Goal: Task Accomplishment & Management: Complete application form

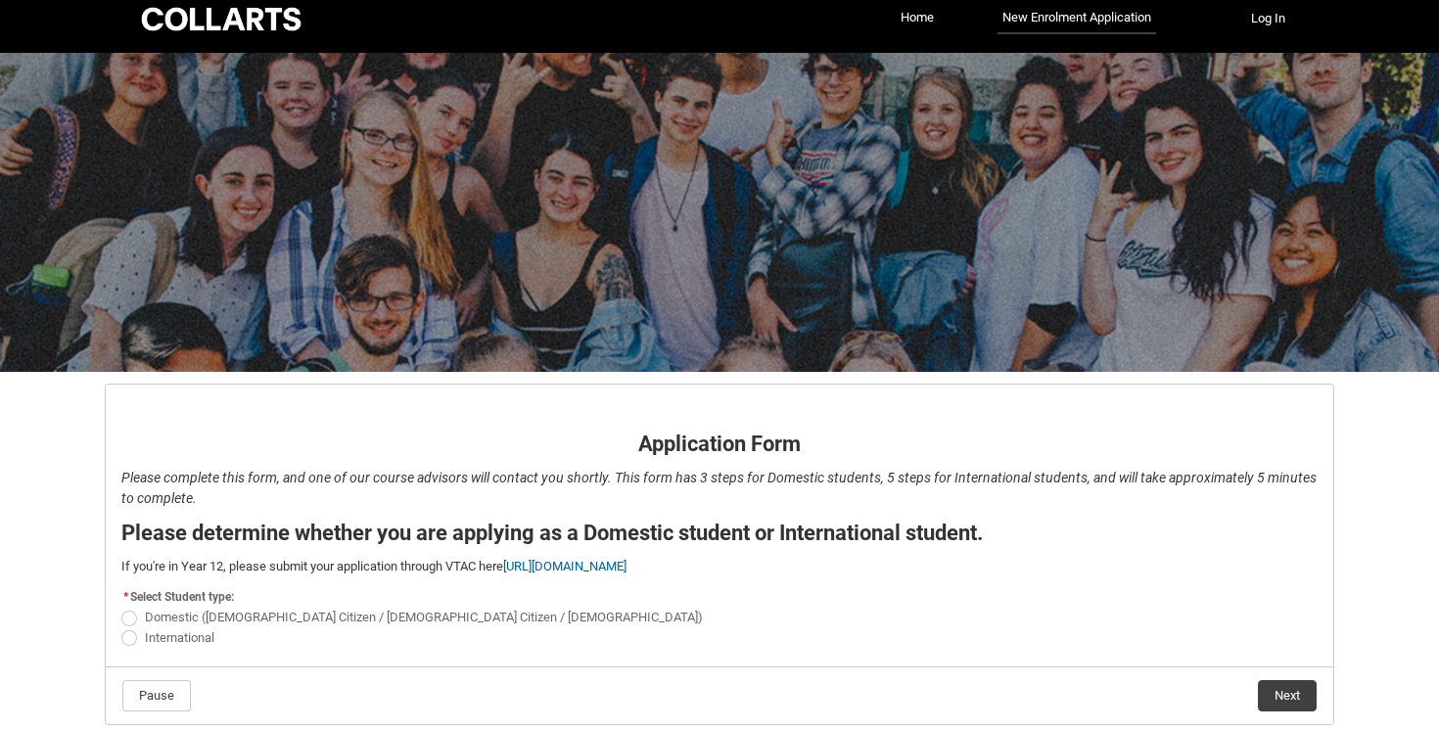
scroll to position [101, 0]
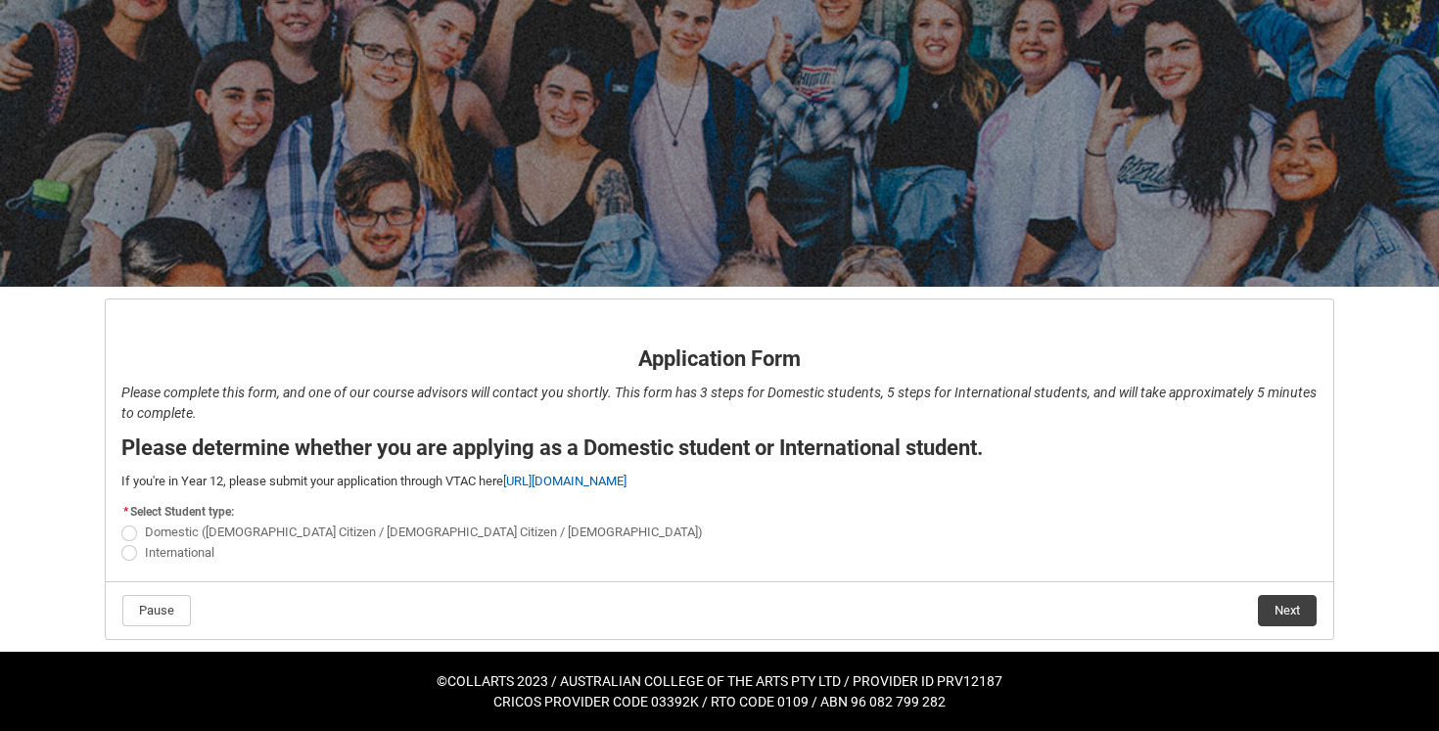
click at [128, 534] on span at bounding box center [129, 534] width 16 height 16
click at [121, 523] on input "Domestic (Australian Citizen / New Zealand Citizen / Permanent Resident)" at bounding box center [120, 522] width 1 height 1
radio input "true"
click at [1296, 611] on button "Next" at bounding box center [1287, 610] width 59 height 31
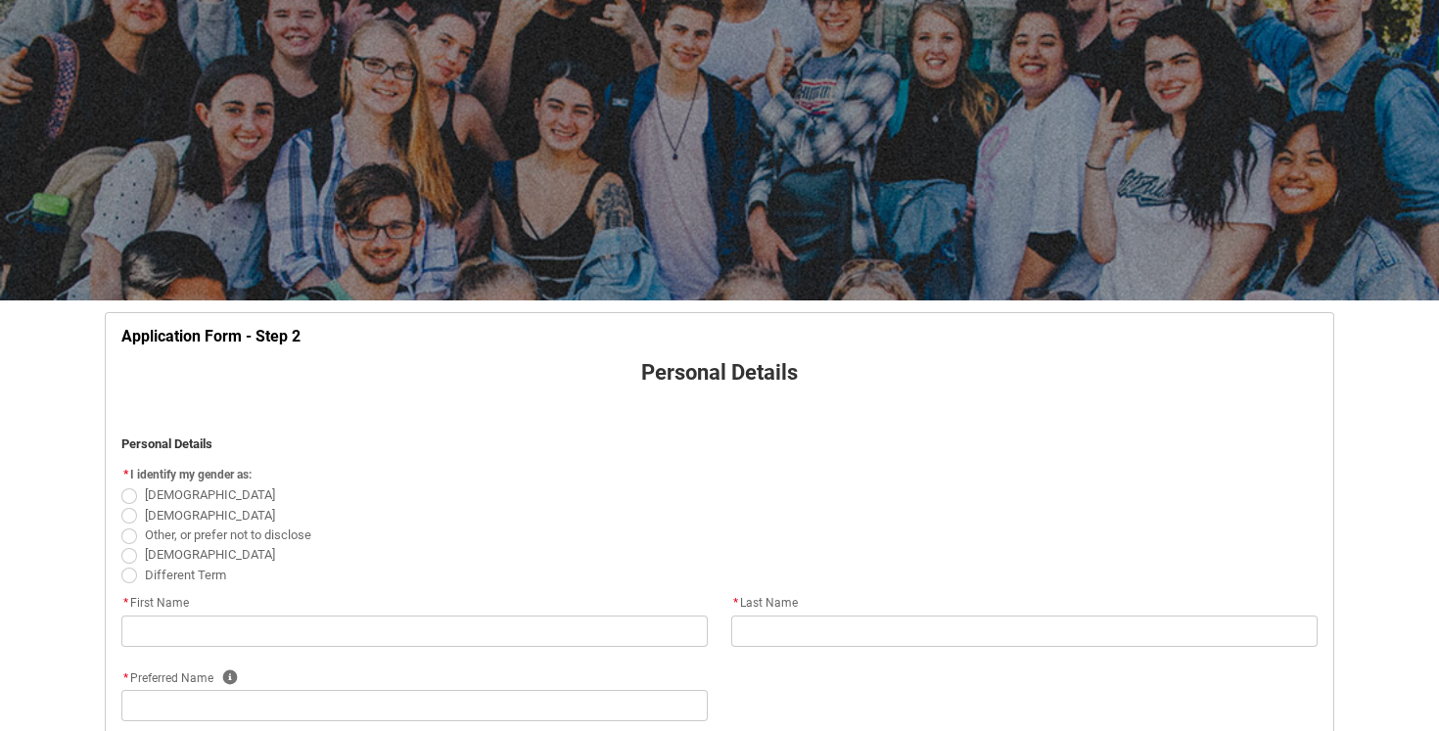
scroll to position [255, 0]
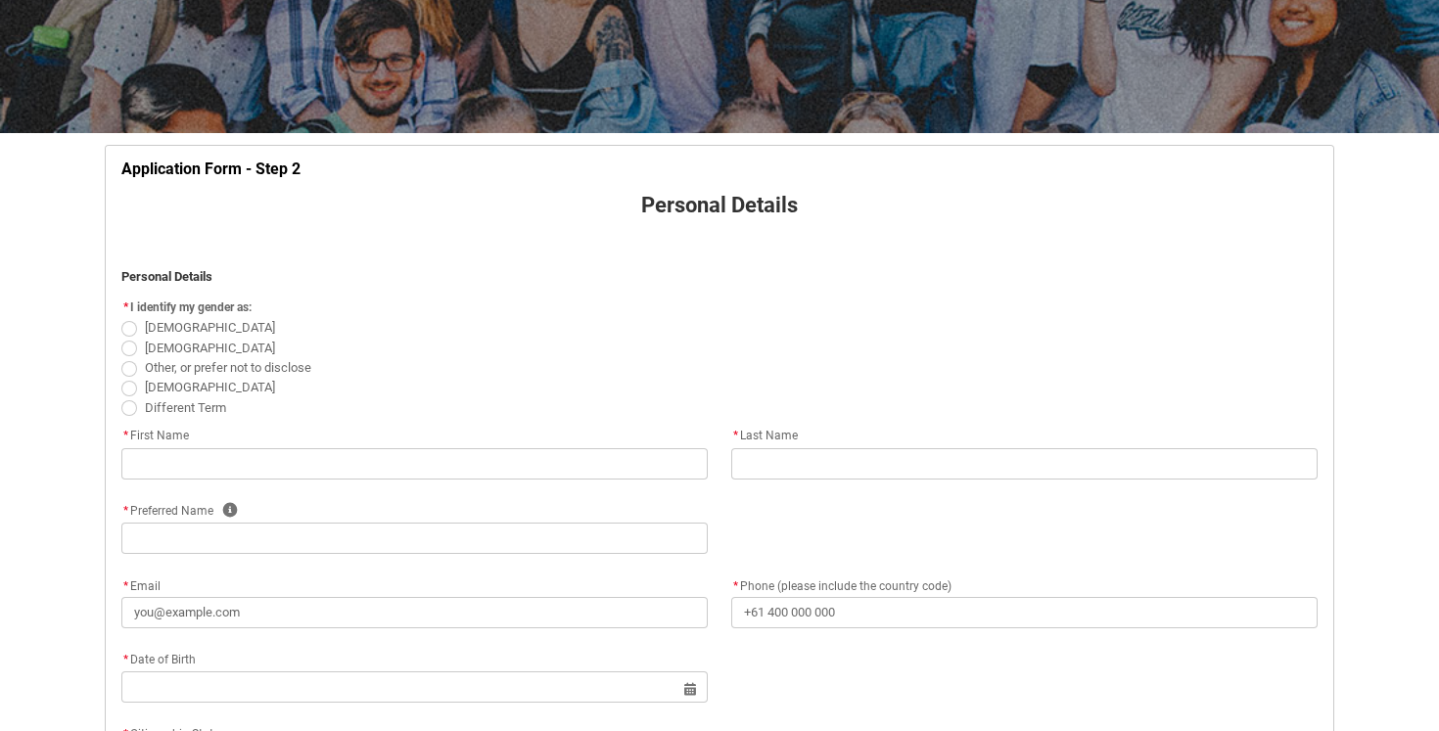
click at [129, 324] on span at bounding box center [129, 329] width 16 height 16
click at [121, 318] on input "Female" at bounding box center [120, 317] width 1 height 1
radio input "true"
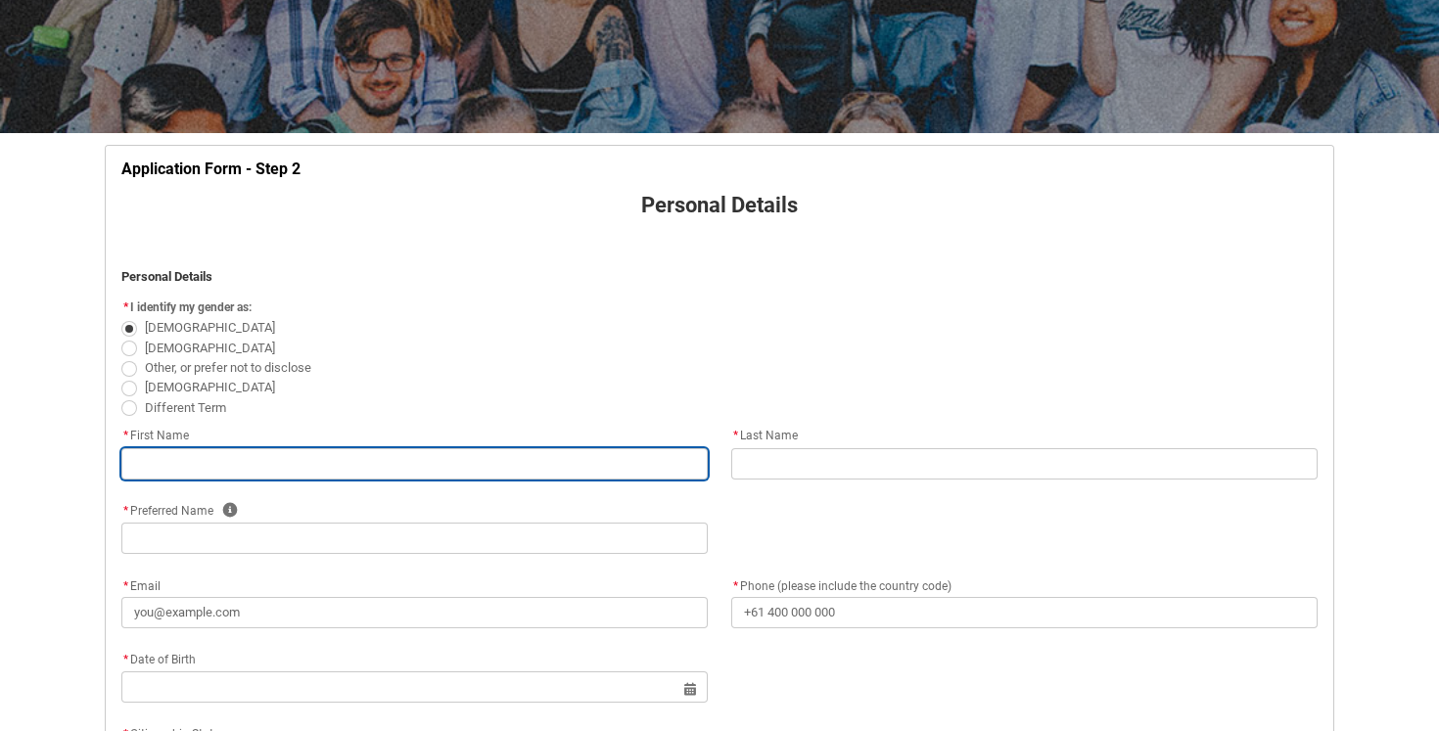
click at [194, 457] on input "text" at bounding box center [414, 463] width 586 height 31
type lightning-primitive-input-simple "Ella"
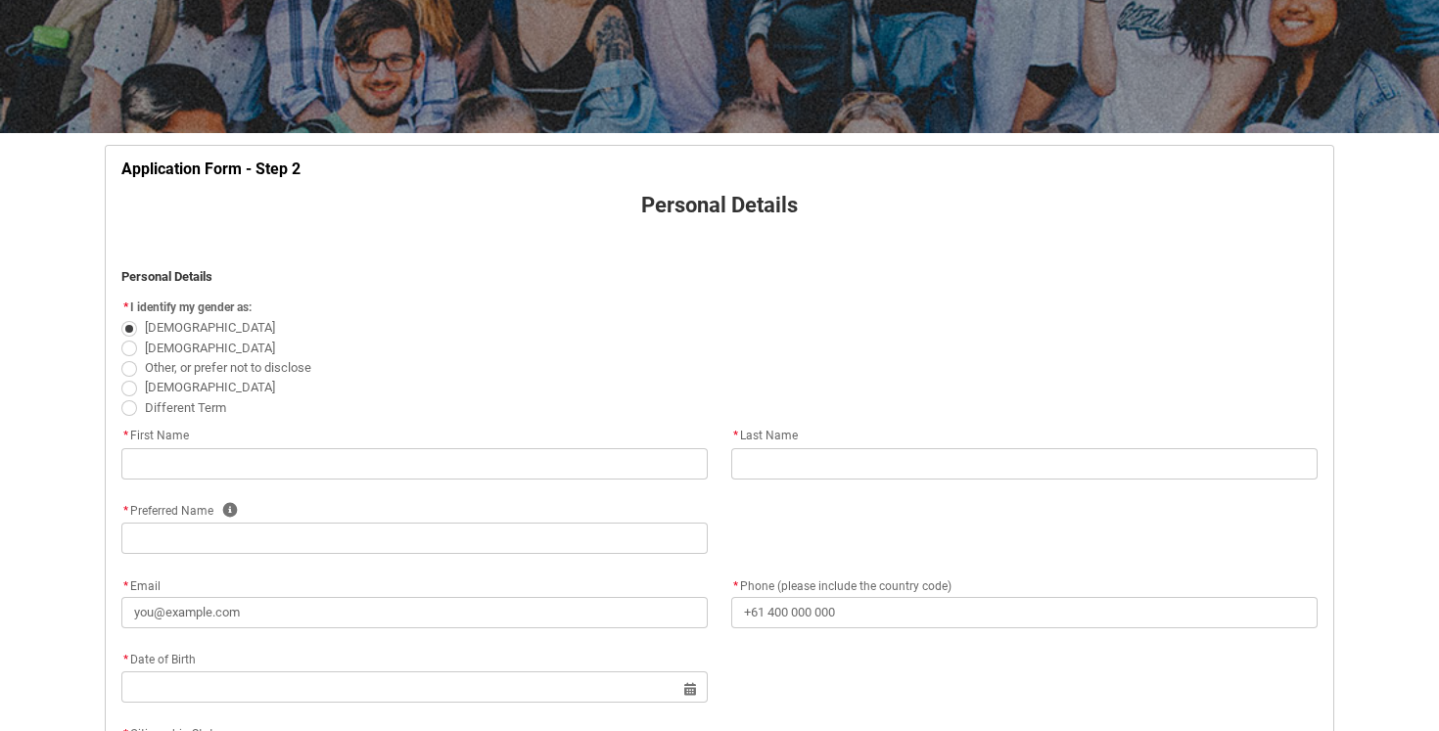
type lightning-primitive-input-simple "Paull"
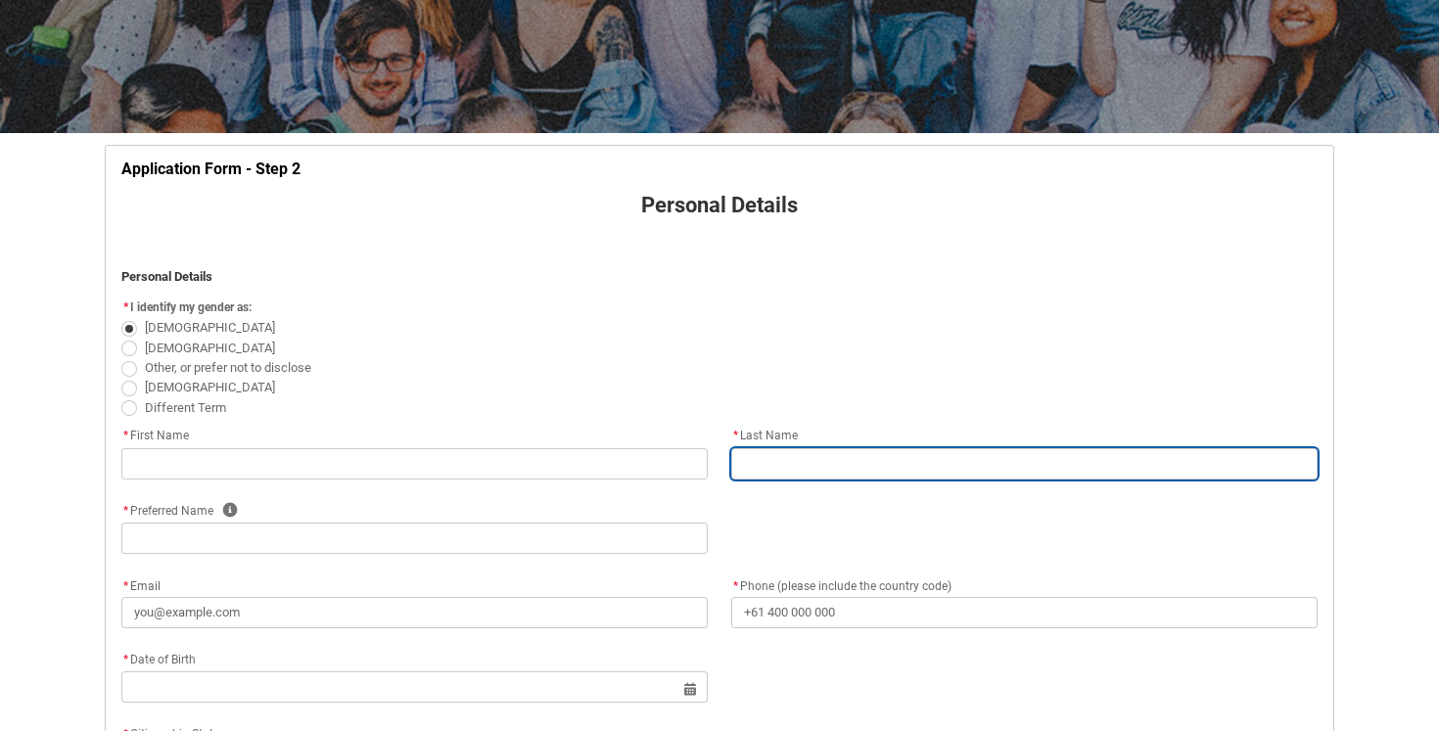
type lightning-primitive-input-simple "Ella"
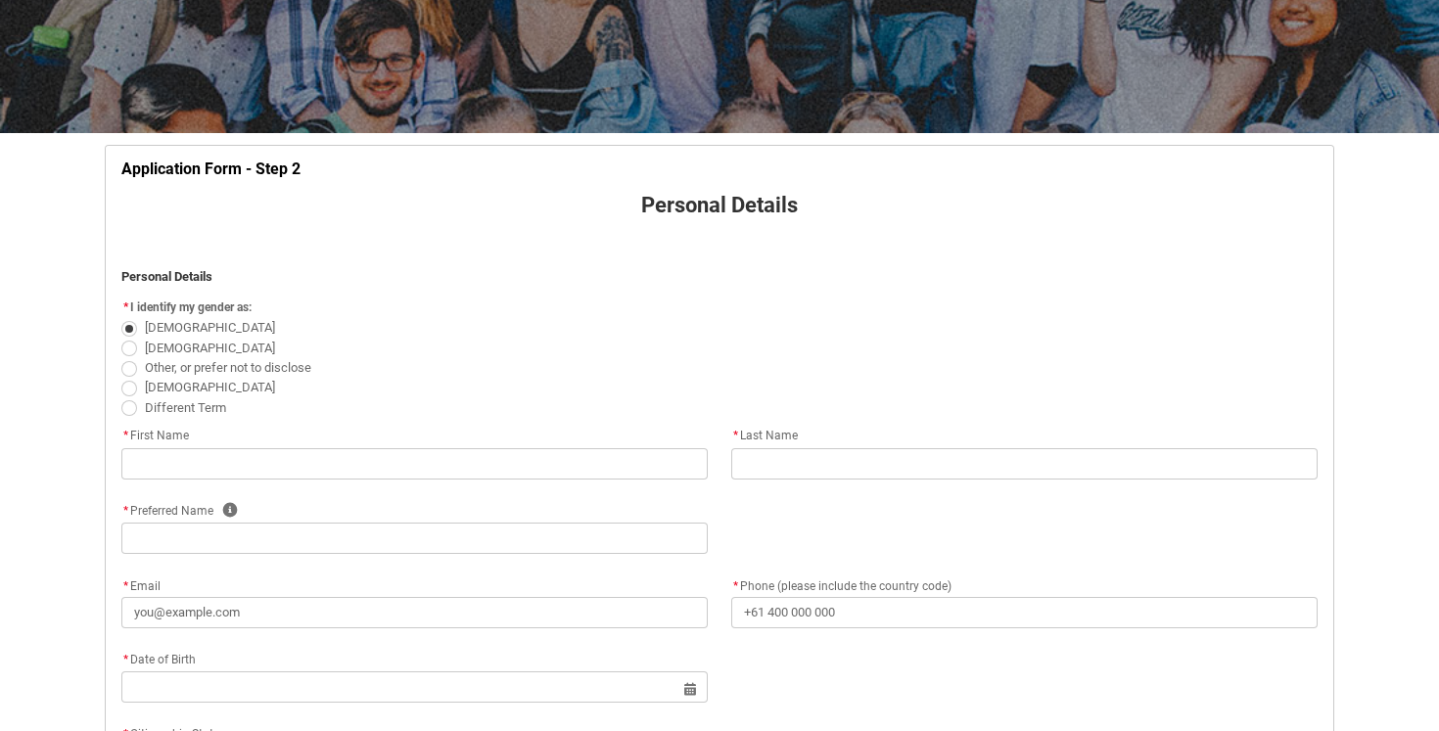
type lightning-primitive-input-simple "ellapaull2001@gmail.com"
type lightning-primitive-input-simple "+61411965914"
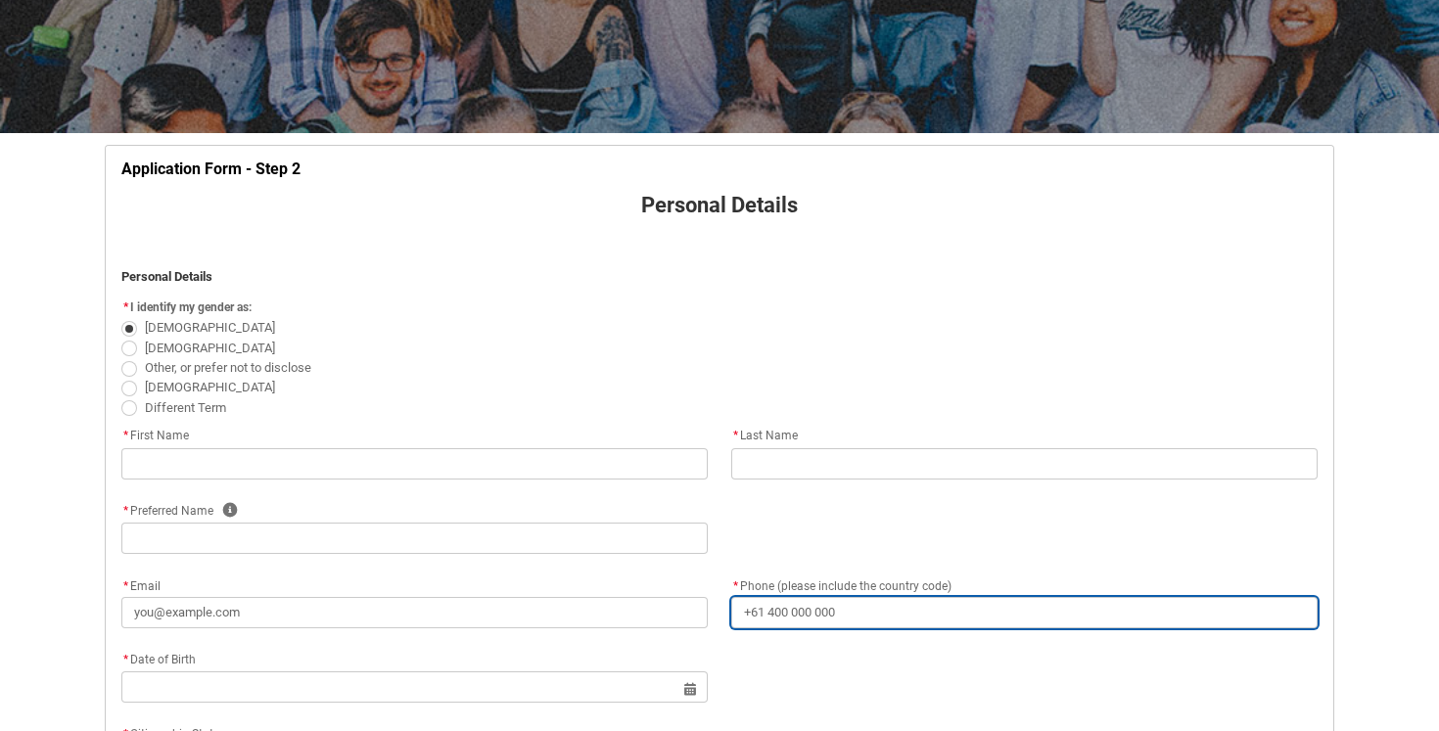
type lightning-primitive-input-simple "5/26 Rotherwood St"
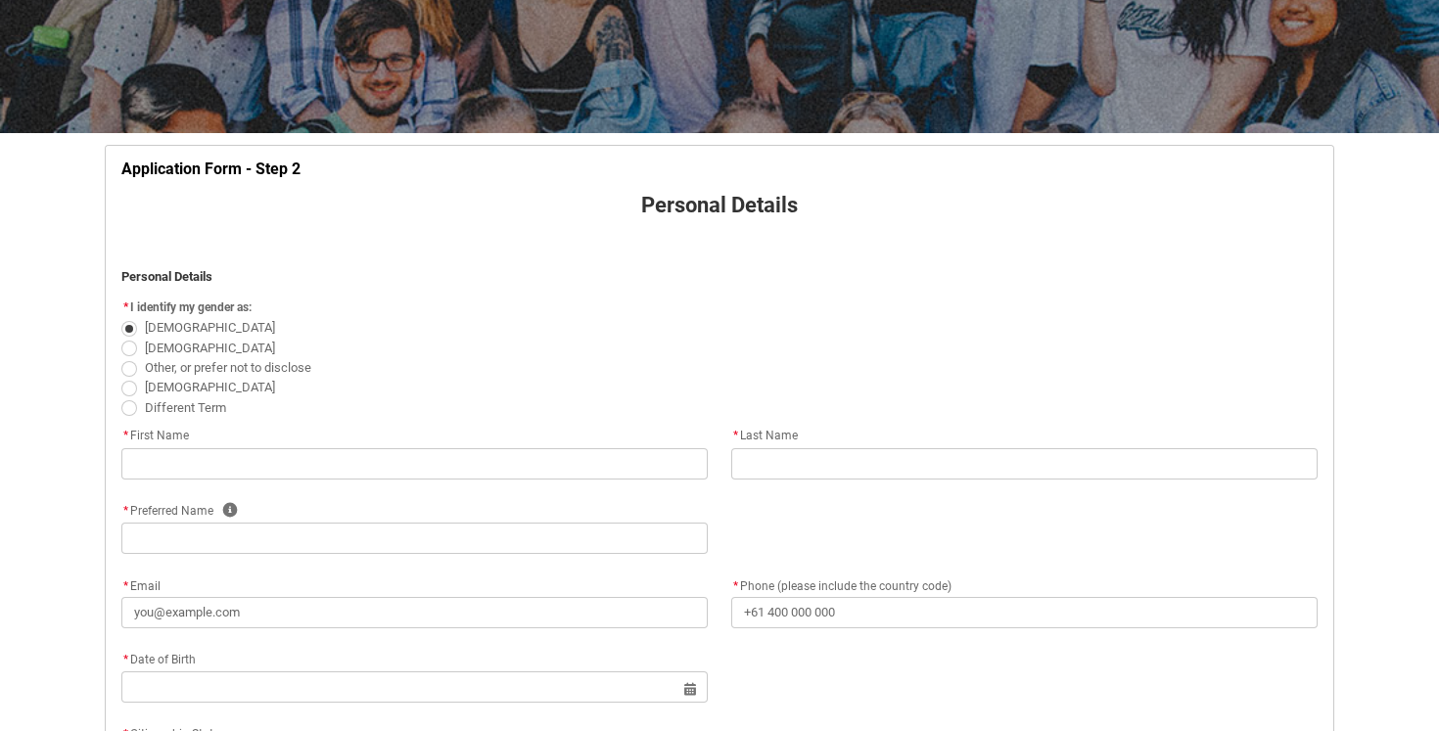
type lightning-primitive-input-simple "Richmond"
type lightning-primitive-input-simple "3121"
type lightning-primitive-input-simple "VIC"
type lightning-select "Country_Choice.1101"
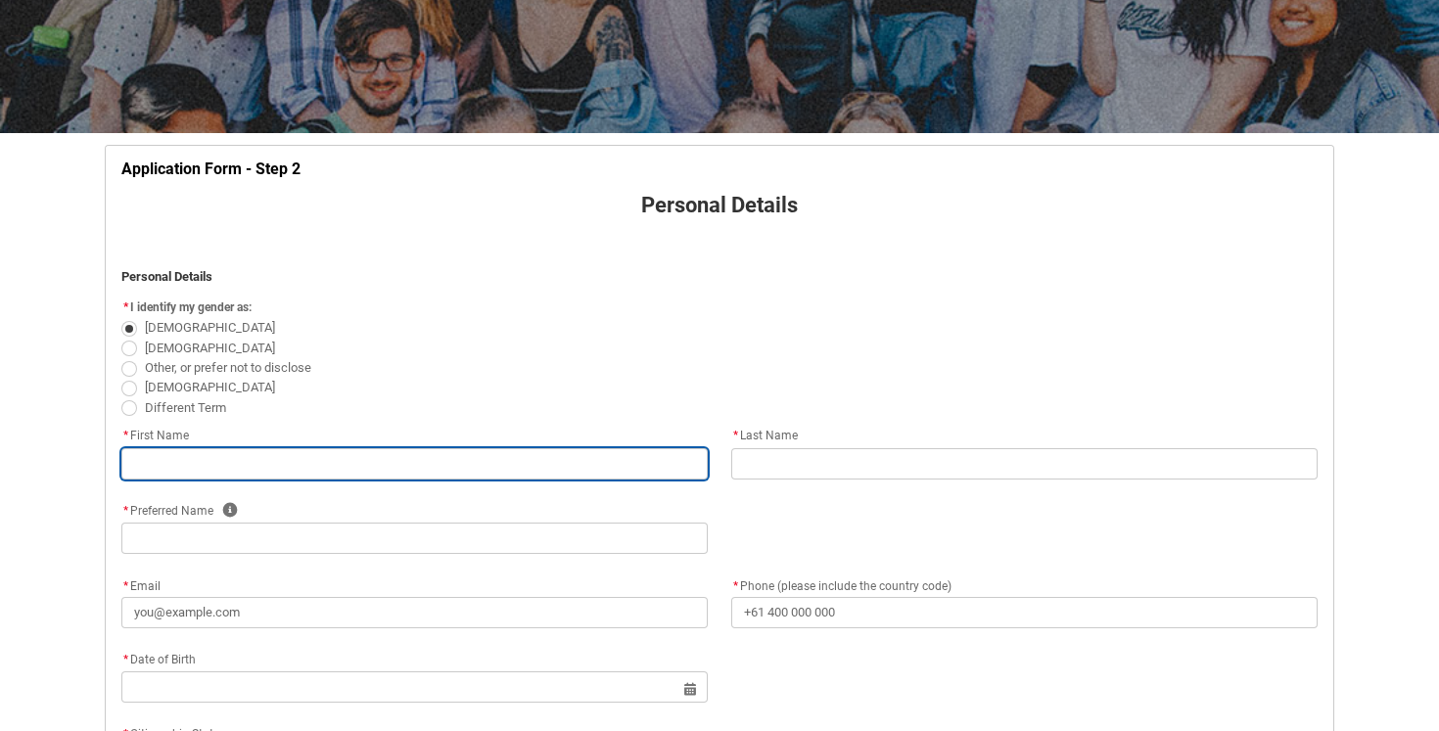
type input "Ella"
type input "Paull"
type input "Ella"
type input "ellapaull2001@gmail.com"
type input "+61411965914"
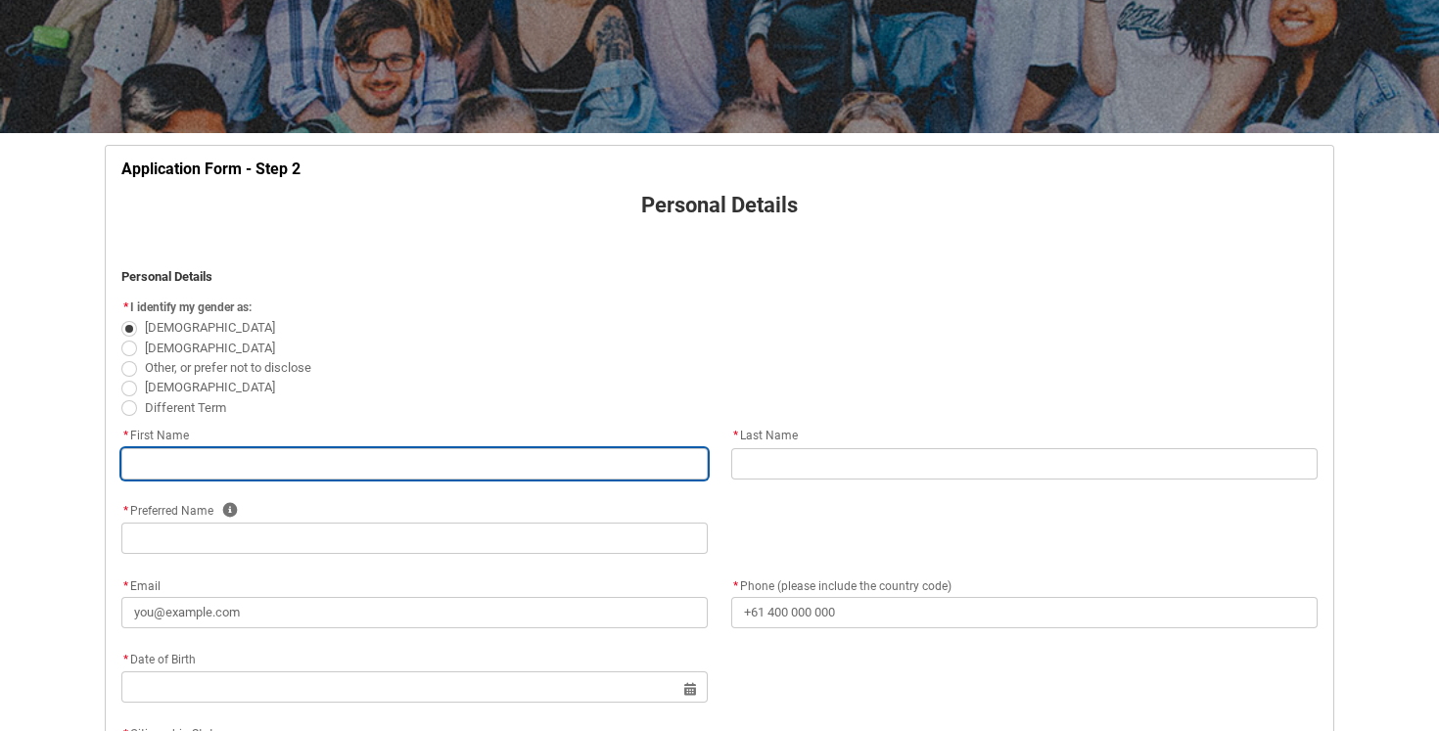
type input "5/26 Rotherwood St"
type input "Richmond"
type input "3121"
type input "VIC"
select select "Country_Choice.1101"
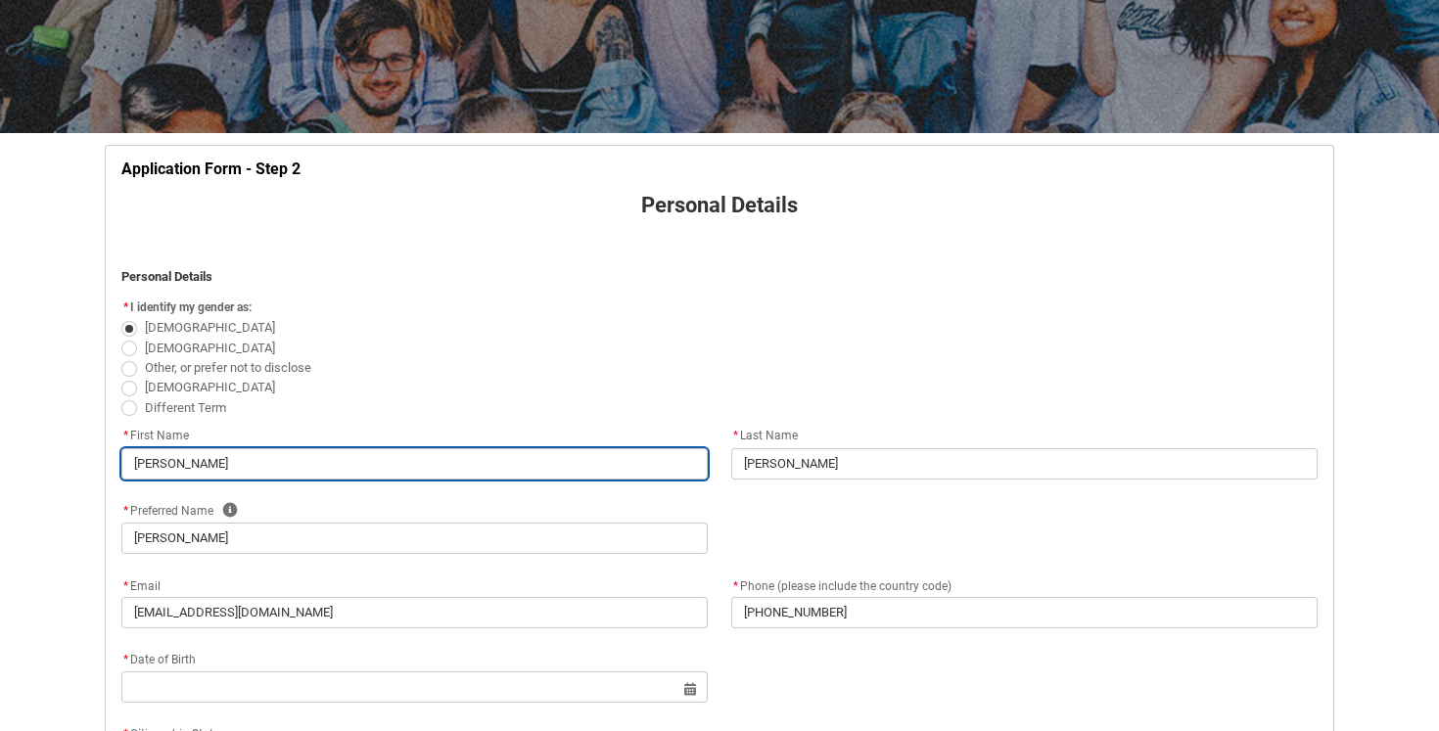
scroll to position [422, 0]
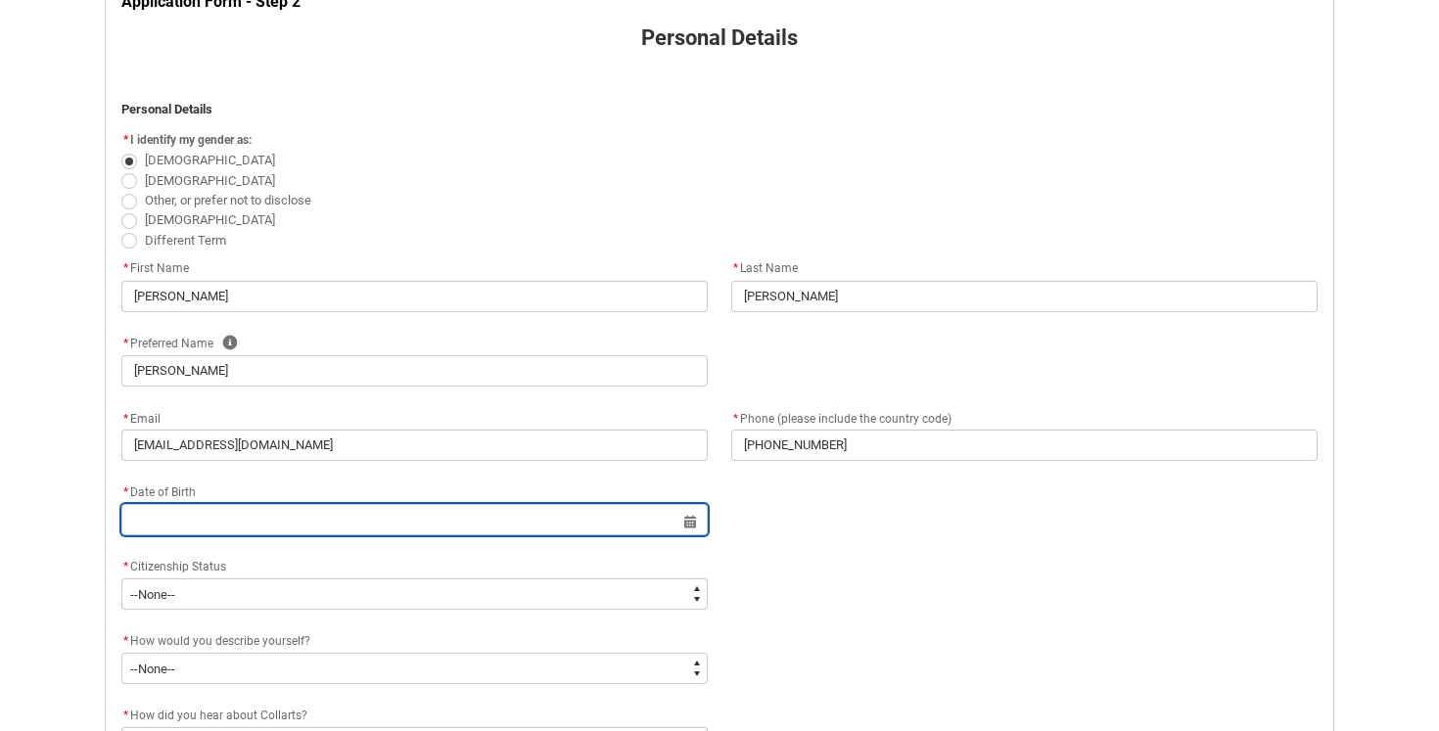
click at [560, 521] on input "text" at bounding box center [414, 519] width 586 height 31
select select "2025"
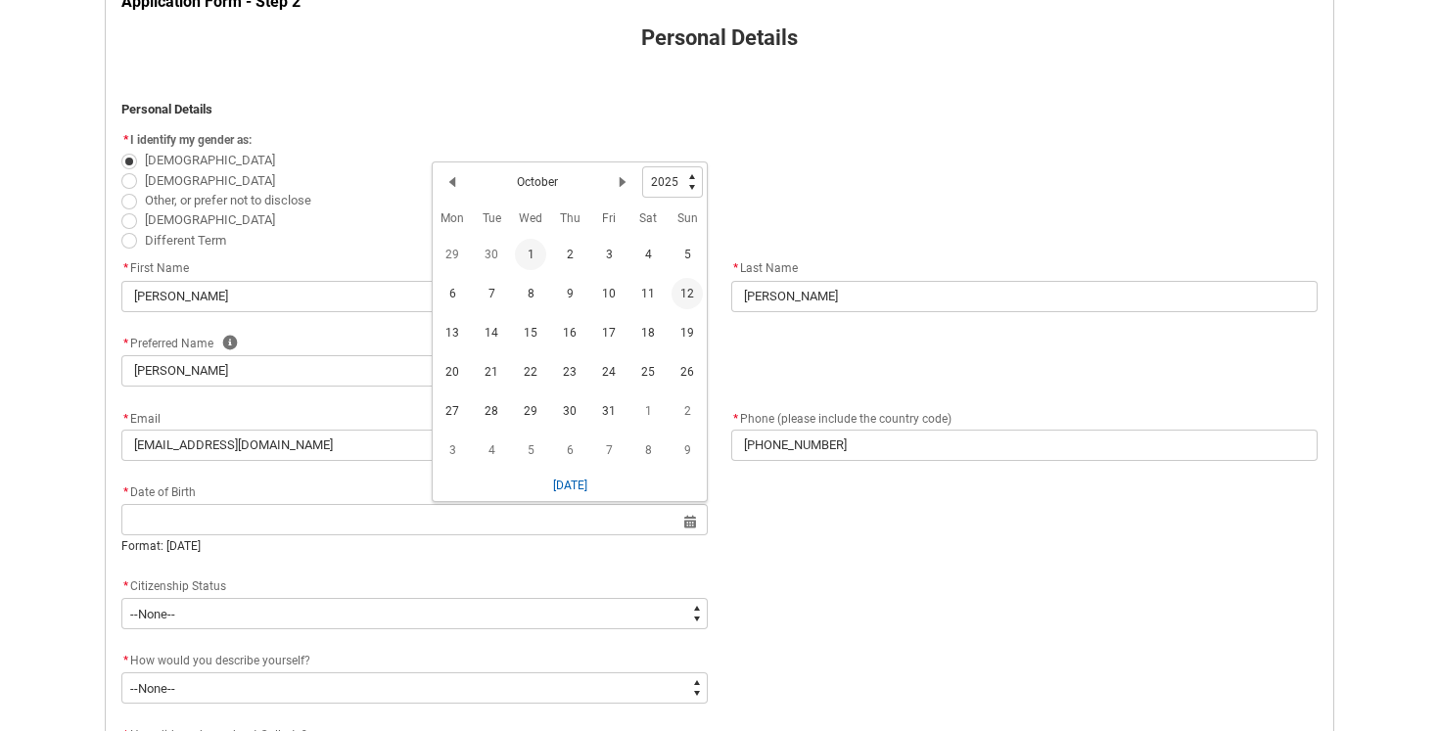
click at [527, 256] on span "1" at bounding box center [530, 254] width 31 height 31
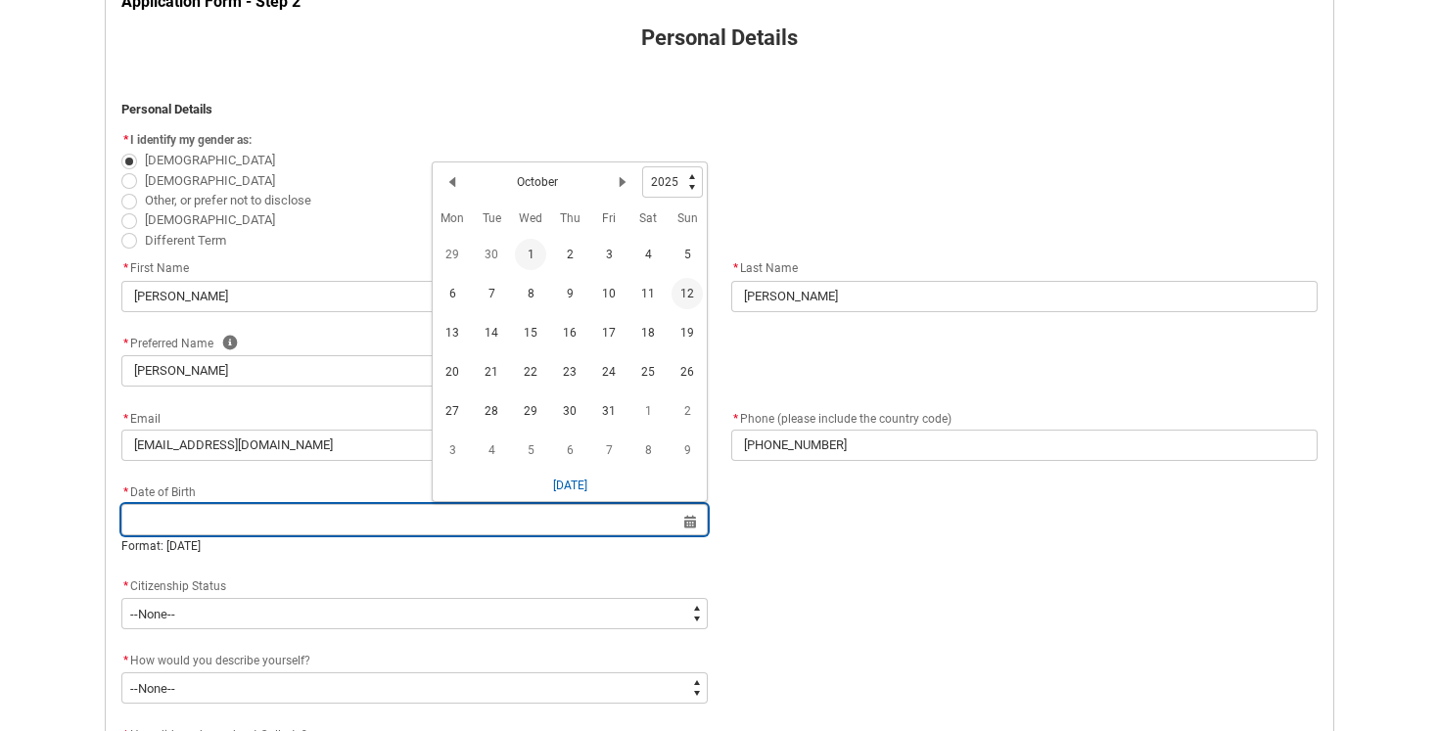
type lightning-datepicker "2025-10-01"
type lightning-input "2025-10-01"
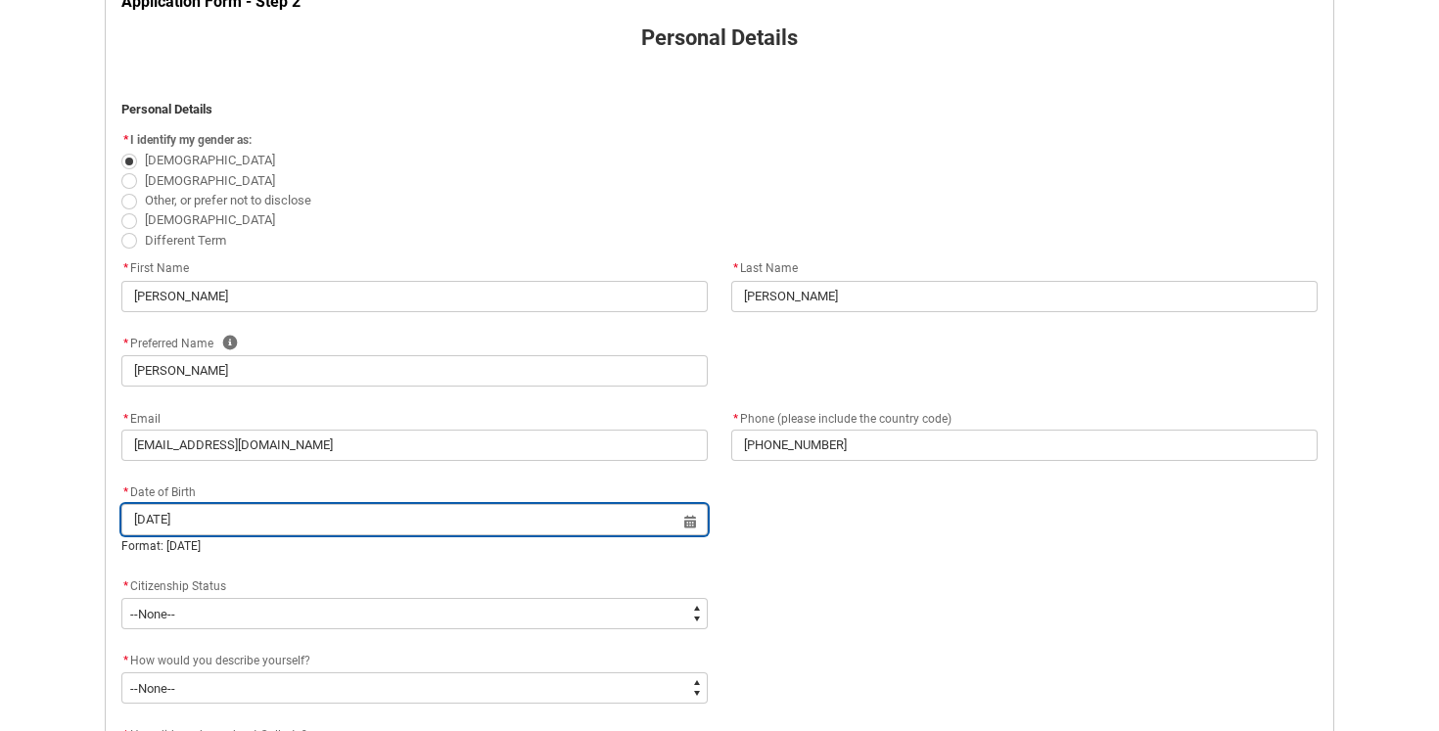
type input "1 Oct 2001"
type lightning-datepicker "2001-10-01"
type lightning-input "2001-10-01"
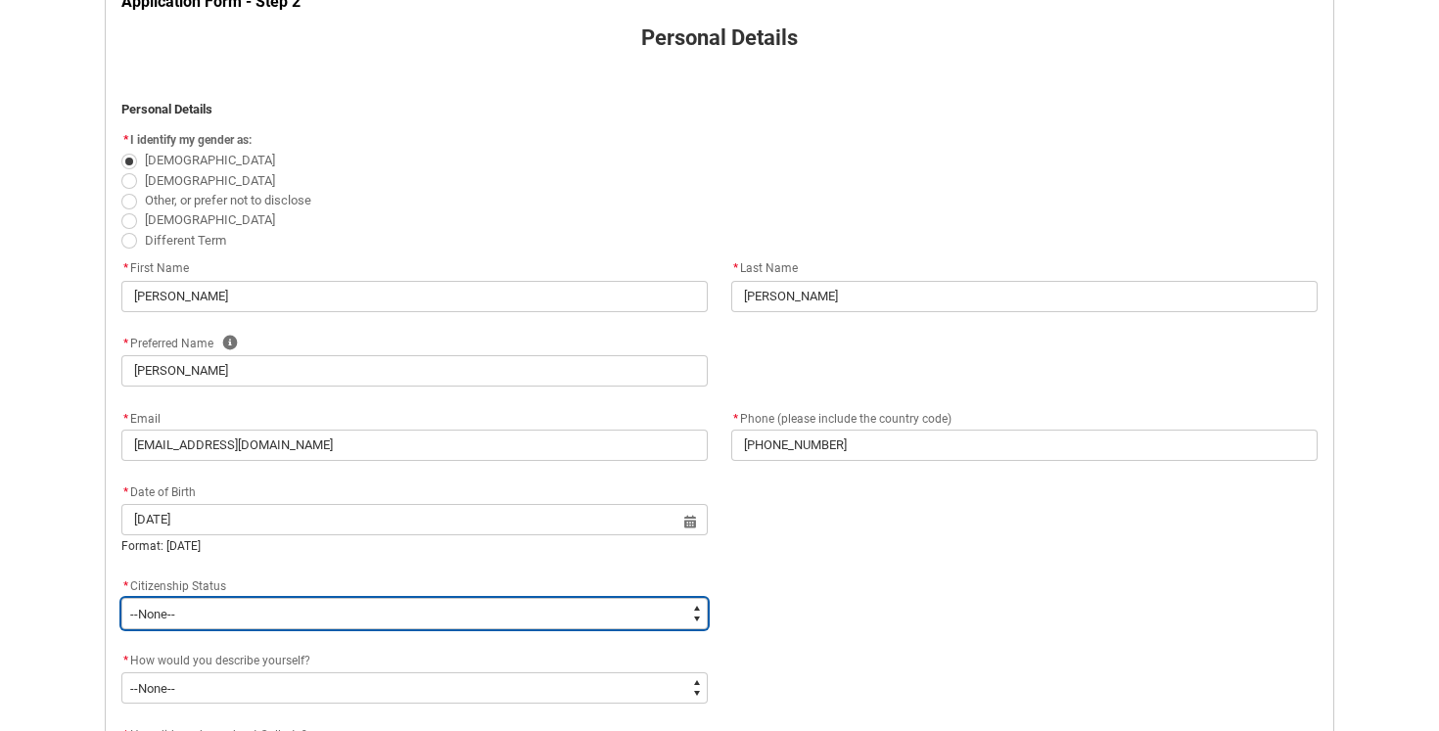
click at [562, 616] on select "--None-- Australian Citizen Humanitarian Visa New Zealand citizen Other Permane…" at bounding box center [414, 613] width 586 height 31
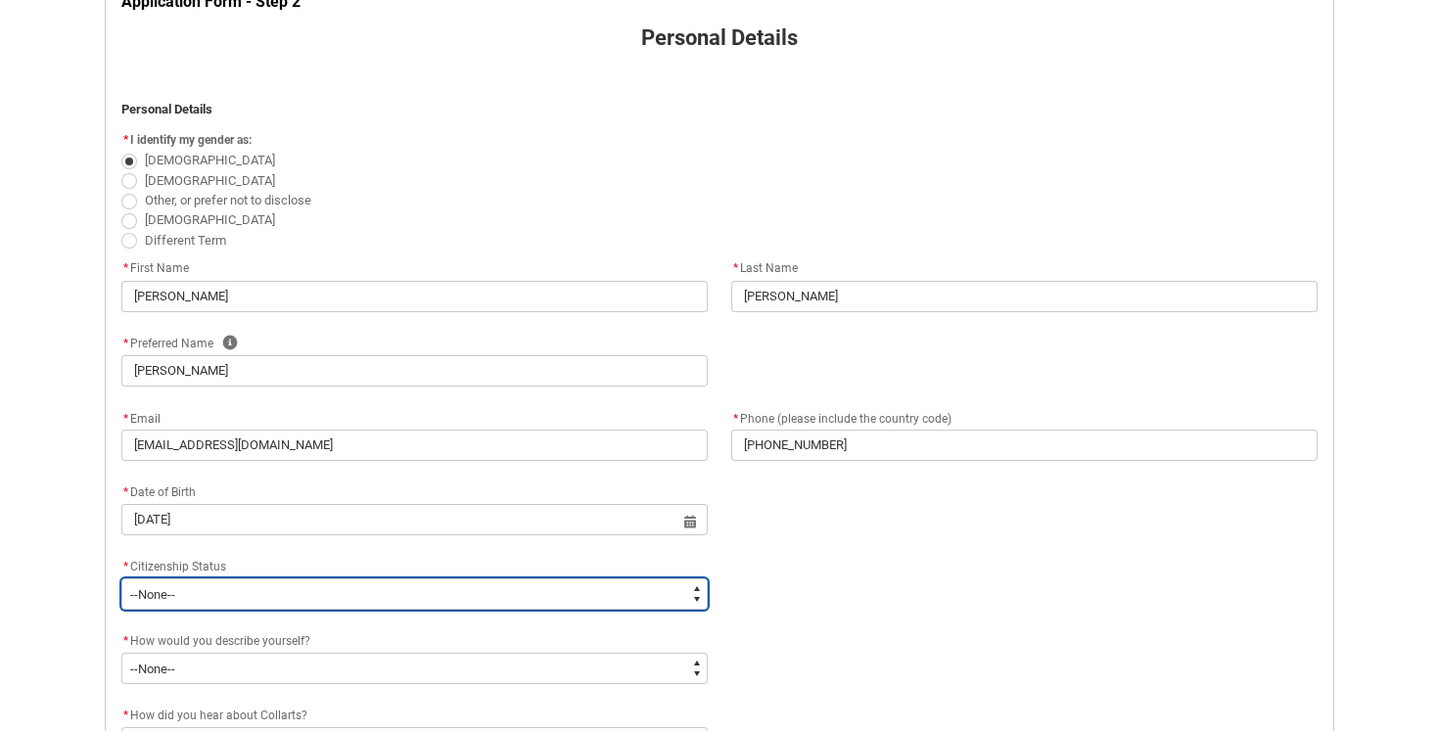
type lightning-select "Citizenship.1"
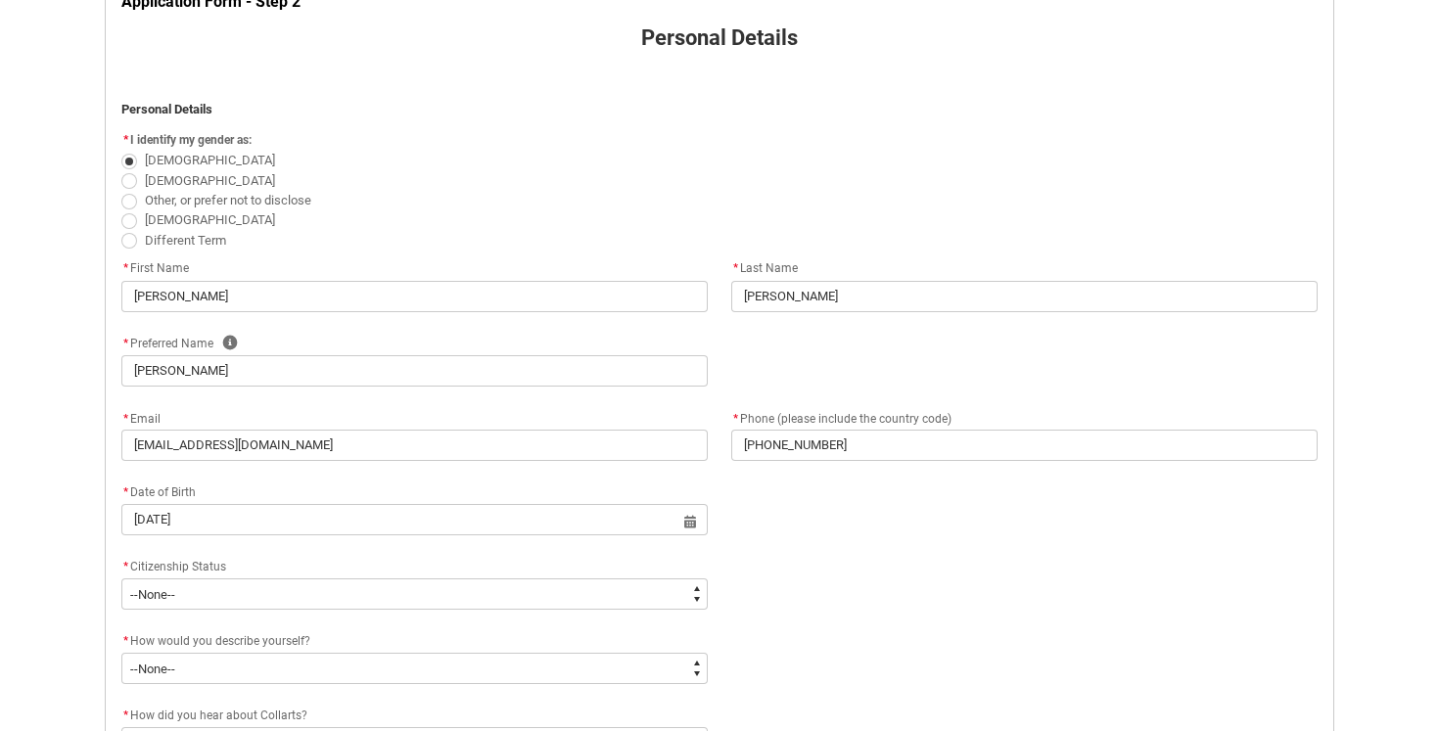
select select "Citizenship.1"
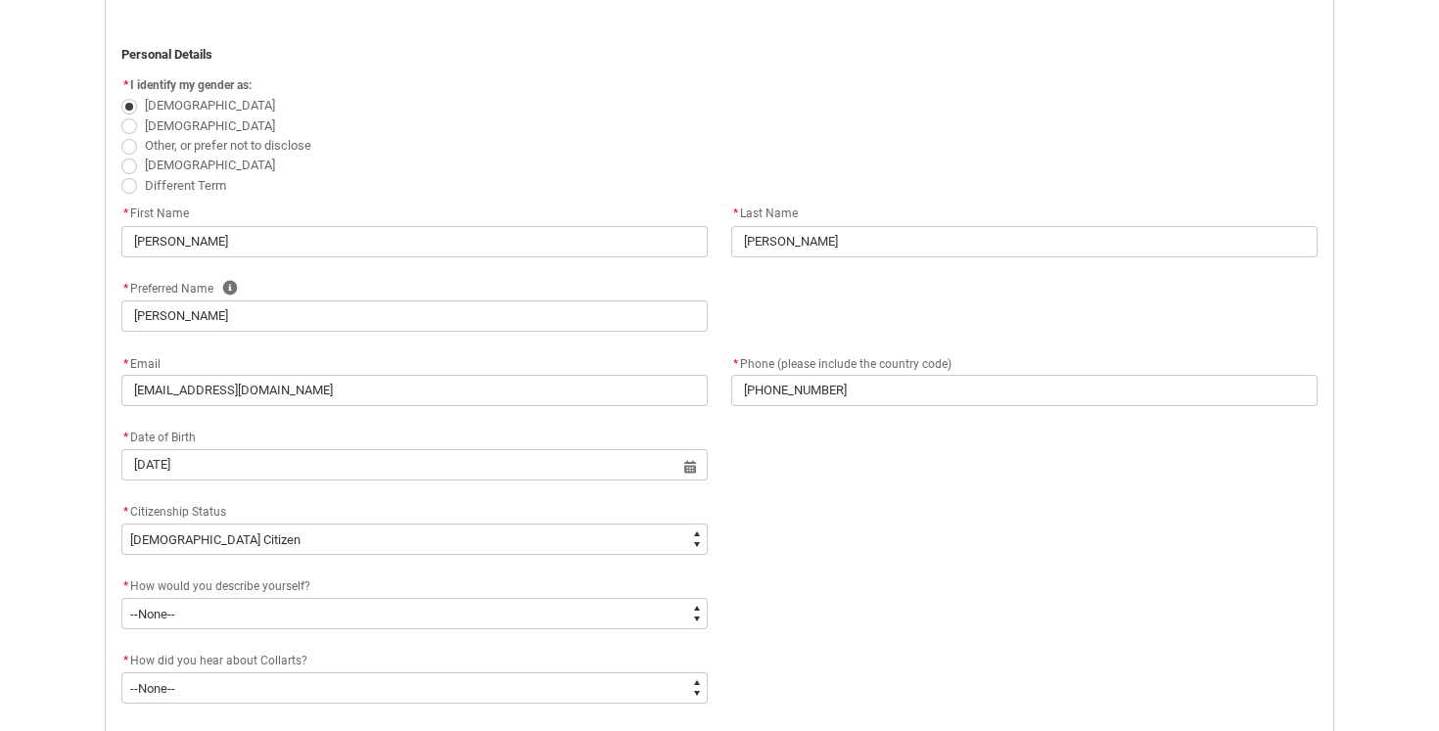
scroll to position [483, 0]
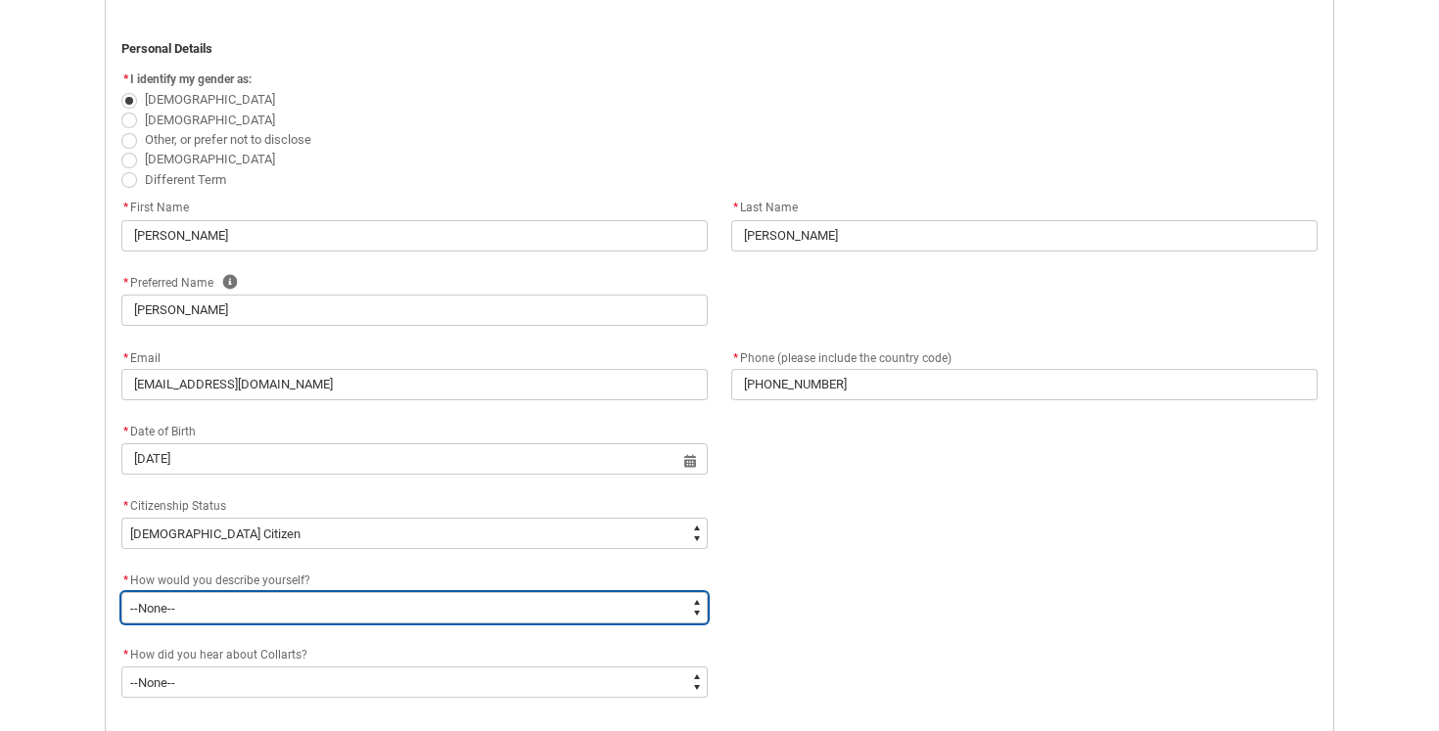
click at [416, 607] on select "--None-- I'm currently in Year 12 and planning what I'll do after school I've c…" at bounding box center [414, 607] width 586 height 31
type lightning-select "HSLC_Domestic_d"
select select "HSLC_Domestic_d"
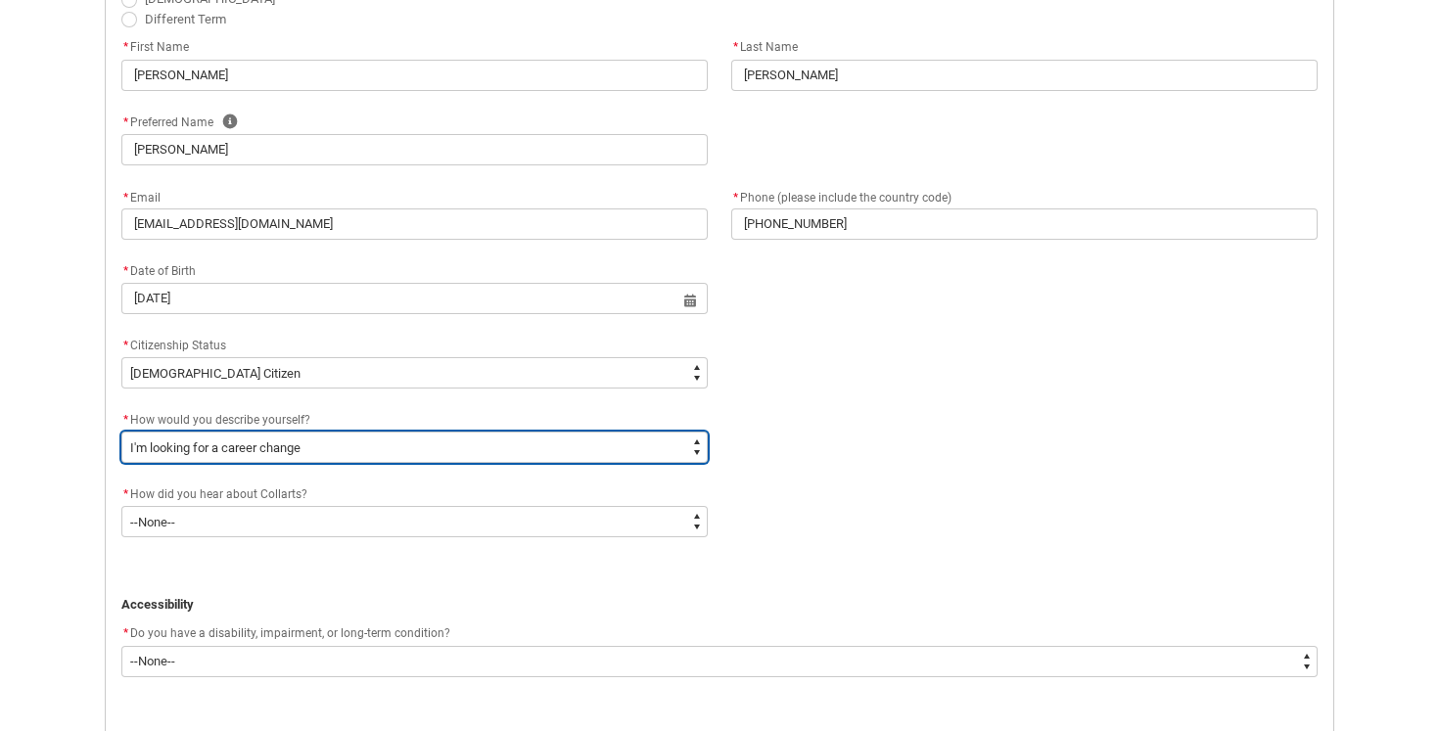
scroll to position [670, 0]
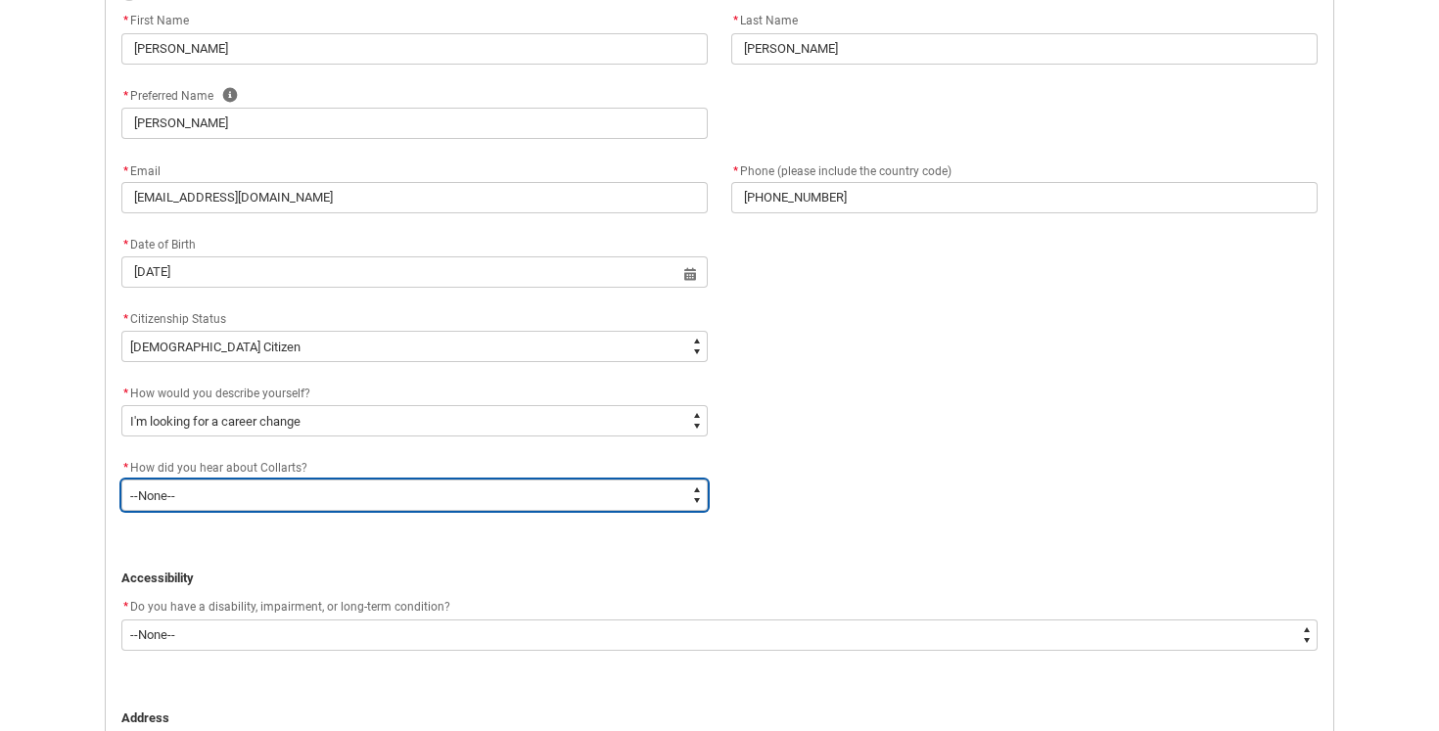
click at [465, 498] on select "--None-- Advertising - Facebook Advertising - Google Advertising - Instagram Ad…" at bounding box center [414, 495] width 586 height 31
type lightning-select "Heard_About_Collarts_Picklist.Online Search (Google)"
select select "Heard_About_Collarts_Picklist.Online Search (Google)"
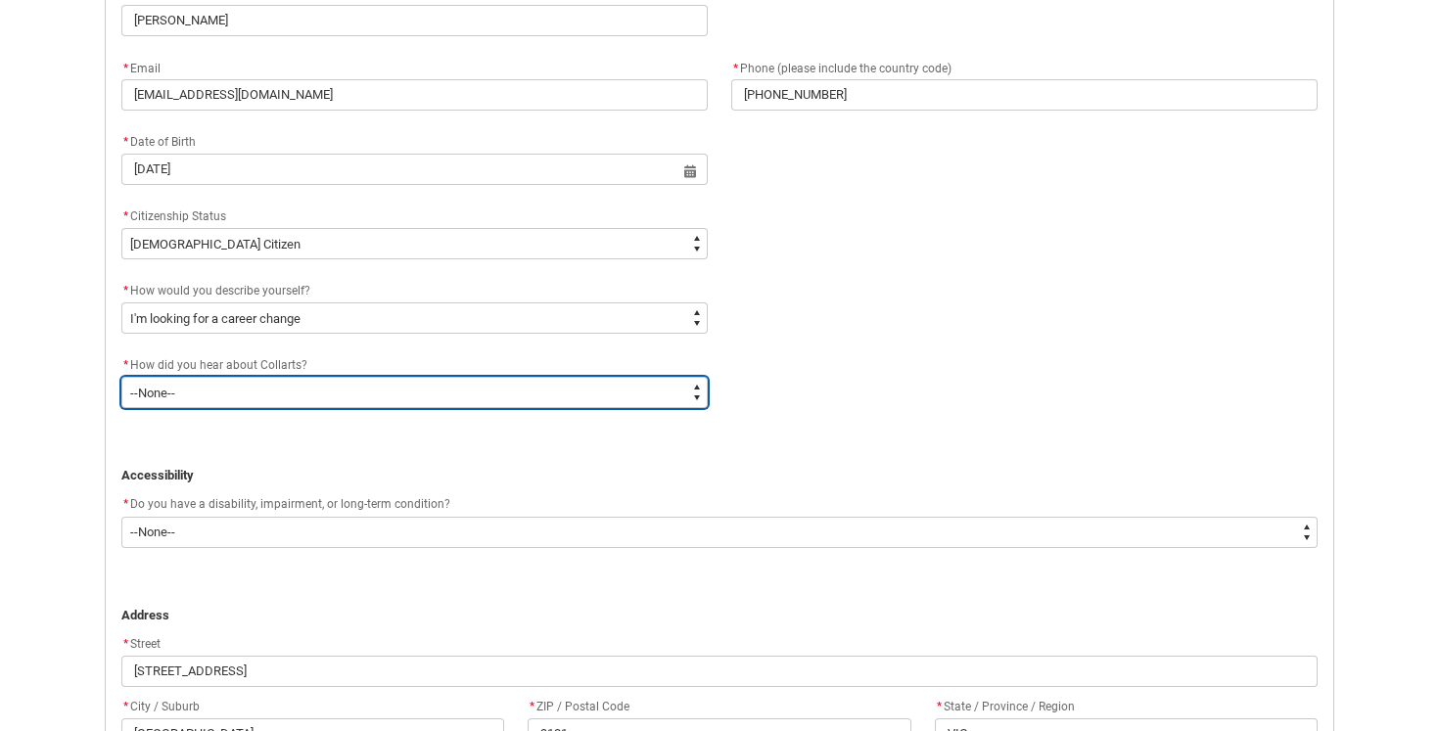
scroll to position [816, 0]
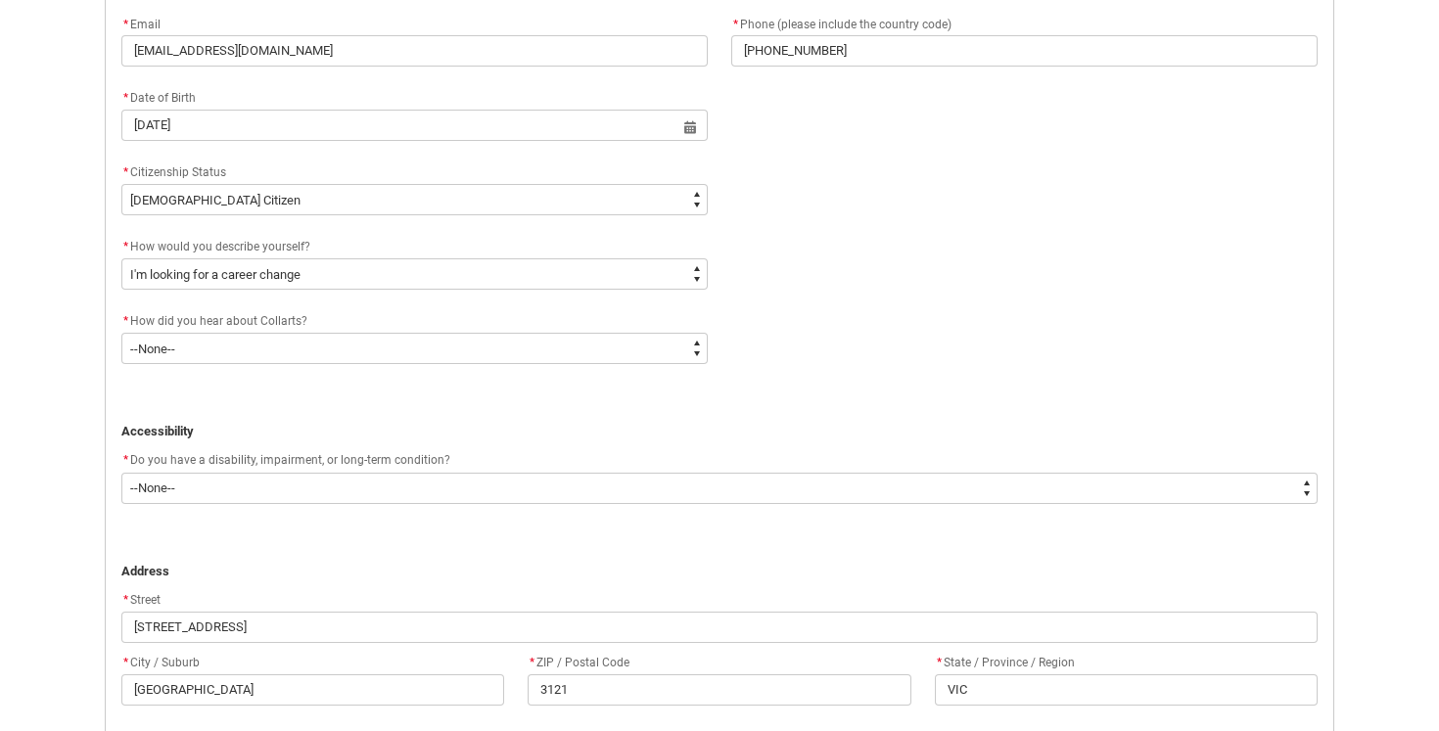
click at [451, 504] on flowruntime-screen-field "* Do you have a disability, impairment, or long-term condition? * Do you have a…" at bounding box center [720, 480] width 1220 height 63
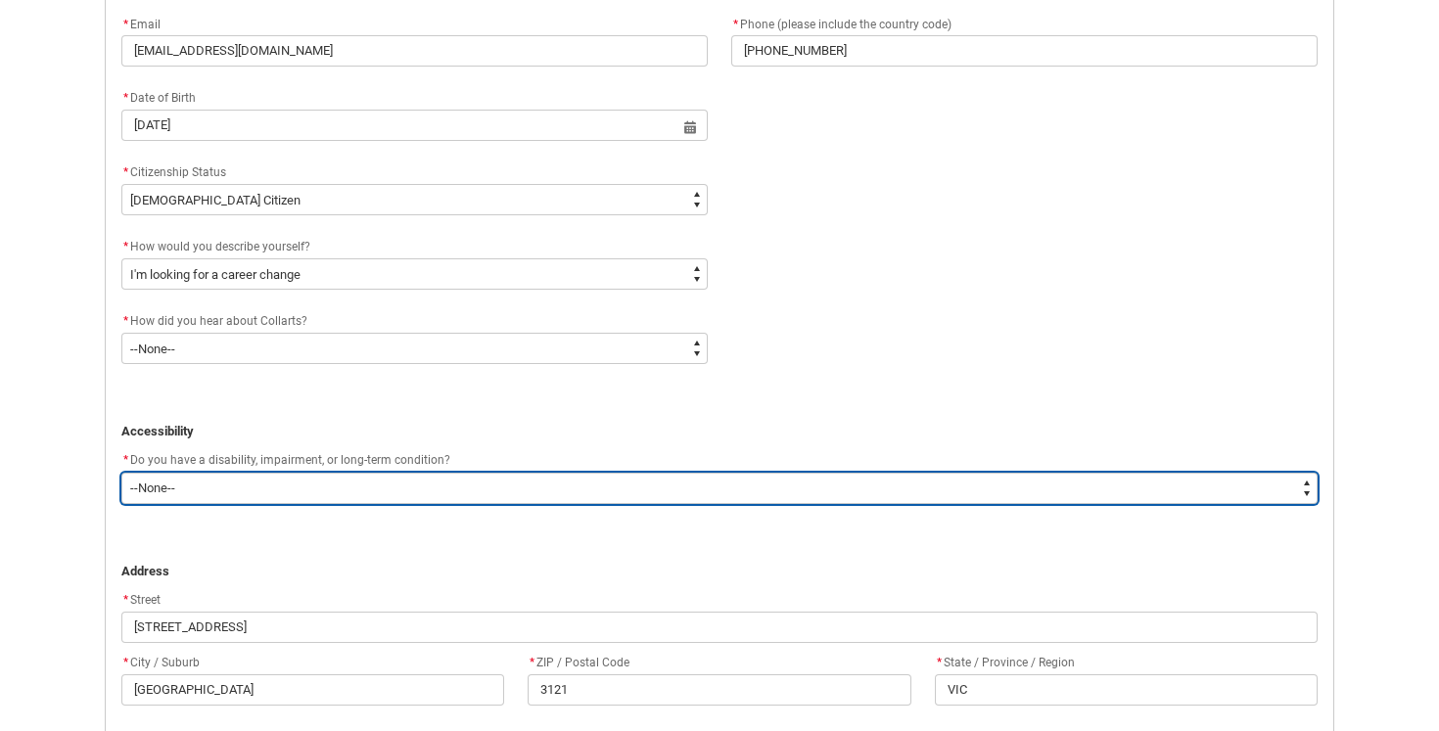
click at [451, 488] on select "--None-- Yes No" at bounding box center [719, 488] width 1196 height 31
type lightning-select "No_TextChoice"
select select "No_TextChoice"
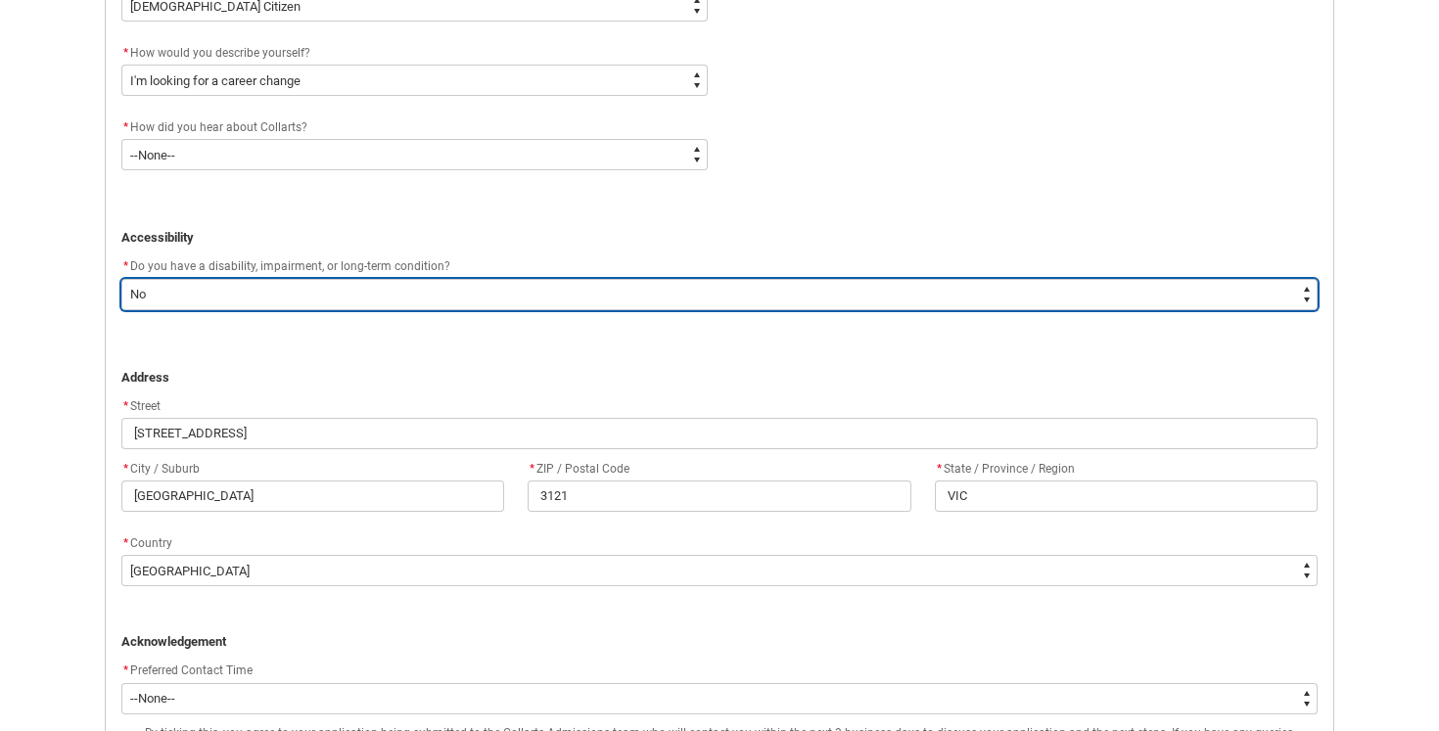
scroll to position [1099, 0]
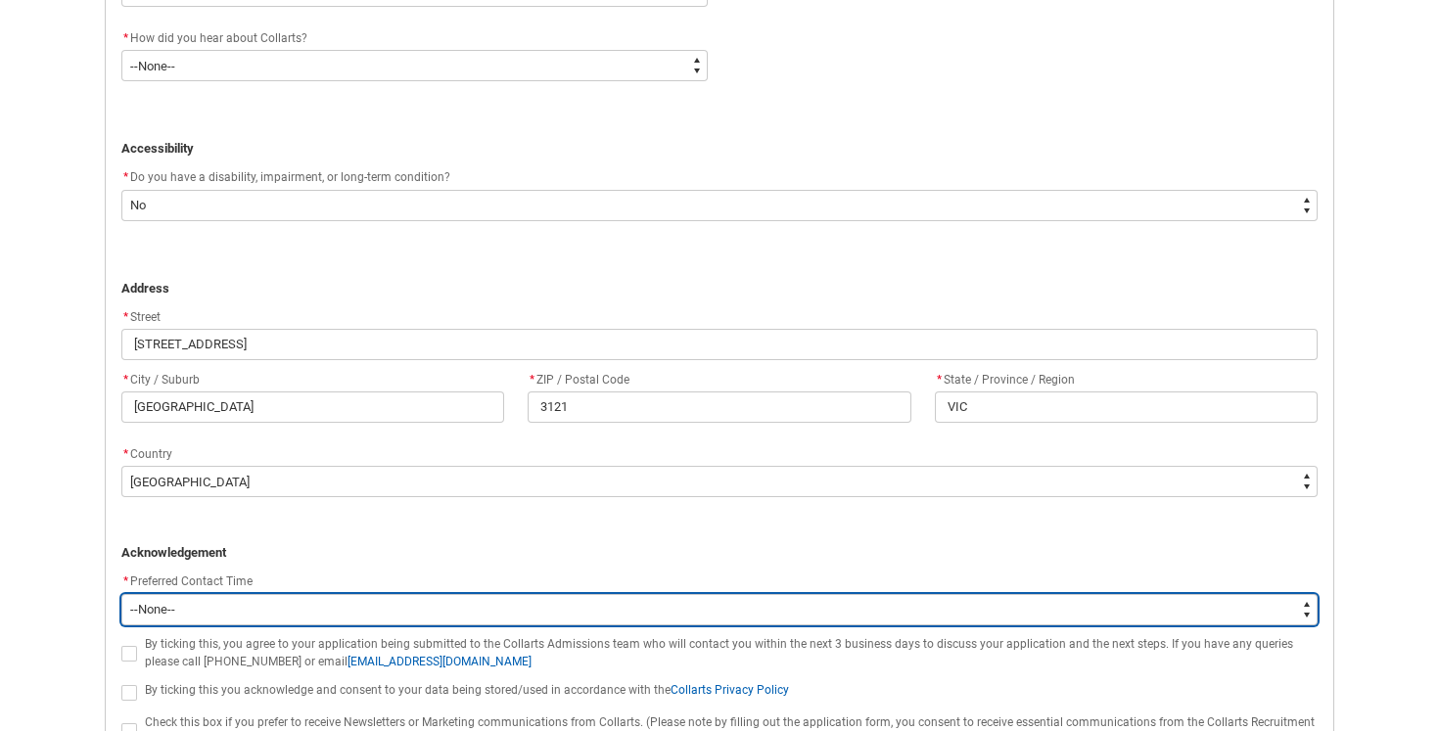
click at [575, 608] on select "--None-- Morning (9:00AM-12:00PM) Afternoon (12:00PM-5:00PM)" at bounding box center [719, 609] width 1196 height 31
type lightning-select "P_Contact_Time_Afternoon"
select select "P_Contact_Time_Afternoon"
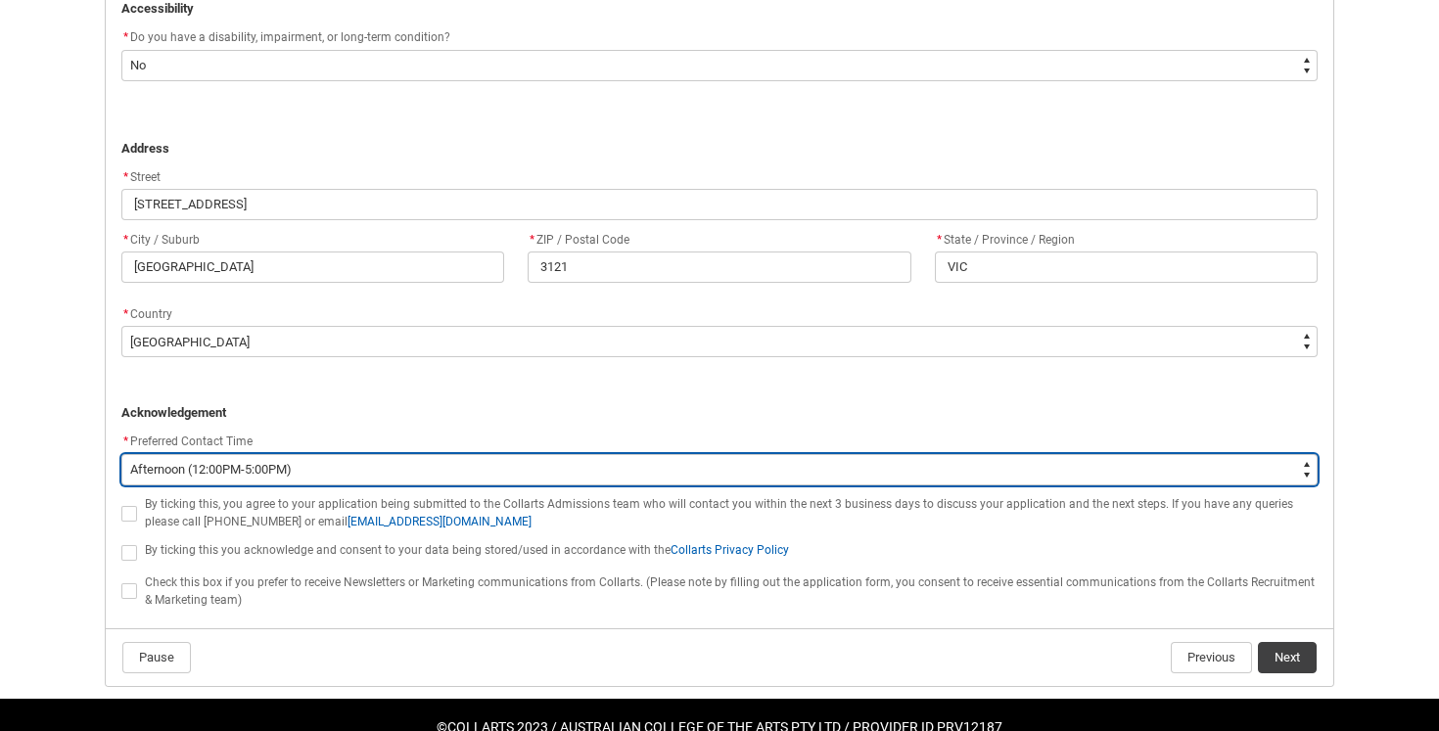
scroll to position [1271, 0]
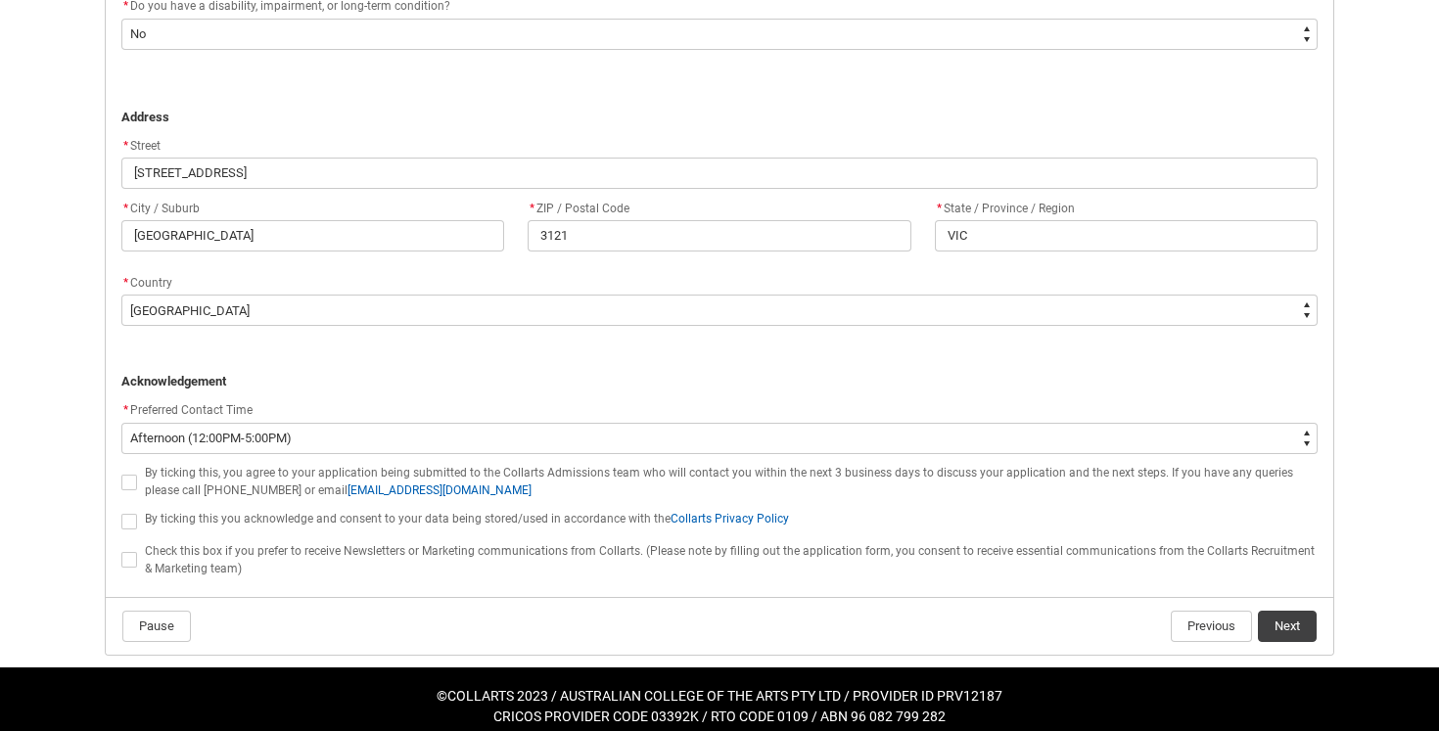
click at [126, 483] on span at bounding box center [129, 483] width 16 height 16
click at [121, 472] on input "By ticking this, you agree to your application being submitted to the Collarts …" at bounding box center [120, 471] width 1 height 1
type lightning-input "true"
checkbox input "true"
click at [124, 520] on span at bounding box center [129, 522] width 16 height 16
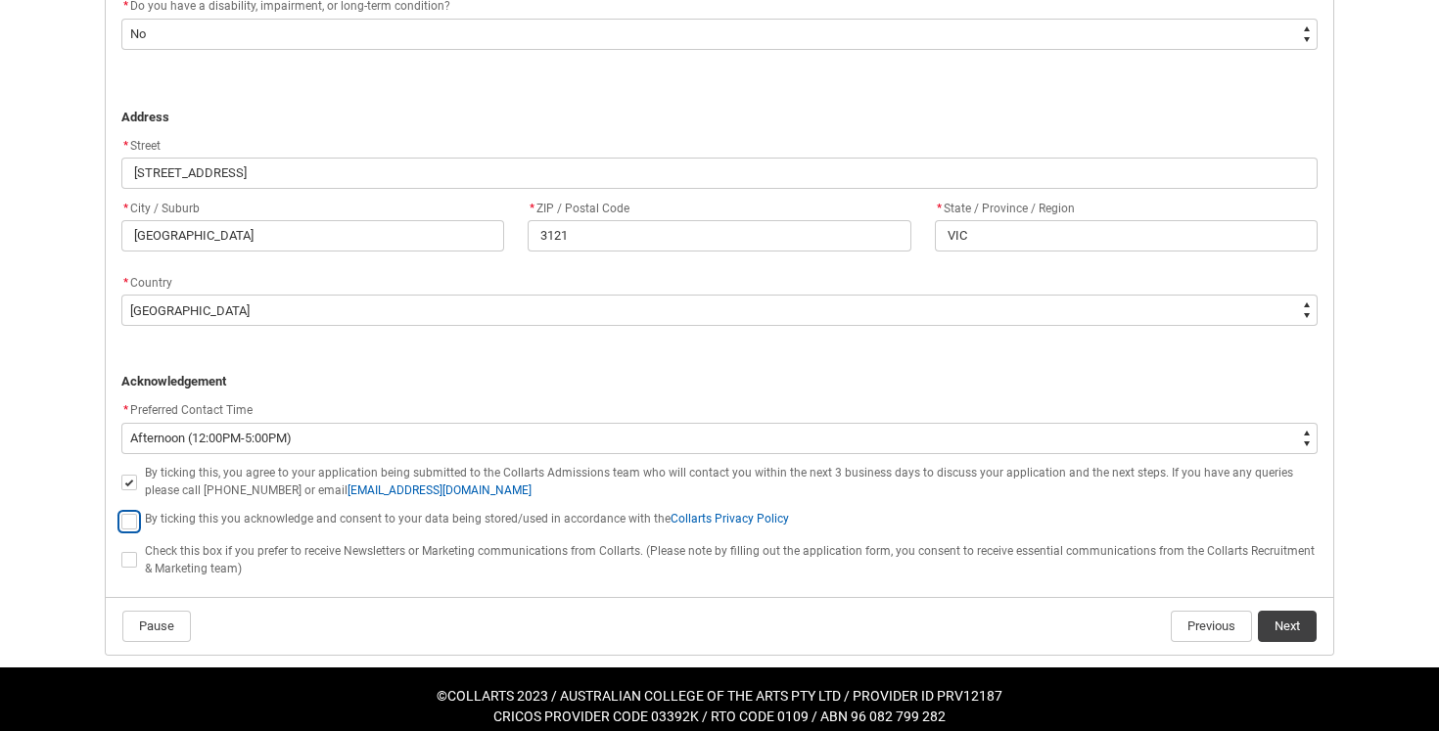
click at [121, 511] on input "By ticking this you acknowledge and consent to your data being stored/used in a…" at bounding box center [120, 510] width 1 height 1
type lightning-input "true"
checkbox input "true"
click at [132, 559] on span at bounding box center [129, 560] width 16 height 16
click at [121, 550] on input "Check this box if you prefer to receive Newsletters or Marketing communications…" at bounding box center [120, 549] width 1 height 1
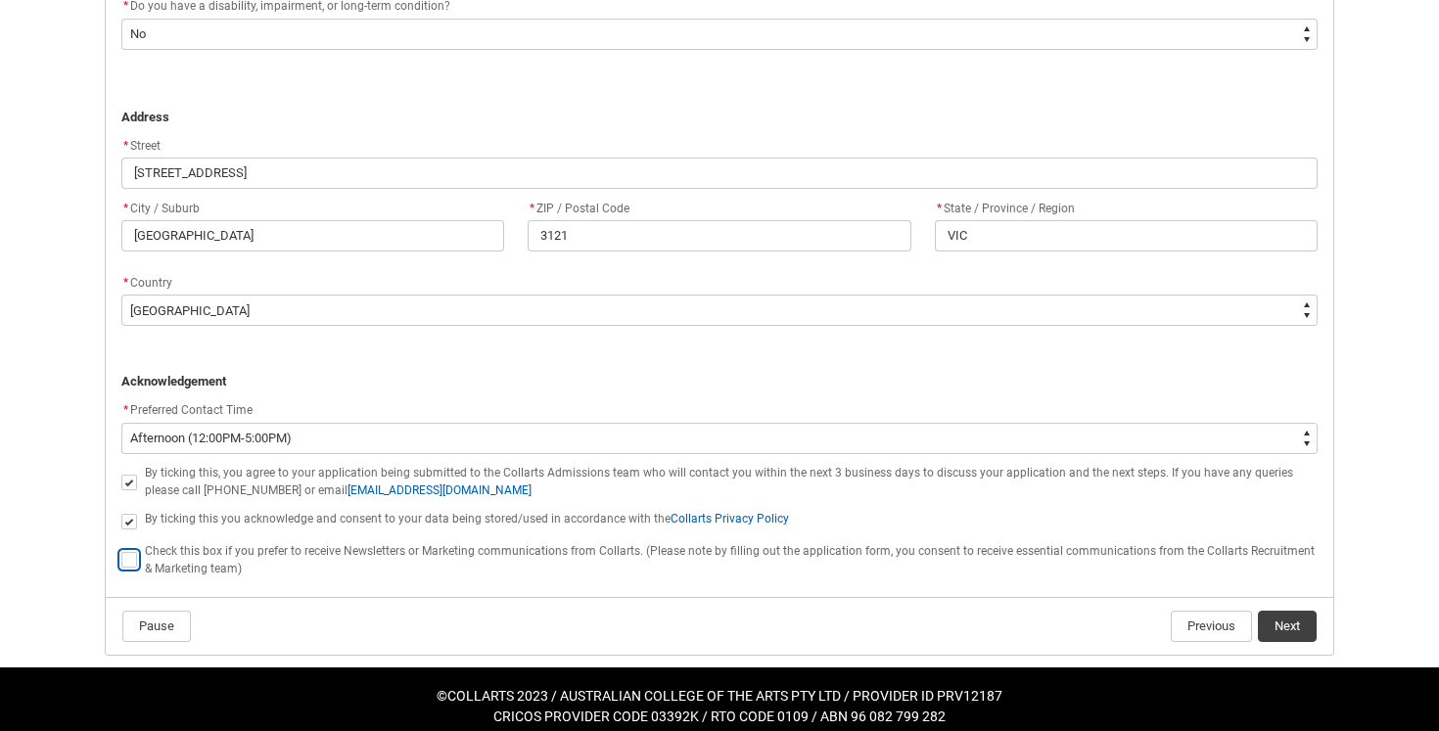
type lightning-input "true"
checkbox input "true"
click at [129, 561] on span at bounding box center [129, 560] width 16 height 16
click at [121, 550] on input "Check this box if you prefer to receive Newsletters or Marketing communications…" at bounding box center [120, 549] width 1 height 1
type lightning-input "false"
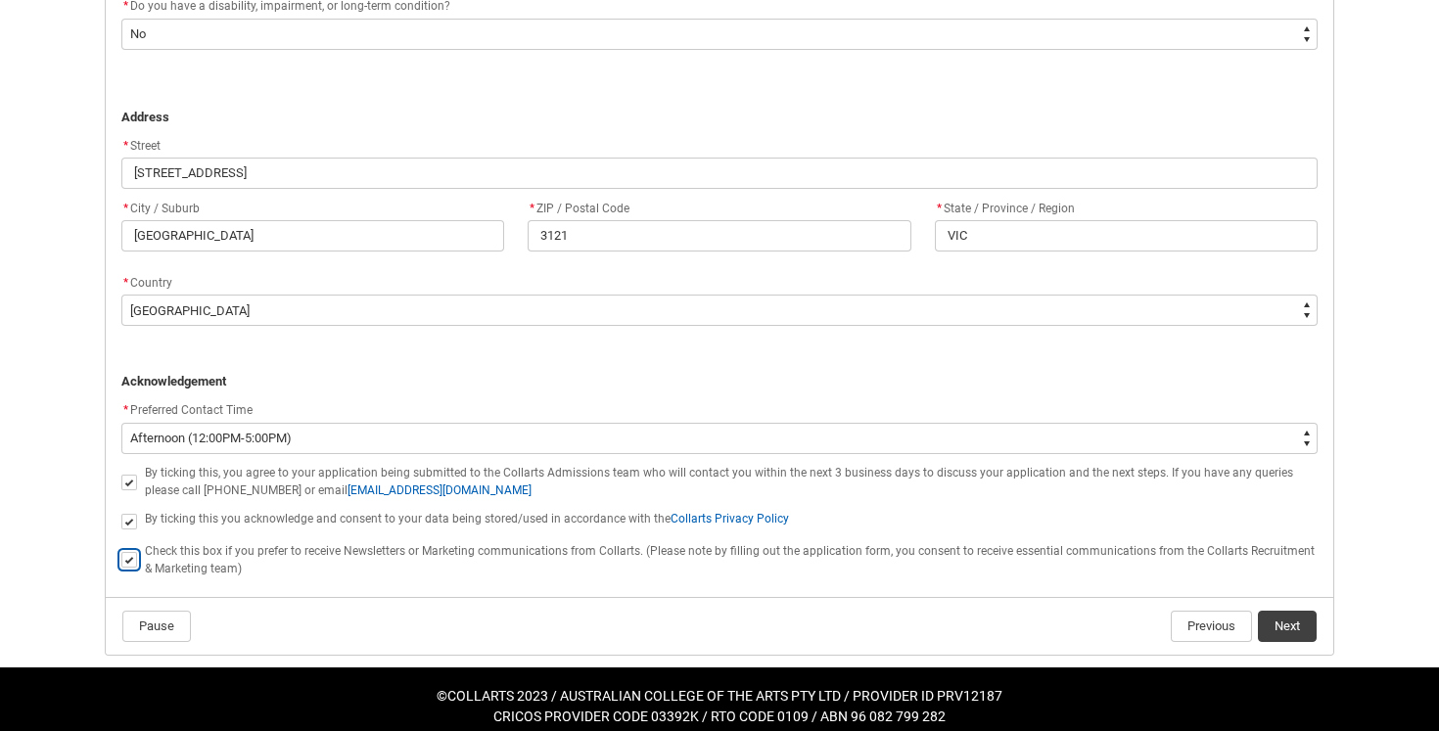
checkbox input "false"
click at [1274, 624] on button "Next" at bounding box center [1287, 626] width 59 height 31
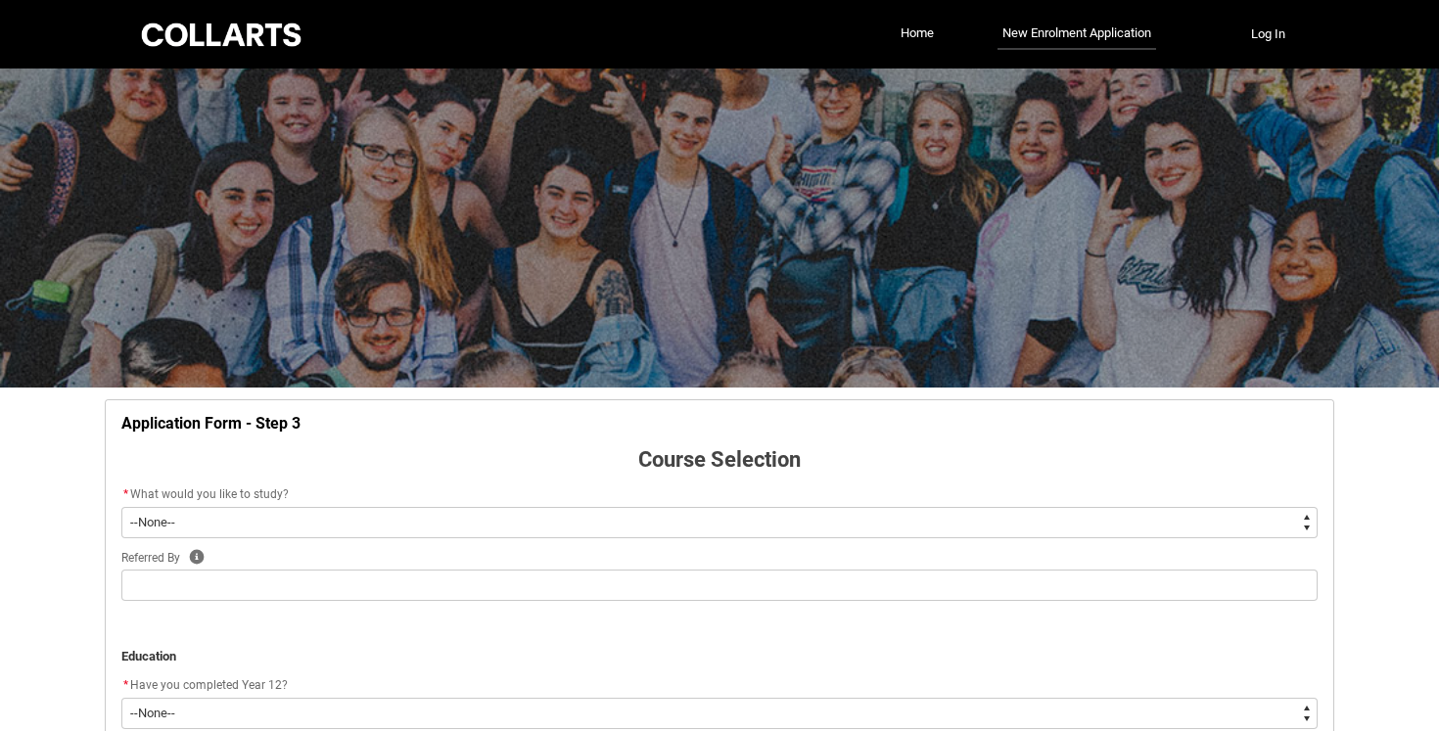
scroll to position [205, 0]
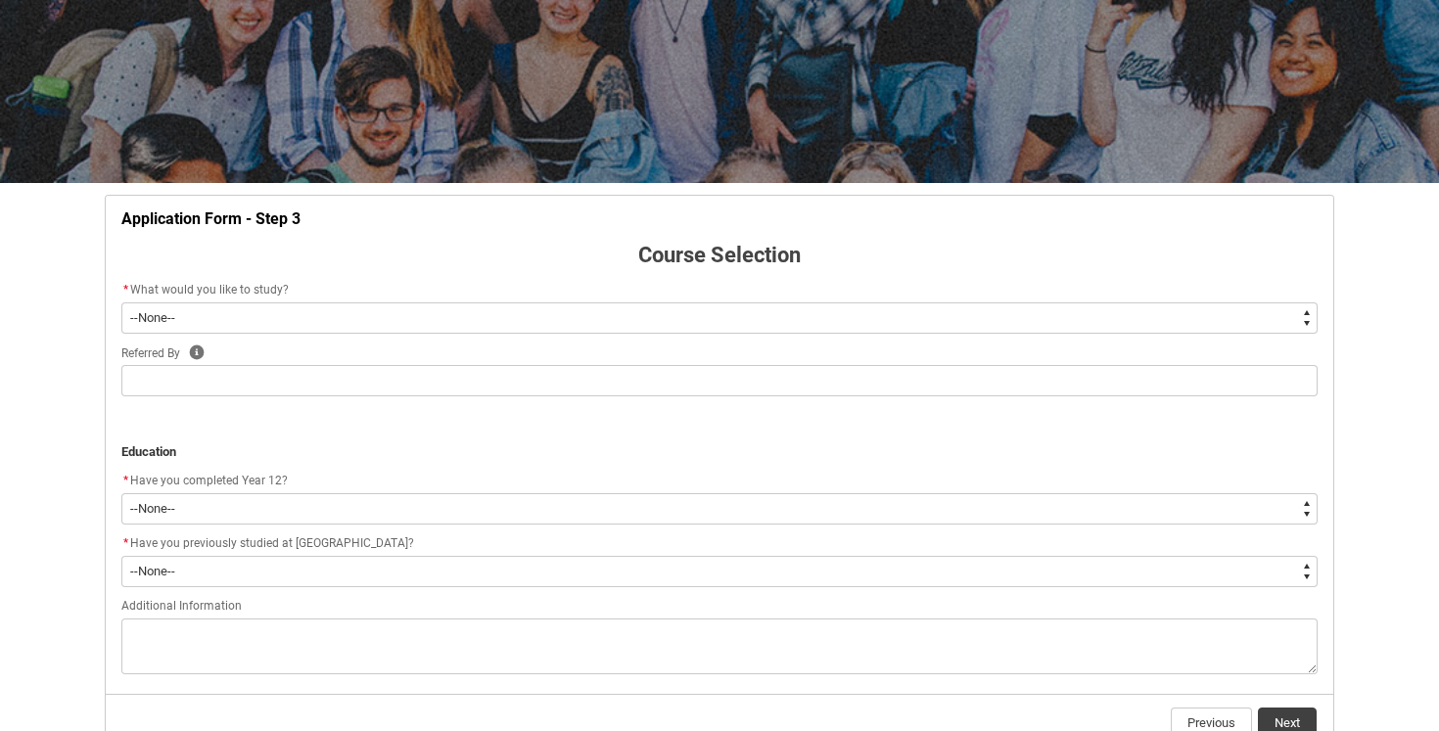
click at [658, 341] on flowruntime-screen-field "* What would you like to study? * What would you like to study? --None-- Diplom…" at bounding box center [720, 310] width 1220 height 63
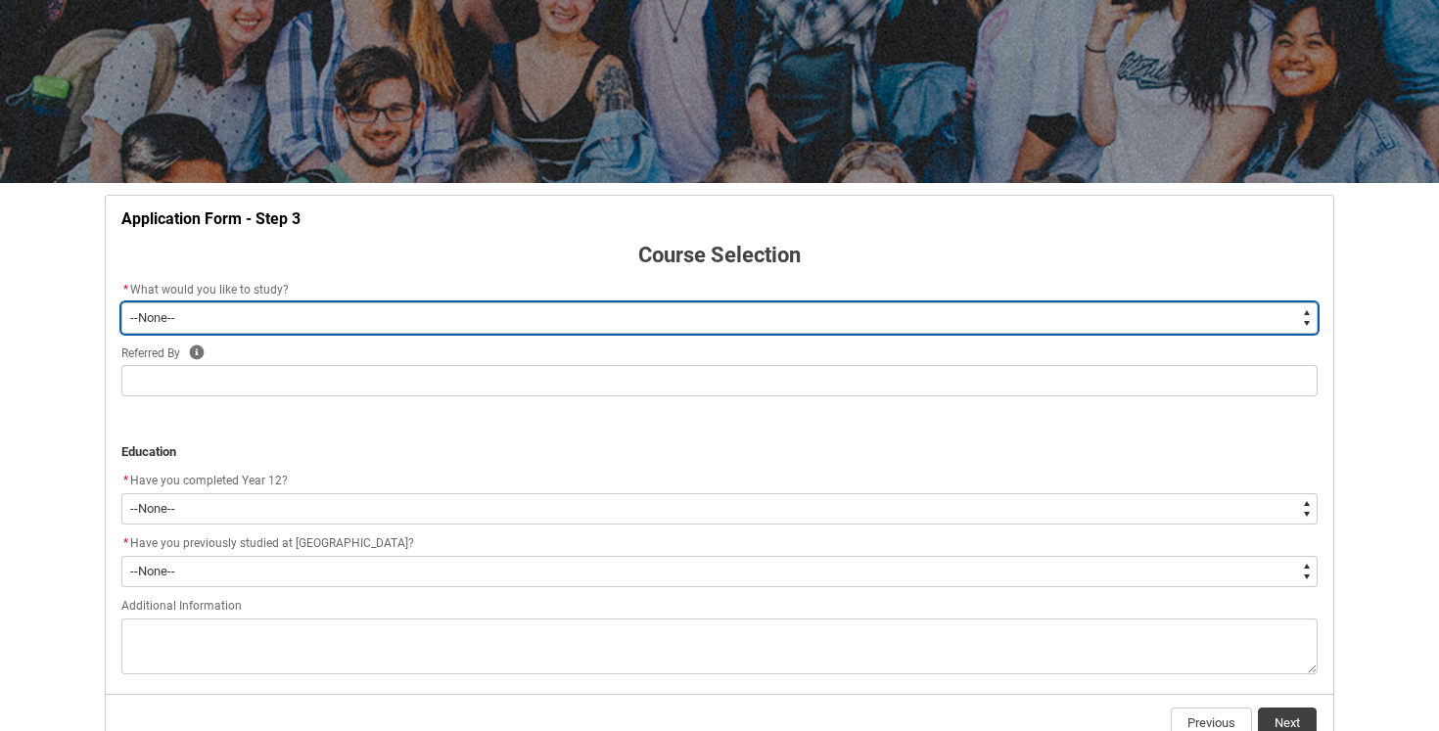
click at [660, 317] on select "--None-- Diploma Bachelor Post Graduate" at bounding box center [719, 318] width 1196 height 31
type lightning-select "WhichDegree_Diploma"
select select "WhichDegree_Diploma"
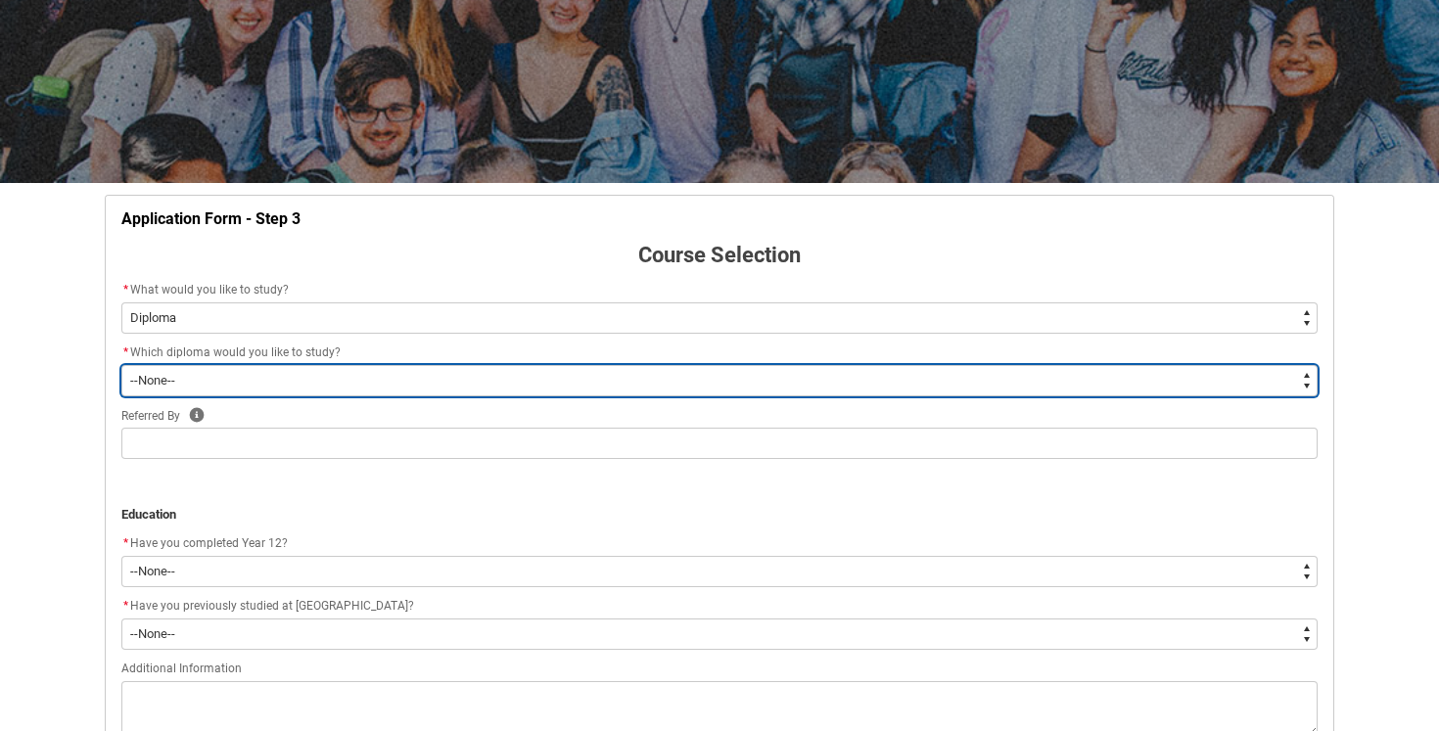
click at [624, 389] on select "--None-- Diploma of 2D Animation Diploma of Applied Business (Entertainment Man…" at bounding box center [719, 380] width 1196 height 31
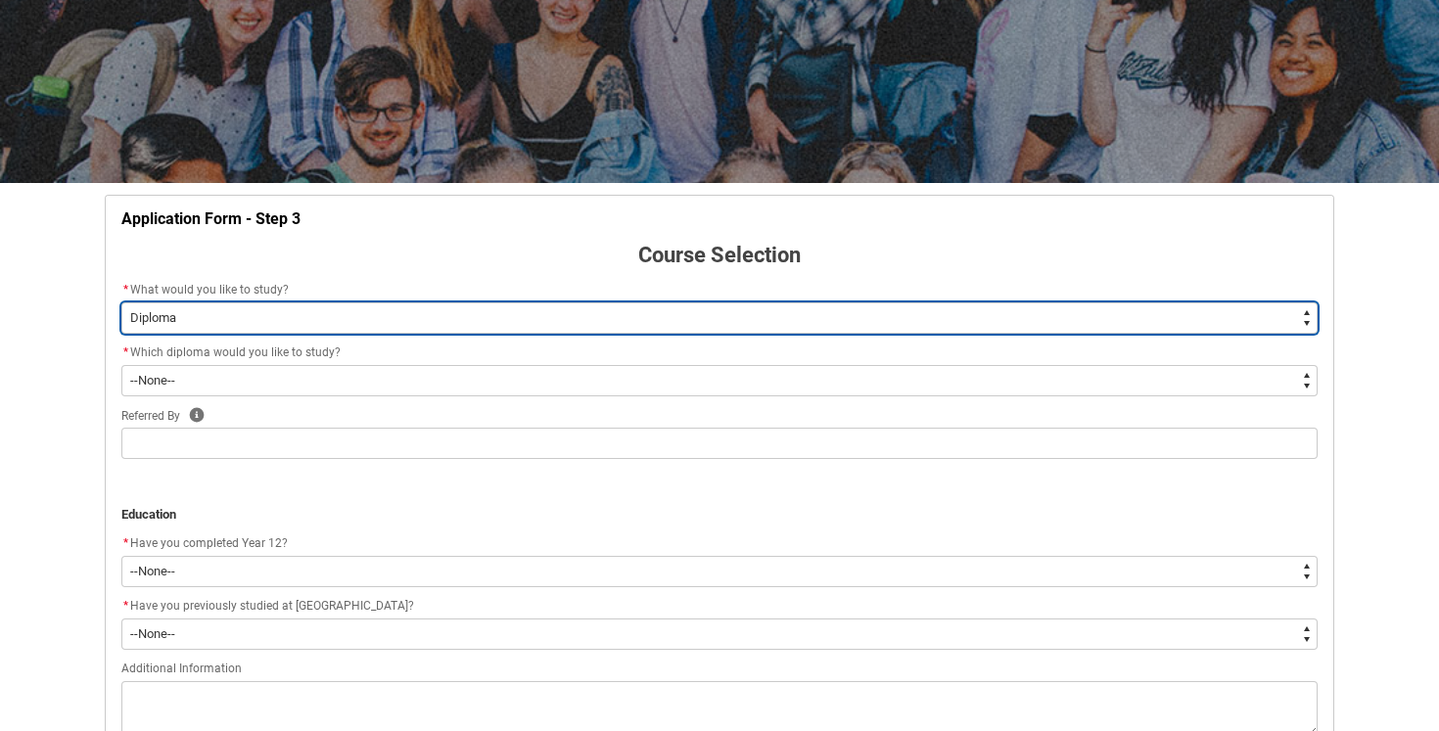
click at [404, 304] on select "--None-- Diploma Bachelor Post Graduate" at bounding box center [719, 318] width 1196 height 31
type lightning-select "WhichDegree_Bachelor"
select select "WhichDegree_Bachelor"
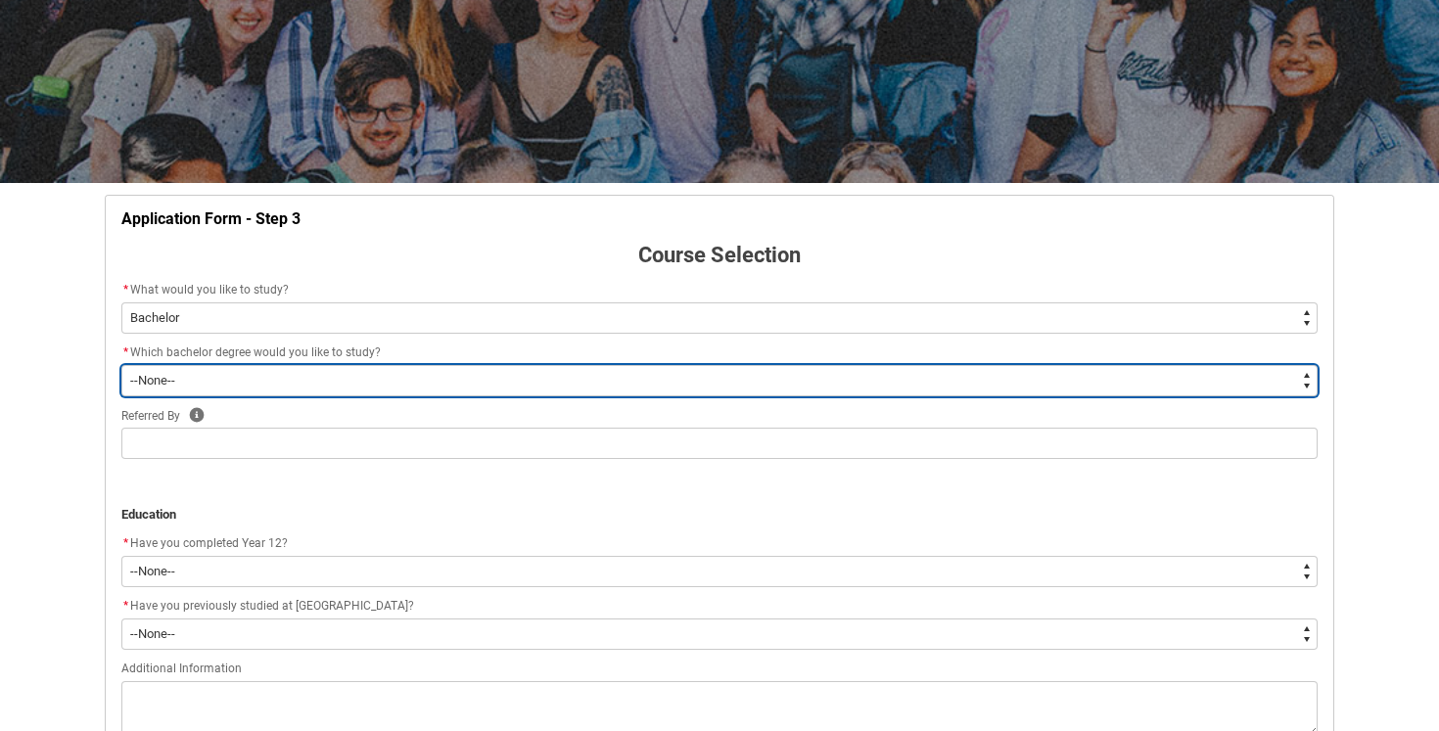
click at [366, 384] on select "--None-- Bachelor of 2D Animation Bachelor of Applied Business (Entertainment M…" at bounding box center [719, 380] width 1196 height 31
type lightning-select "ProgramChoice_Degree.001I7000002y5S7IAI"
select select "ProgramChoice_Degree.001I7000002y5S7IAI"
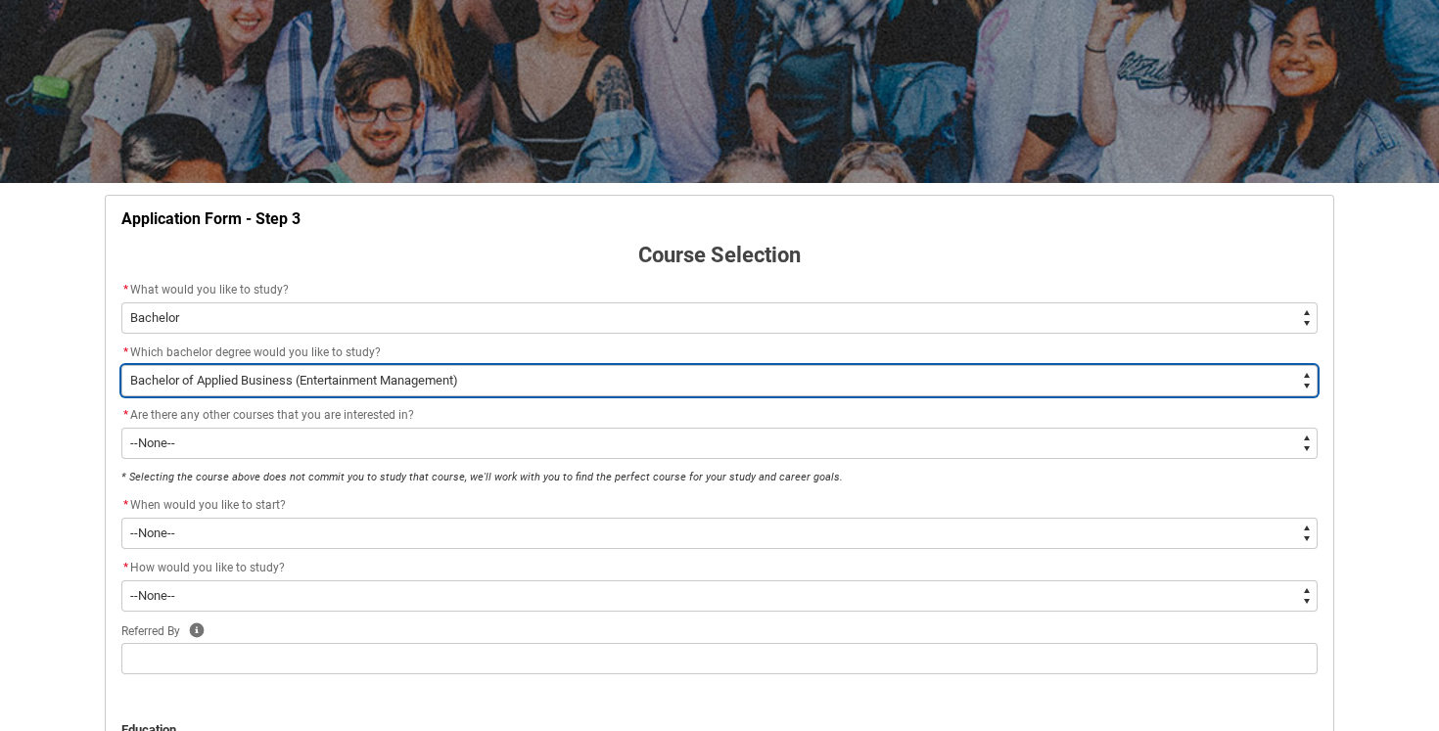
click at [386, 389] on select "--None-- Bachelor of 2D Animation Bachelor of Applied Business (Entertainment M…" at bounding box center [719, 380] width 1196 height 31
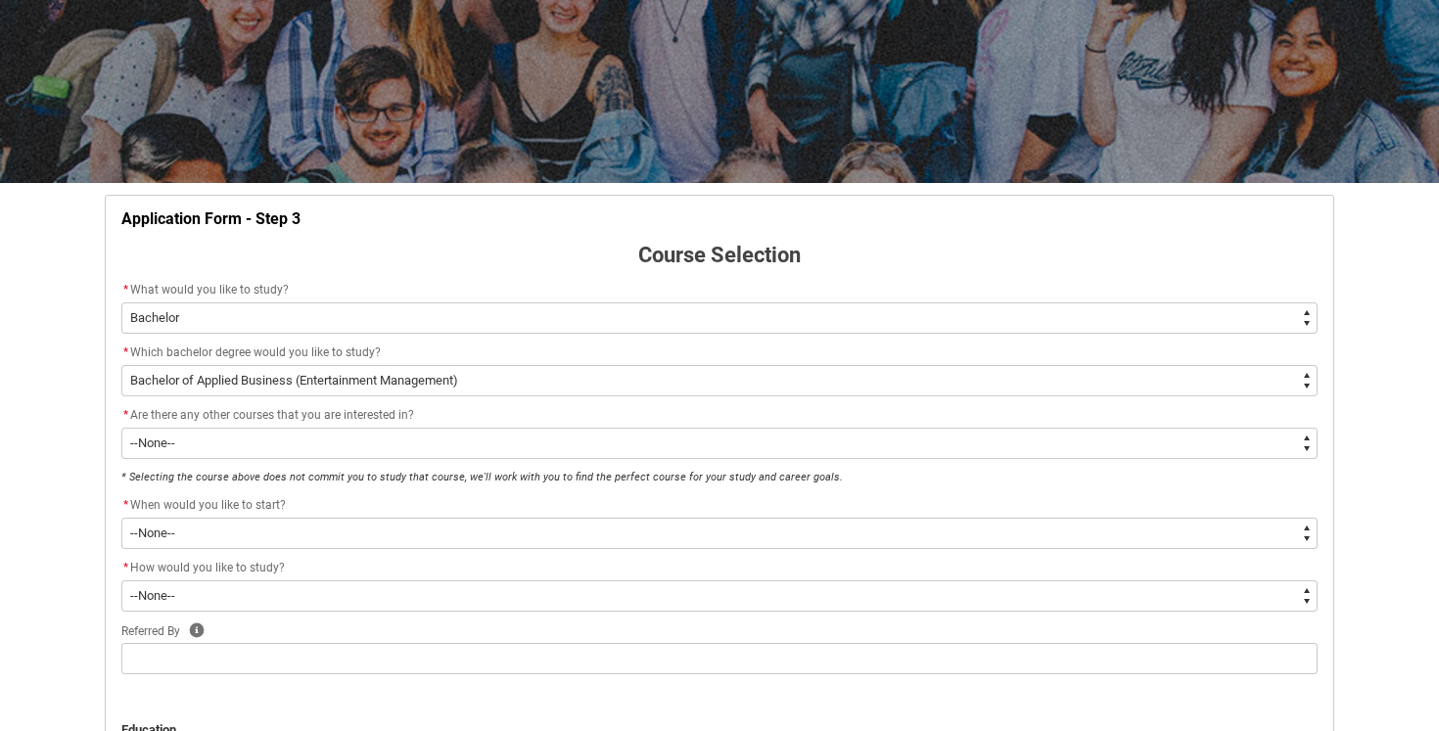
click at [375, 350] on span "Which bachelor degree would you like to study?" at bounding box center [255, 353] width 251 height 14
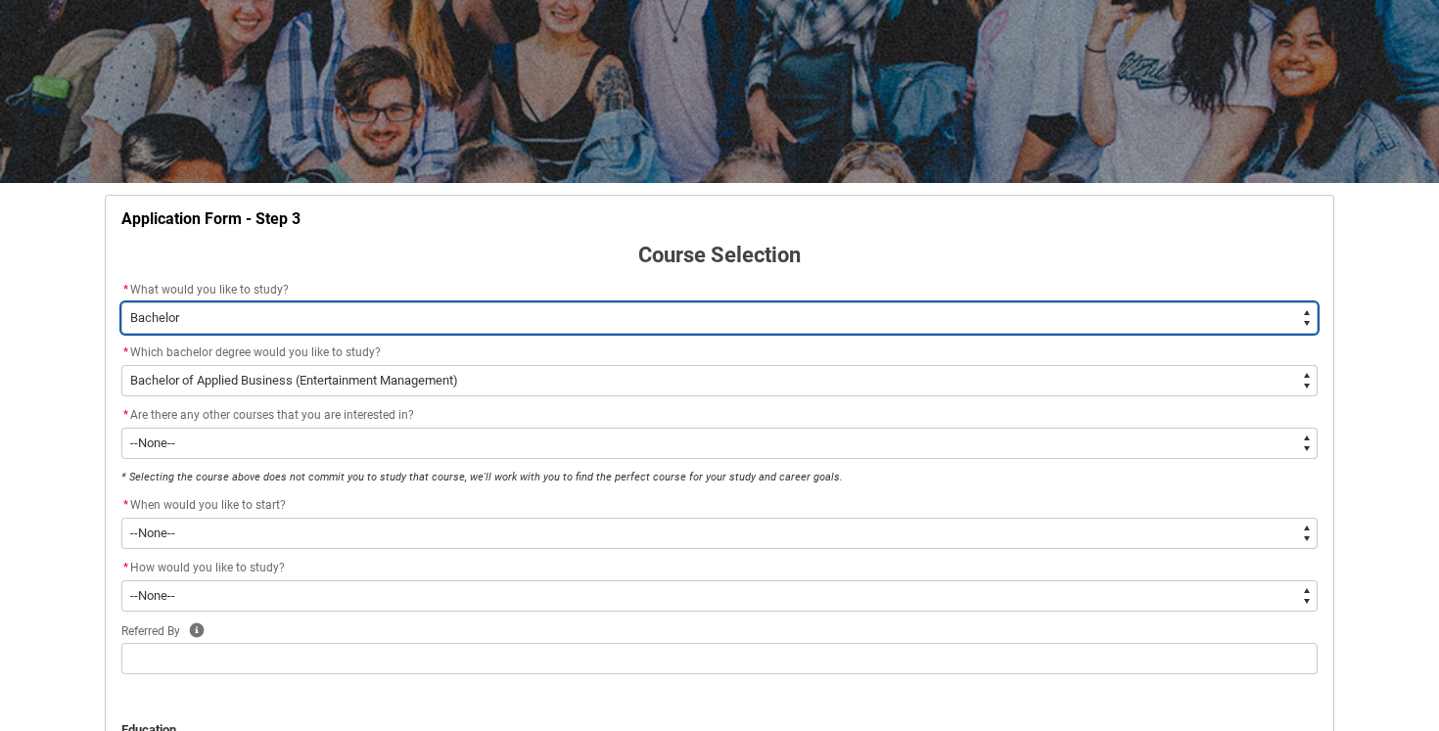
click at [375, 313] on select "--None-- Diploma Bachelor Post Graduate" at bounding box center [719, 318] width 1196 height 31
type lightning-select "WhichDegree_Diploma"
select select "WhichDegree_Diploma"
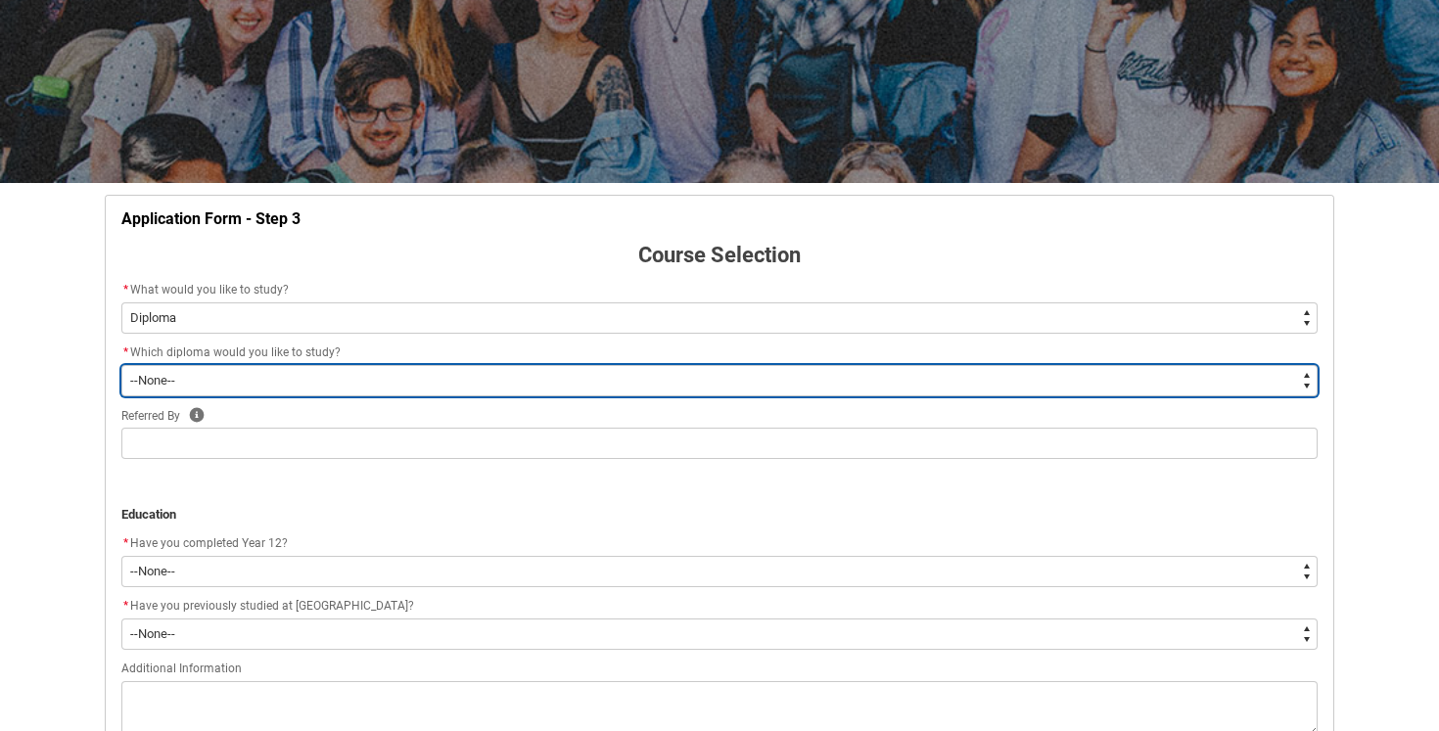
click at [370, 378] on select "--None-- Diploma of 2D Animation Diploma of Applied Business (Entertainment Man…" at bounding box center [719, 380] width 1196 height 31
type lightning-select "ProgramChoice_Diploma.001OZ0000040YM1YAM"
select select "ProgramChoice_Diploma.001OZ0000040YM1YAM"
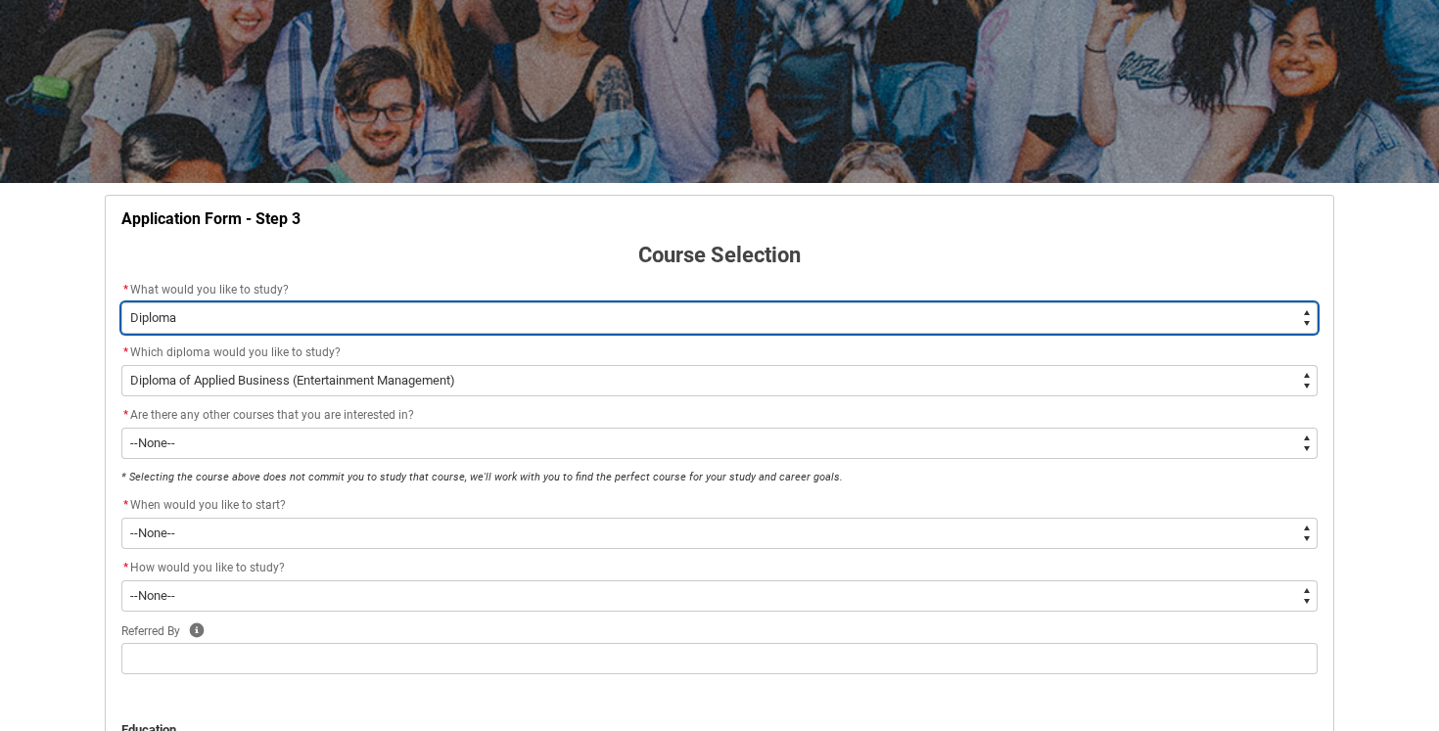
click at [357, 319] on select "--None-- Diploma Bachelor Post Graduate" at bounding box center [719, 318] width 1196 height 31
type lightning-select "WhichDegree_Bachelor"
select select "WhichDegree_Bachelor"
select select "ProgramChoice_Degree.001I7000002y5S7IAI"
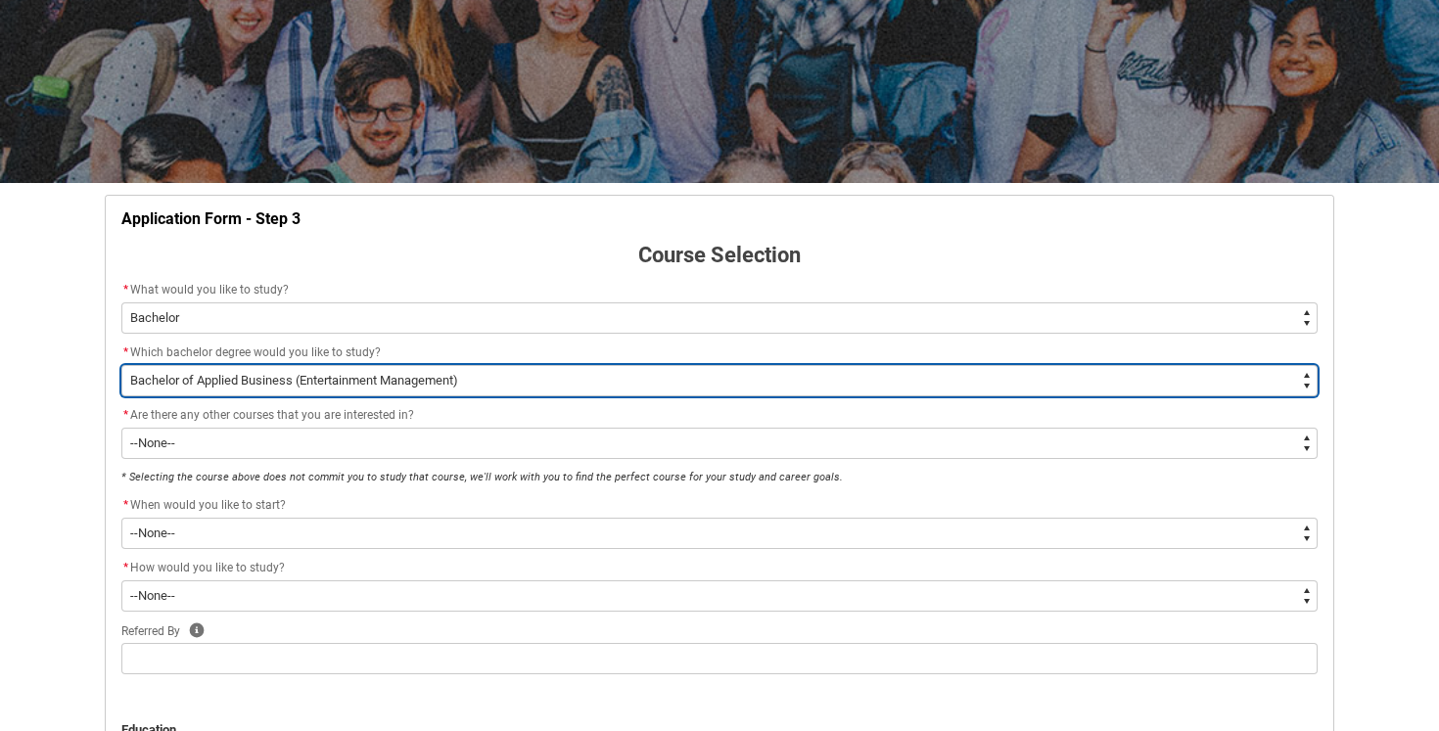
click at [353, 375] on select "--None-- Bachelor of 2D Animation Bachelor of Applied Business (Entertainment M…" at bounding box center [719, 380] width 1196 height 31
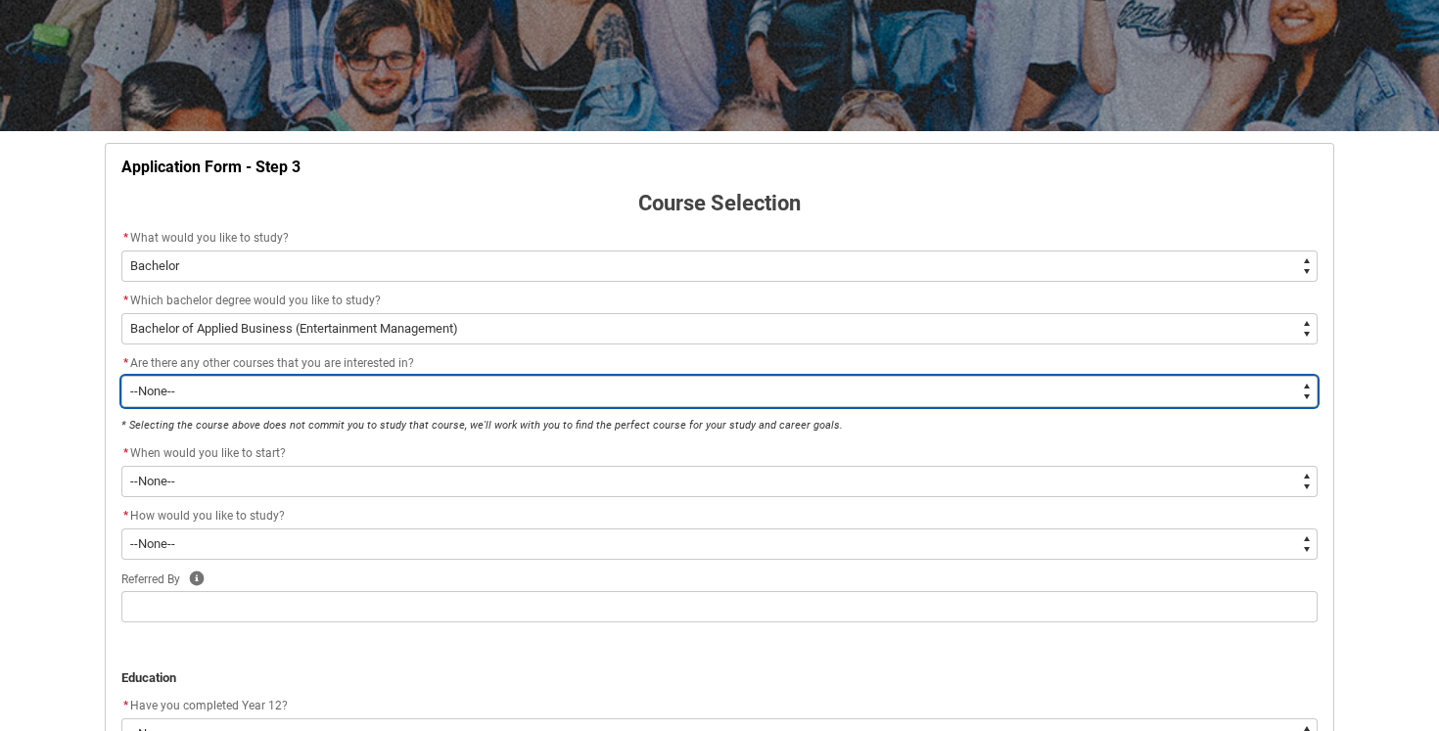
click at [432, 396] on select "--None-- Yes No" at bounding box center [719, 391] width 1196 height 31
type lightning-select "No_TextChoice"
select select "No_TextChoice"
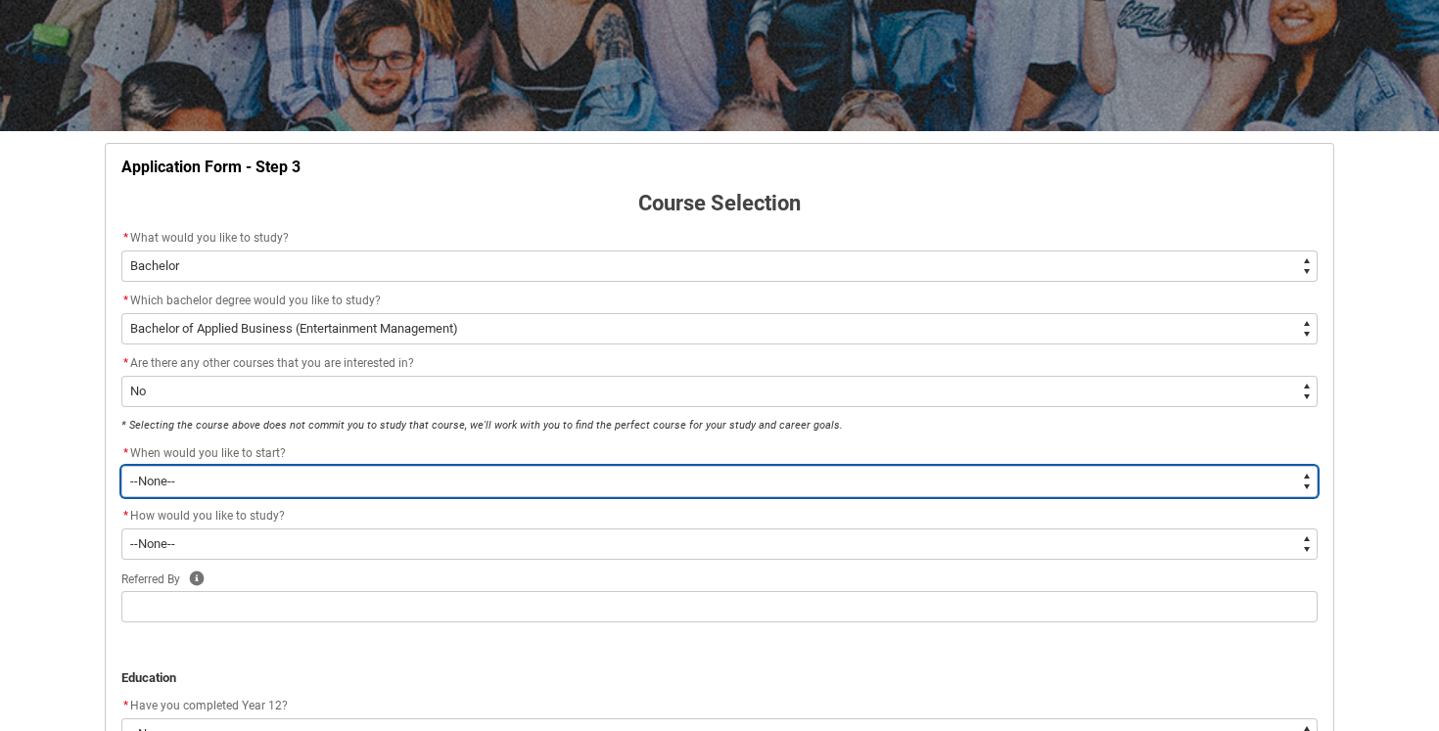
click at [412, 472] on select "--None-- Trimester 1 2026, starting February 2026" at bounding box center [719, 481] width 1196 height 31
type lightning-select "Starting_Term.a0pI70000004aTdIAI"
select select "Starting_Term.a0pI70000004aTdIAI"
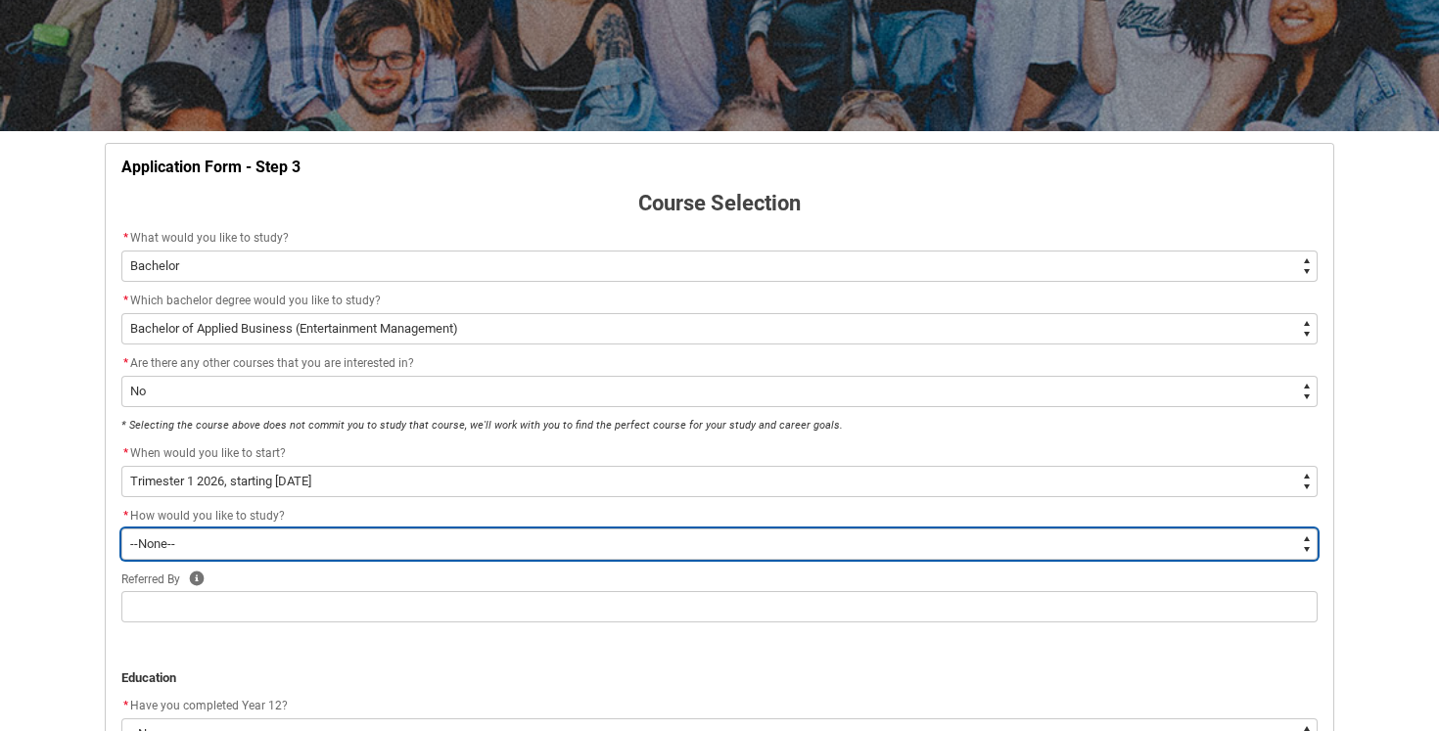
click at [403, 549] on select "--None-- On-campus Online" at bounding box center [719, 544] width 1196 height 31
type lightning-select "WhichStudyMethod_OnCampus"
select select "WhichStudyMethod_OnCampus"
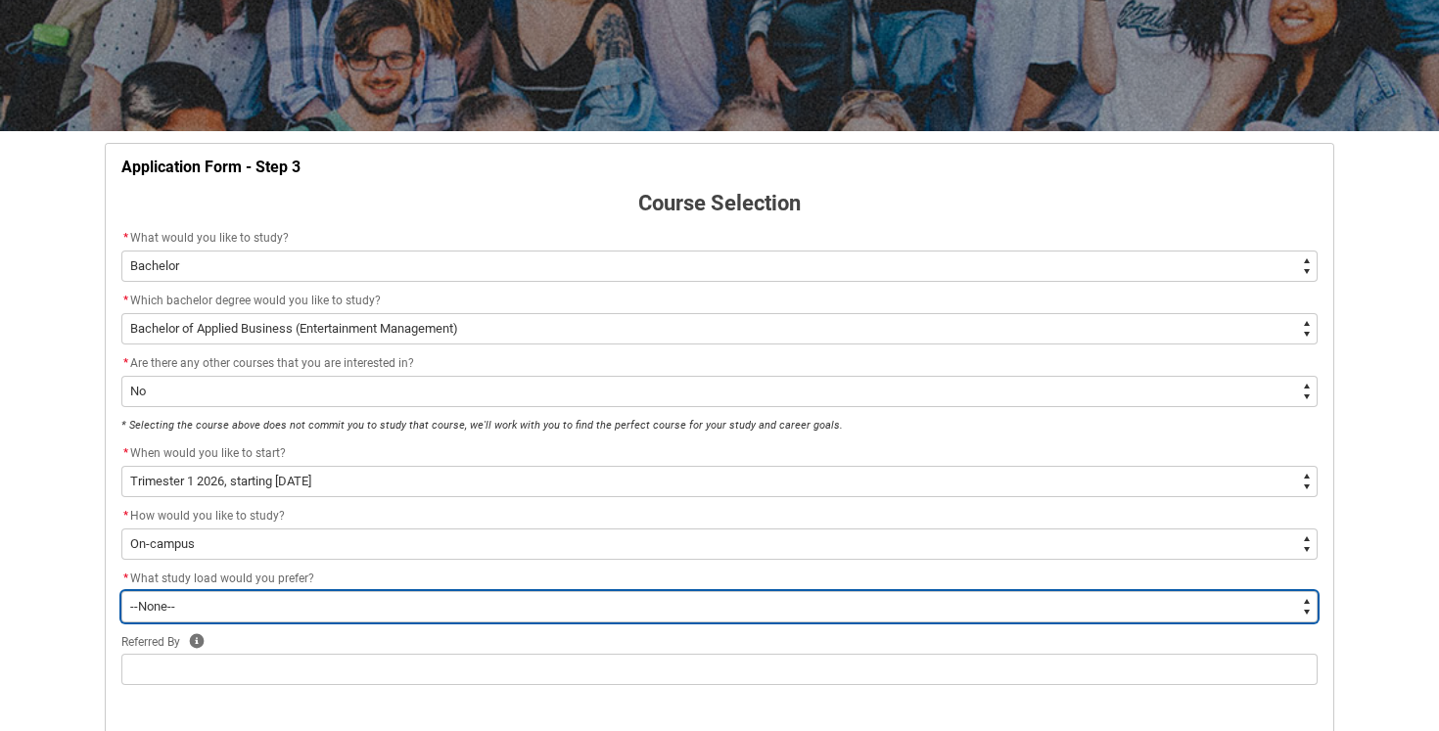
click at [400, 606] on select "--None-- Full-time Part-time" at bounding box center [719, 606] width 1196 height 31
type lightning-select "WhichStudyLoad_FullTime"
select select "WhichStudyLoad_FullTime"
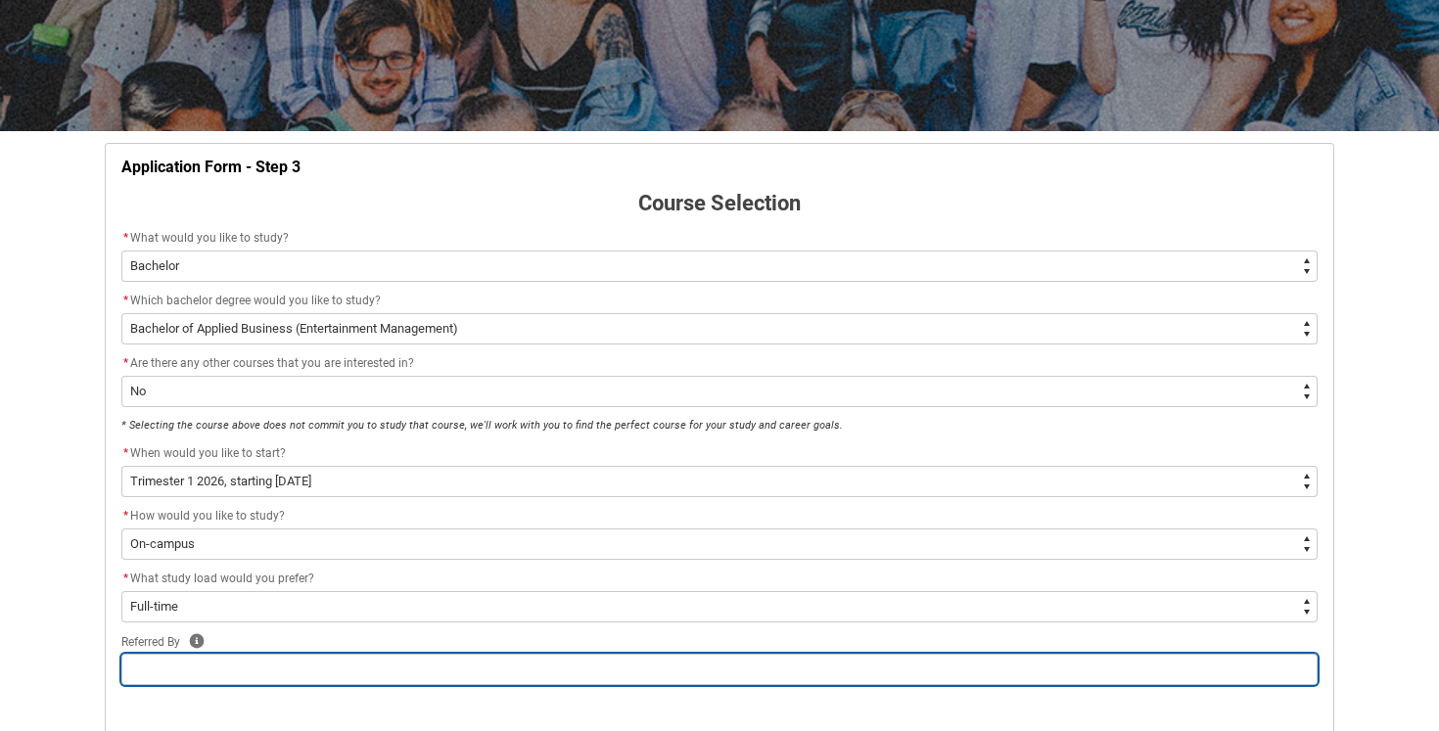
click at [398, 663] on input "text" at bounding box center [719, 669] width 1196 height 31
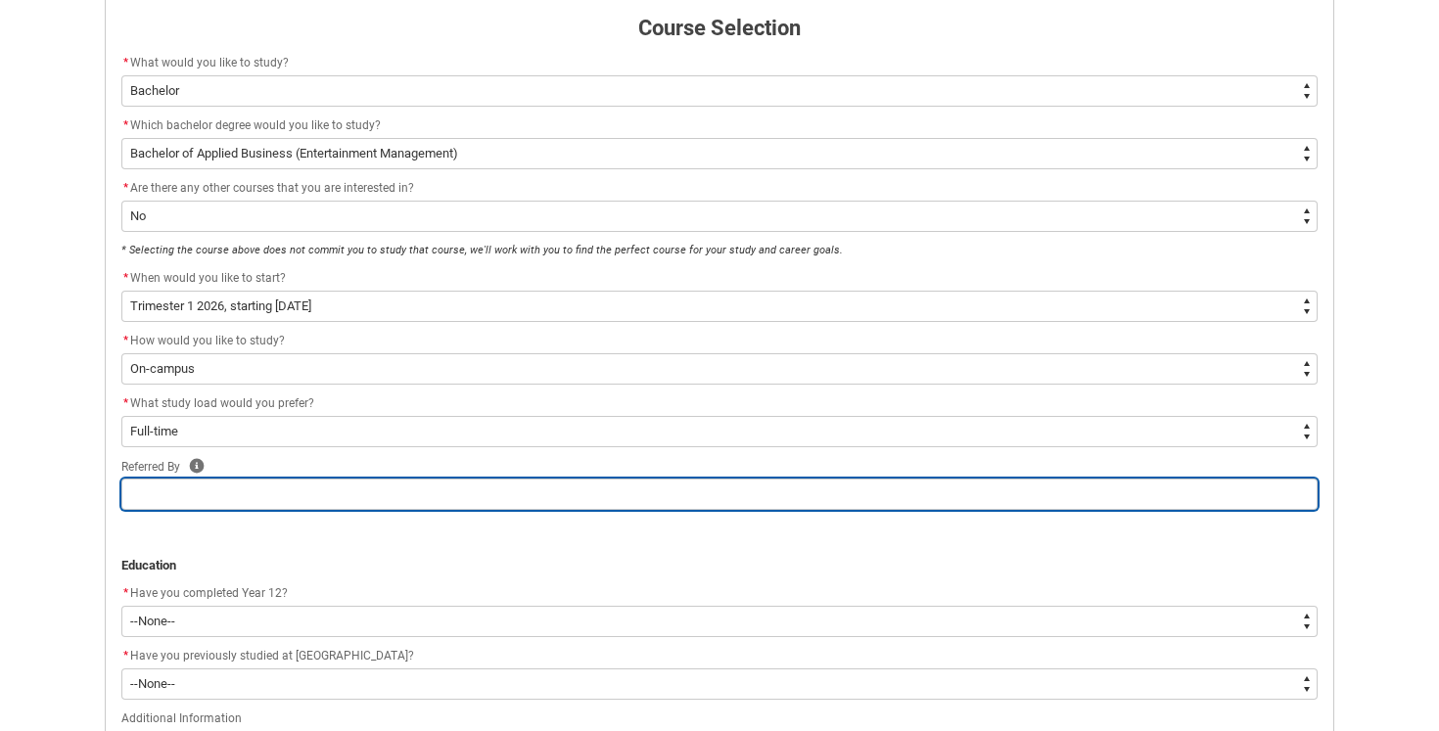
scroll to position [458, 0]
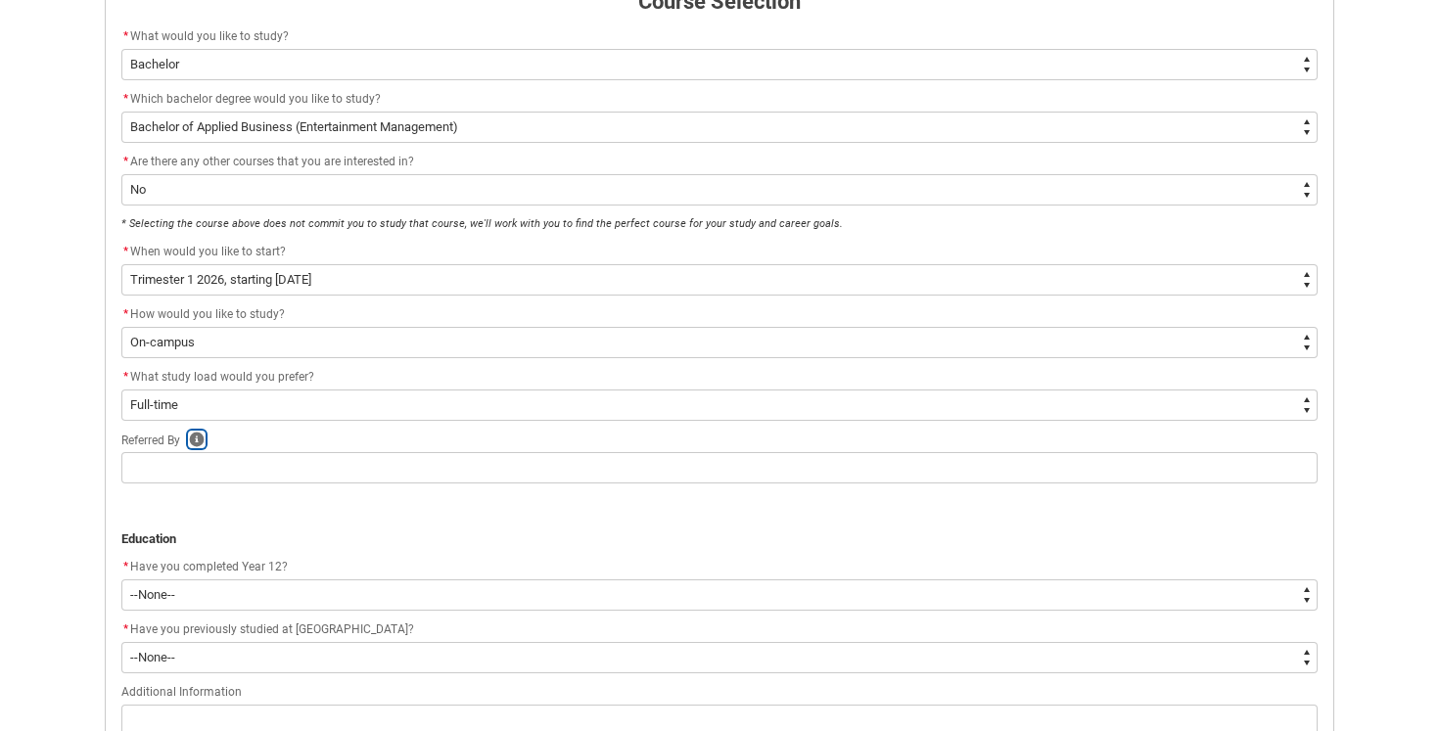
click at [201, 436] on icon "button" at bounding box center [197, 439] width 15 height 15
click at [247, 517] on p at bounding box center [719, 520] width 1196 height 20
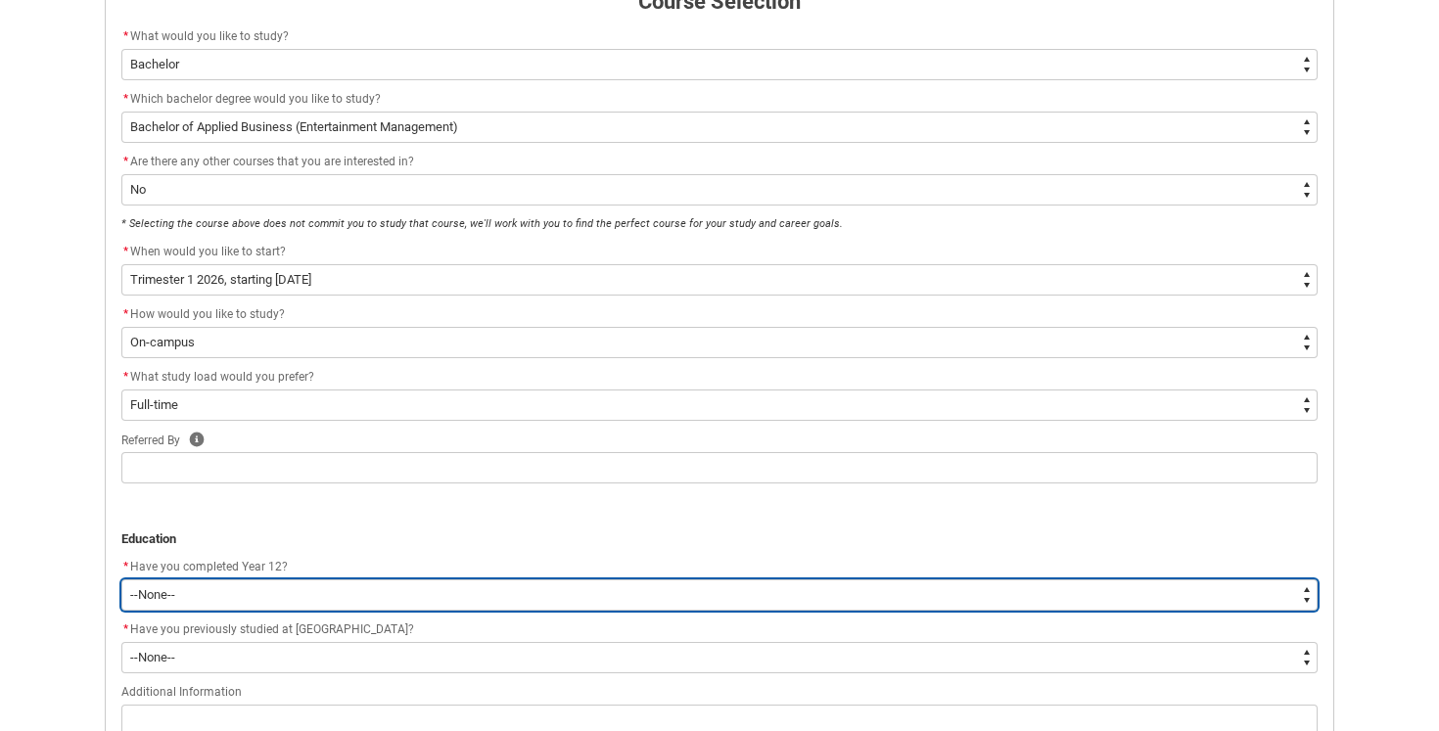
click at [254, 582] on select "--None-- Yes No Other" at bounding box center [719, 595] width 1196 height 31
type lightning-select "Year_12_Completition.Yes"
select select "Year_12_Completition.Yes"
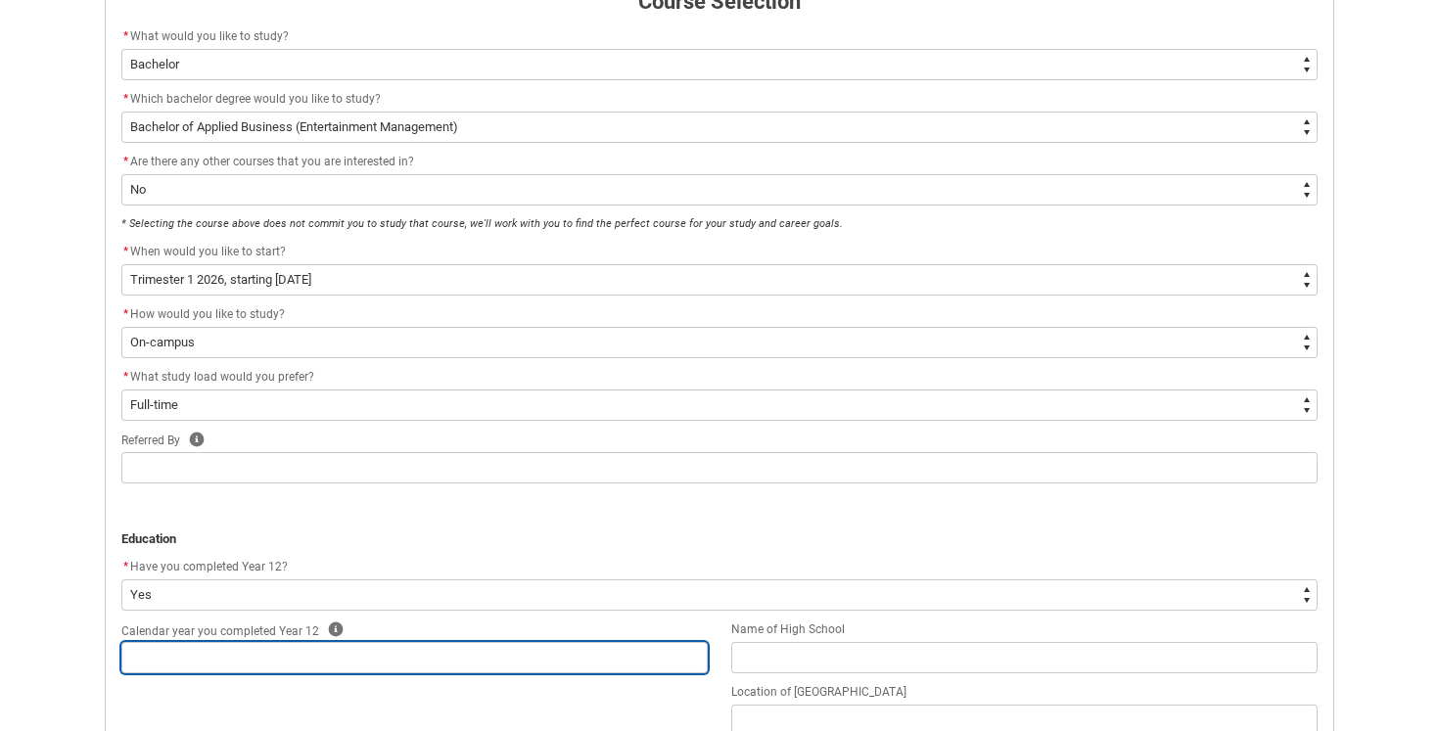
click at [287, 654] on input "text" at bounding box center [414, 657] width 586 height 31
type lightning-primitive-input-simple "2"
type input "2"
type lightning-primitive-input-simple "20"
type input "20"
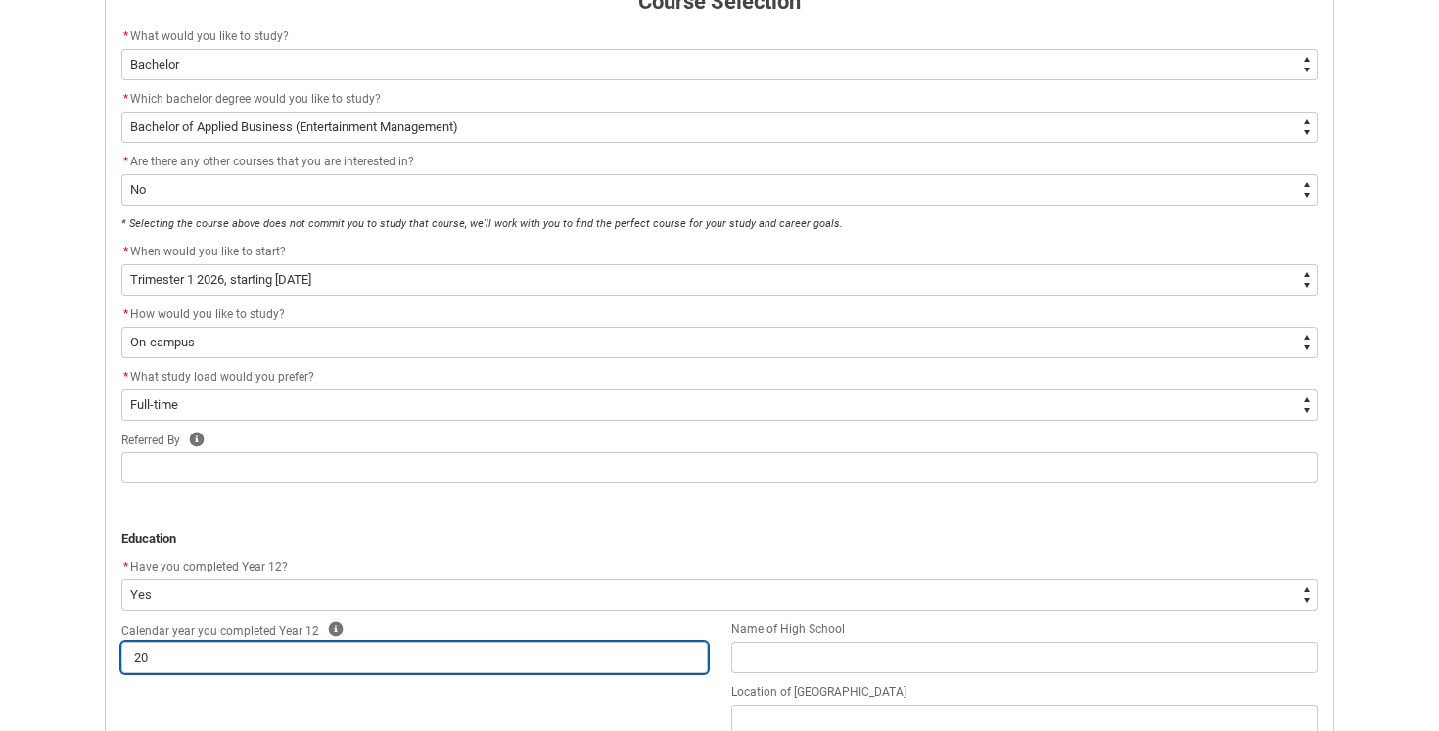
type lightning-primitive-input-simple "201"
type input "201"
type lightning-primitive-input-simple "2019"
type input "2019"
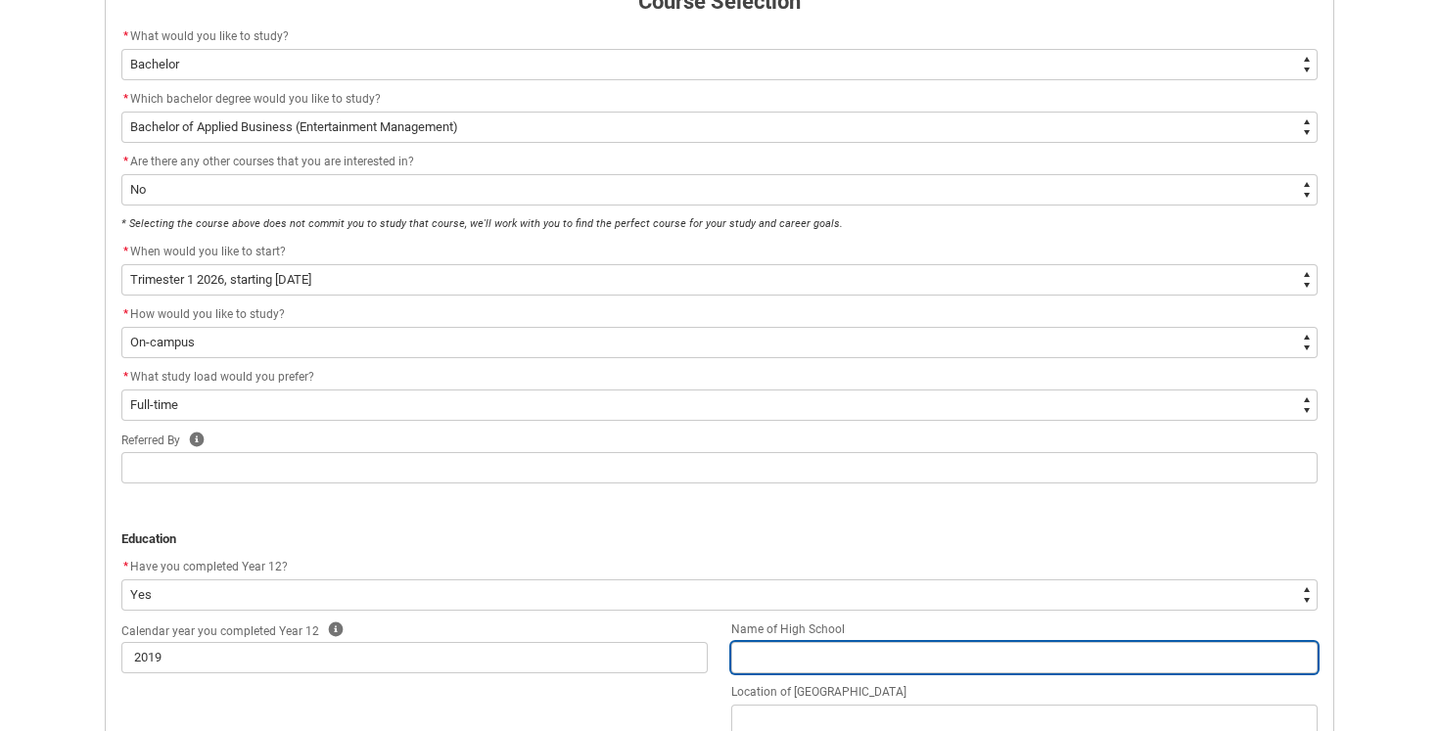
click at [739, 661] on input "text" at bounding box center [1024, 657] width 586 height 31
type lightning-primitive-input-simple "M"
type input "M"
type lightning-primitive-input-simple "Me"
type input "Me"
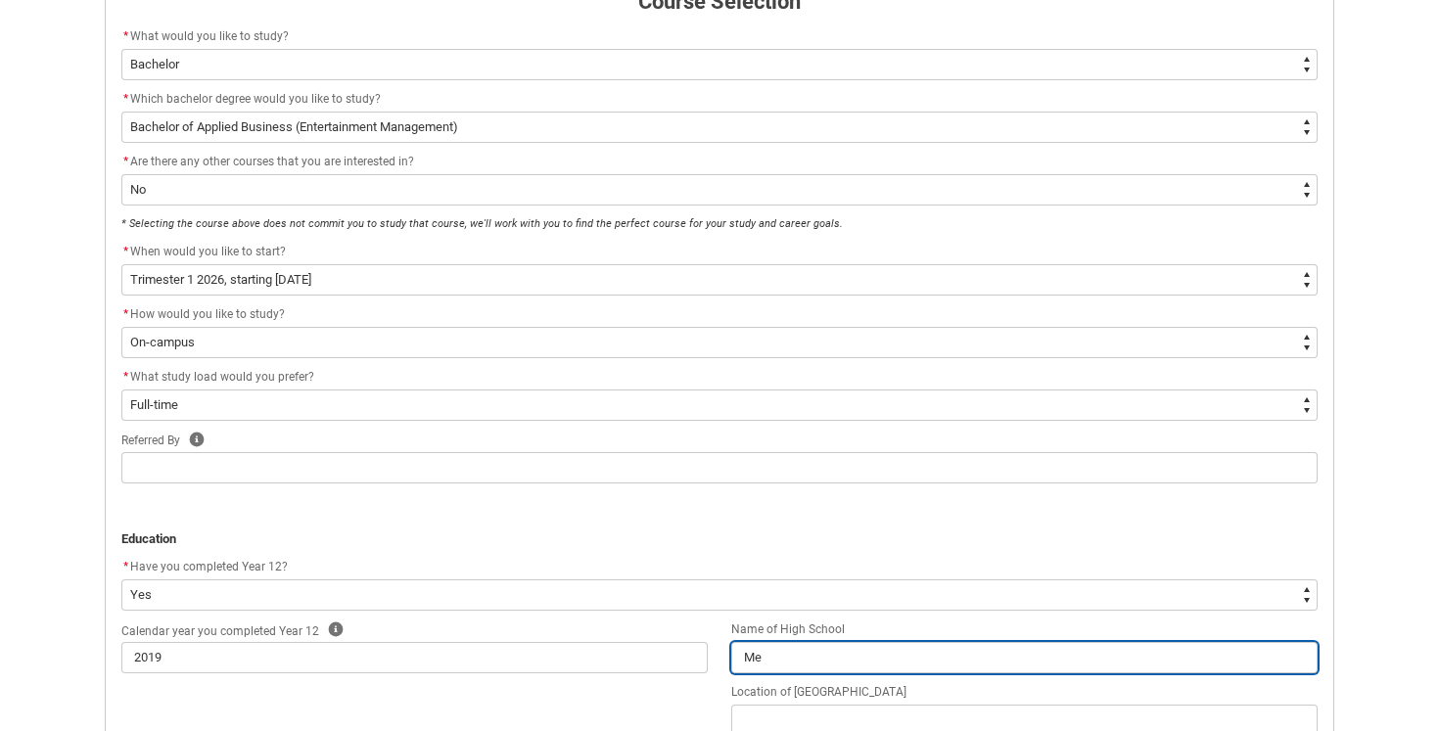
type lightning-primitive-input-simple "Mel"
type input "Mel"
type lightning-primitive-input-simple "Melb"
type input "Melb"
type lightning-primitive-input-simple "Melbo"
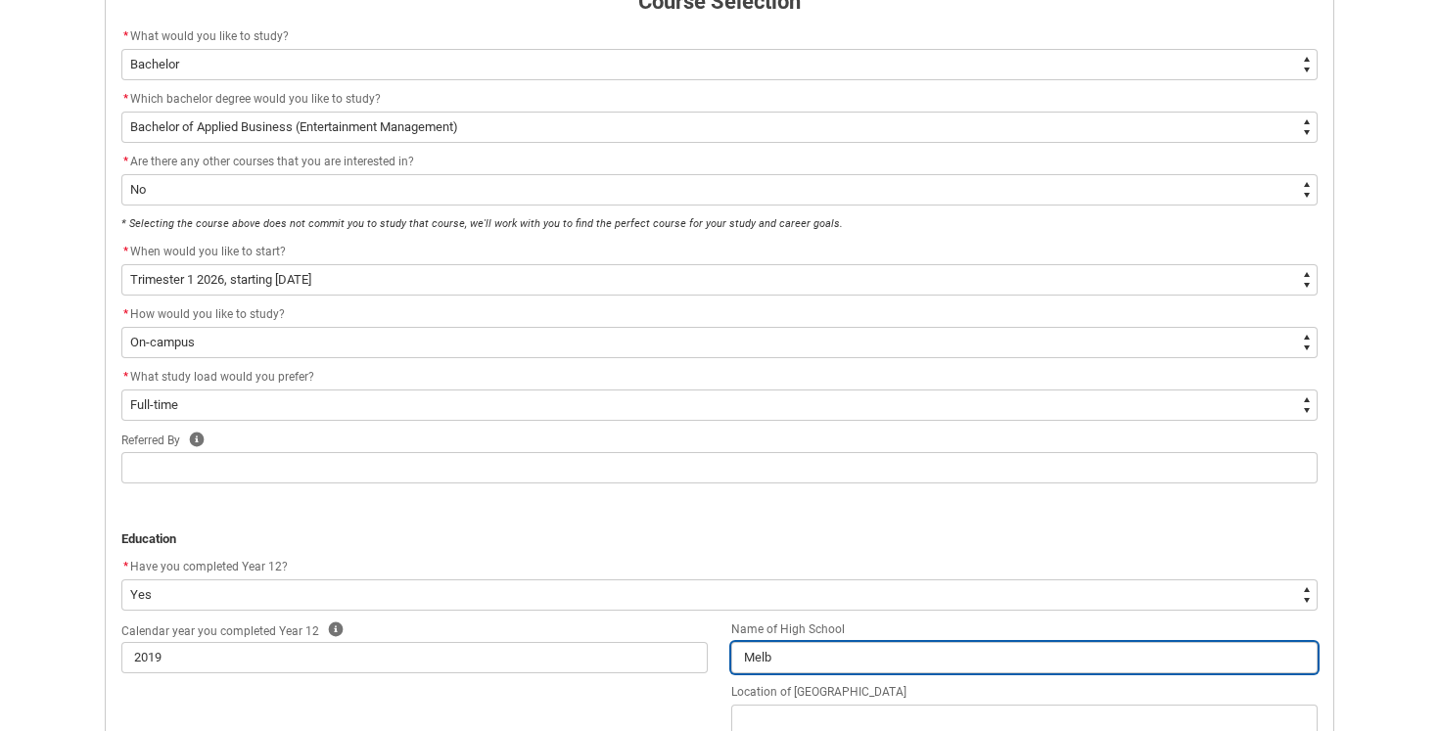
type input "Melbo"
type lightning-primitive-input-simple "Melbou"
type input "Melbou"
type lightning-primitive-input-simple "Melbour"
type input "Melbour"
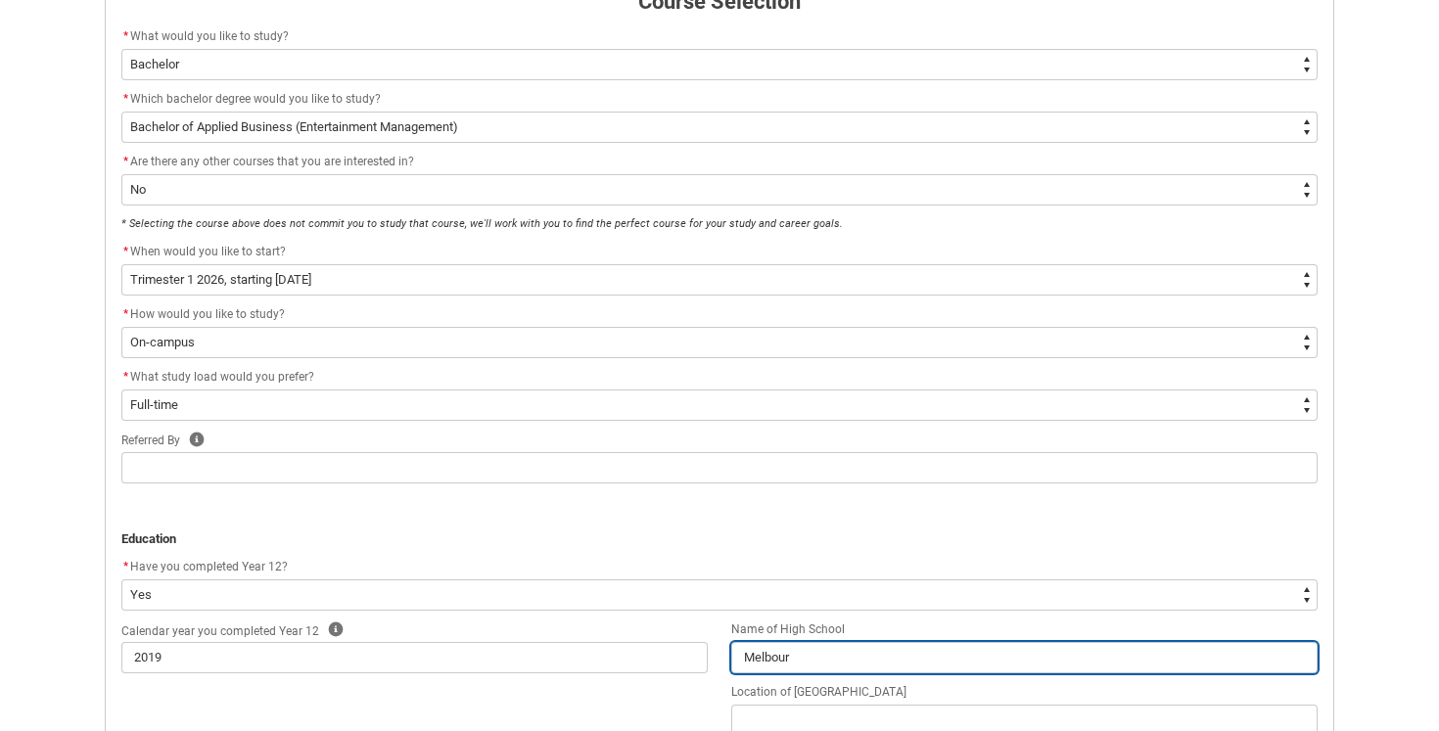
type lightning-primitive-input-simple "Melbourn"
type input "Melbourn"
type lightning-primitive-input-simple "Melbourne"
type input "Melbourne"
type lightning-primitive-input-simple "Melbourne"
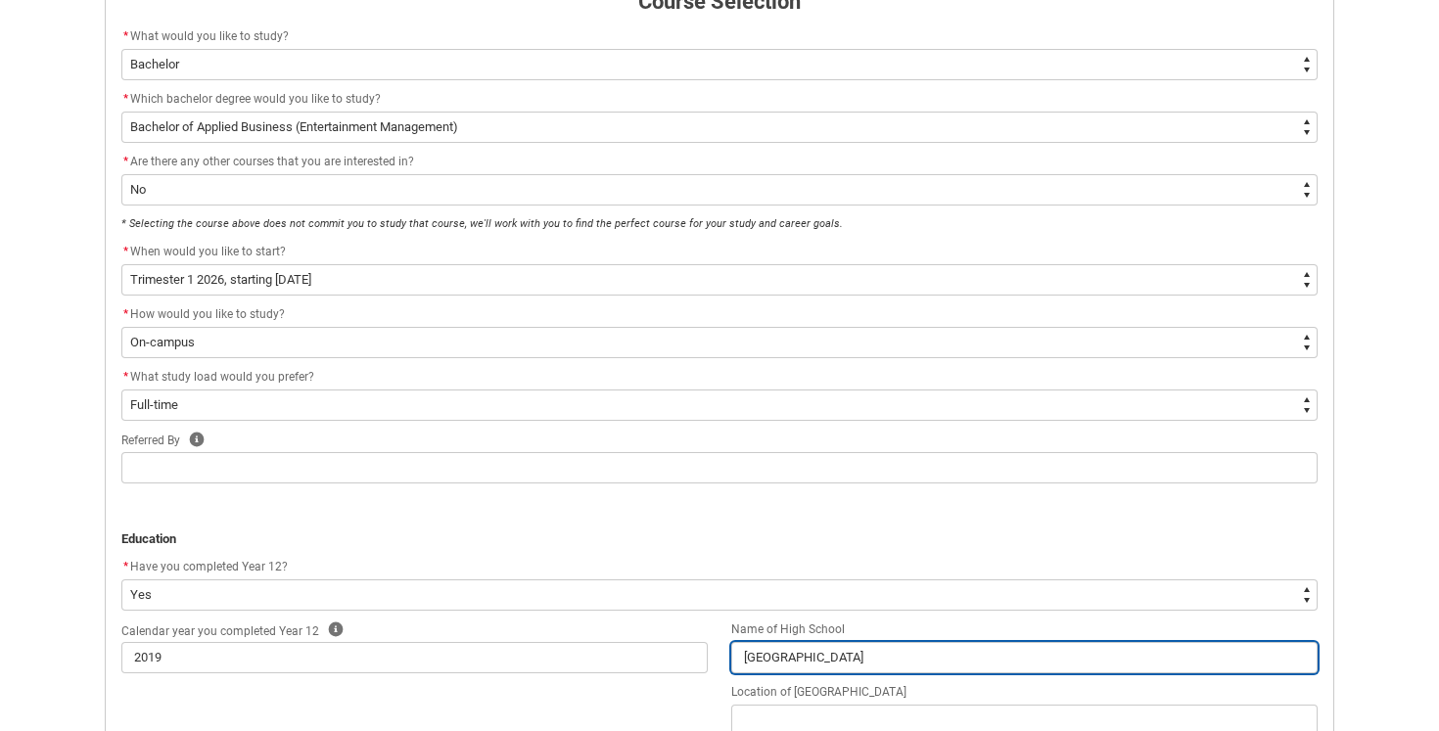
type input "Melbourne"
type lightning-primitive-input-simple "Melbourne g"
type input "Melbourne g"
type lightning-primitive-input-simple "Melbourne gi"
type input "Melbourne gi"
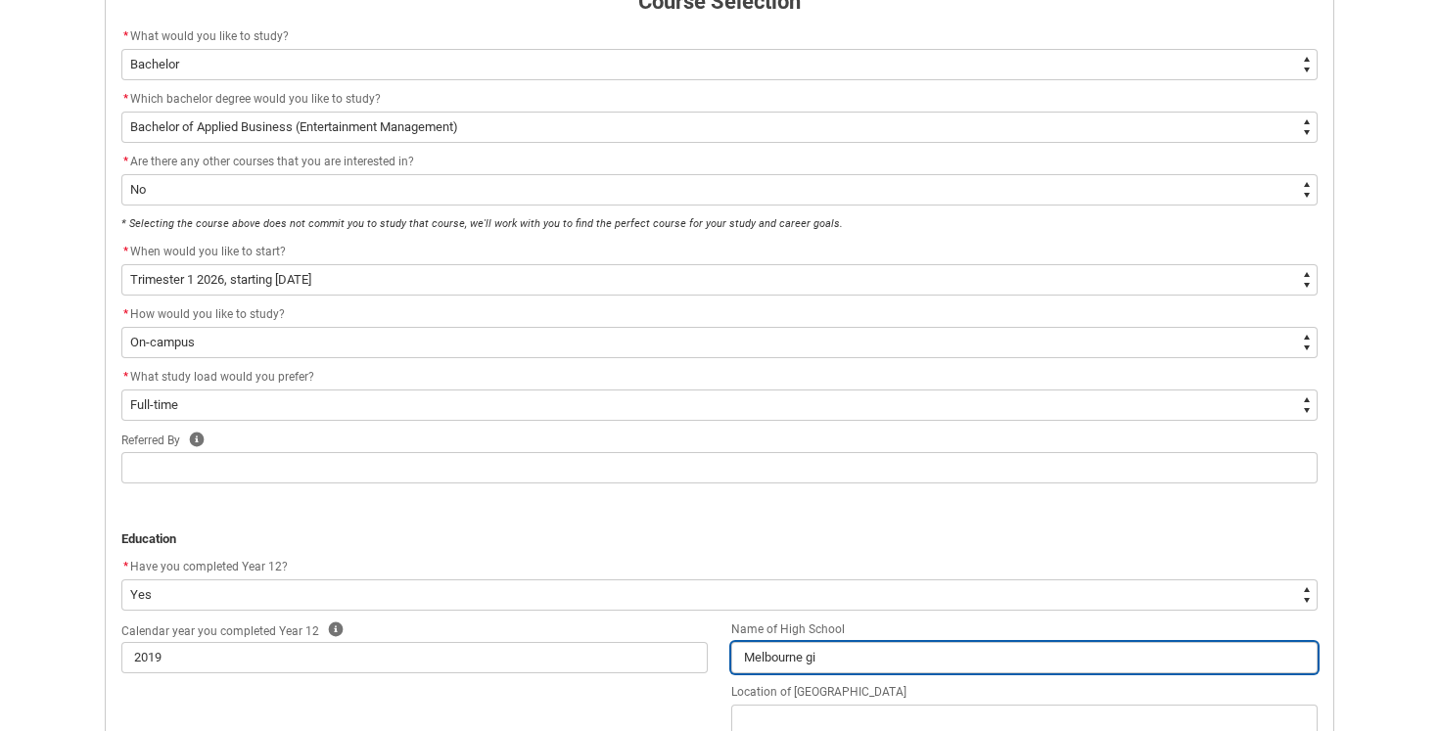
type lightning-primitive-input-simple "Melbourne gir"
type input "Melbourne gir"
type lightning-primitive-input-simple "Melbourne girl"
type input "Melbourne girl"
type lightning-primitive-input-simple "Melbourne girls"
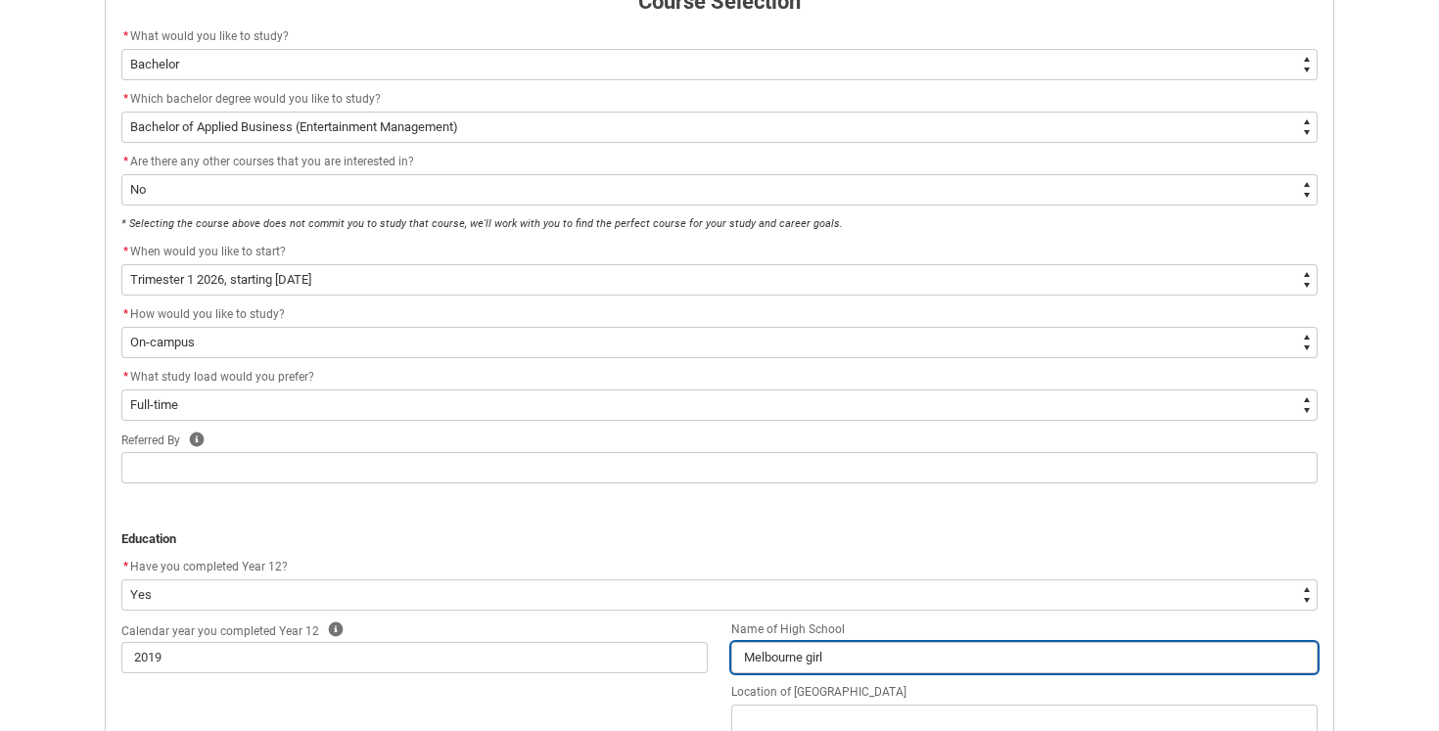
type input "Melbourne girls"
type lightning-primitive-input-simple "Melbourne girls"
type input "Melbourne girls"
type lightning-primitive-input-simple "Melbourne girls"
type input "Melbourne girls"
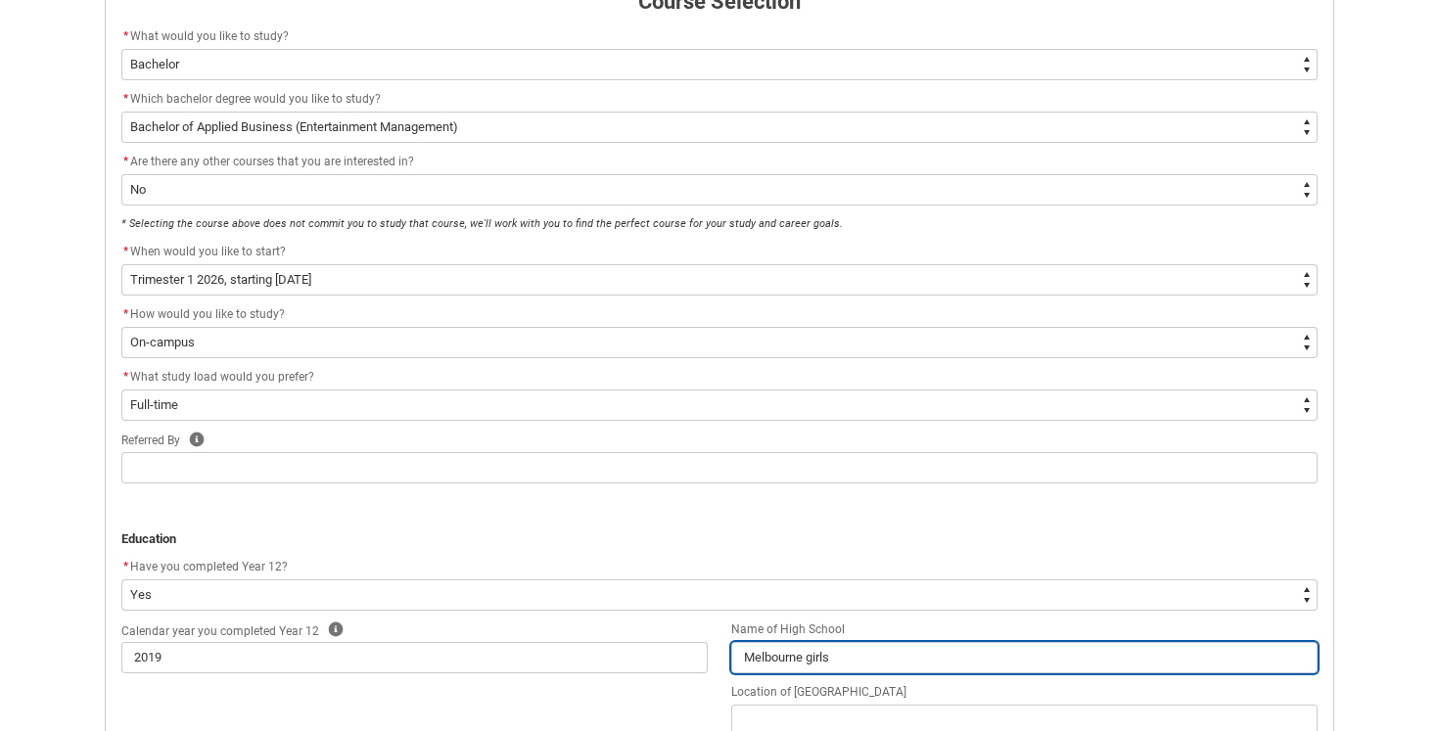
type lightning-primitive-input-simple "Melbourne girl"
type input "Melbourne girl"
type lightning-primitive-input-simple "Melbourne gir"
type input "Melbourne gir"
type lightning-primitive-input-simple "Melbourne gi"
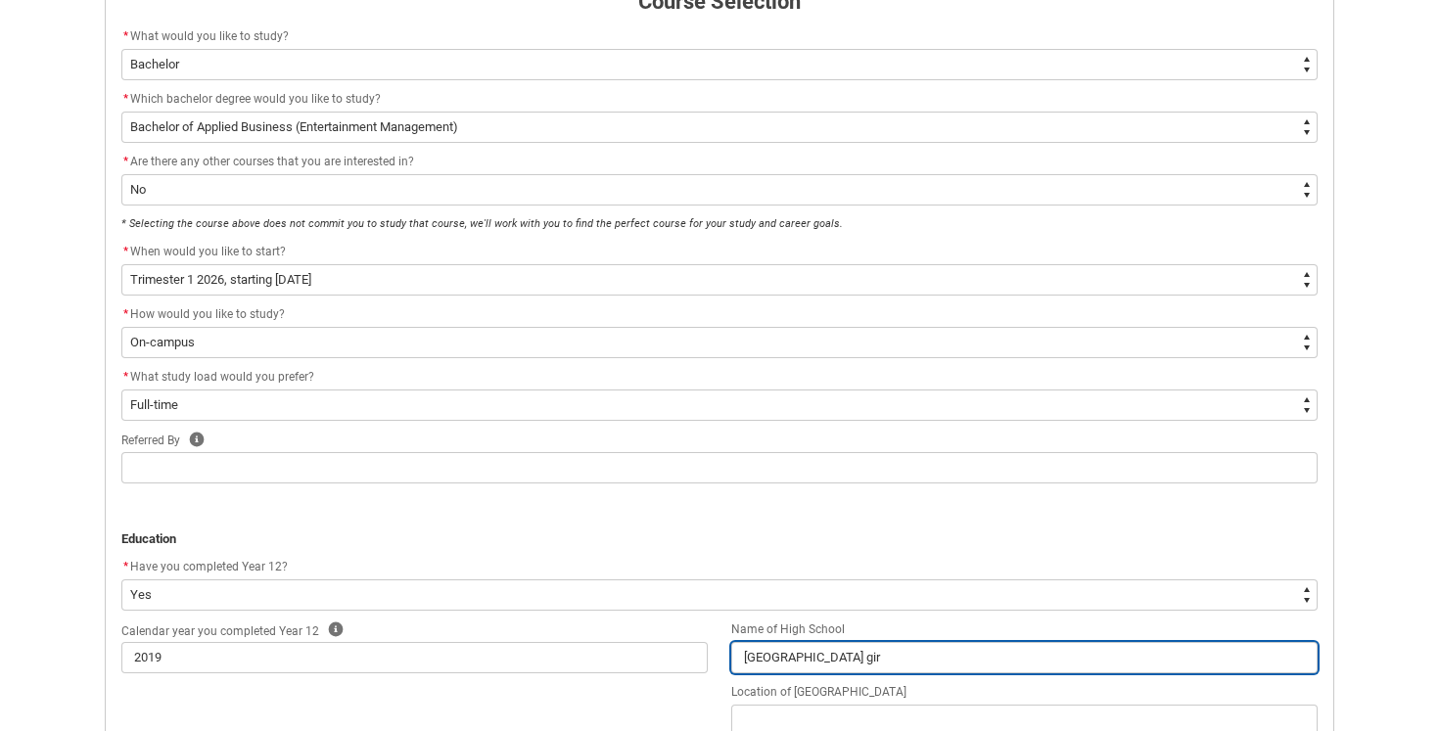
type input "Melbourne gi"
type lightning-primitive-input-simple "Melbourne g"
type input "Melbourne g"
type lightning-primitive-input-simple "Melbourne"
type input "Melbourne"
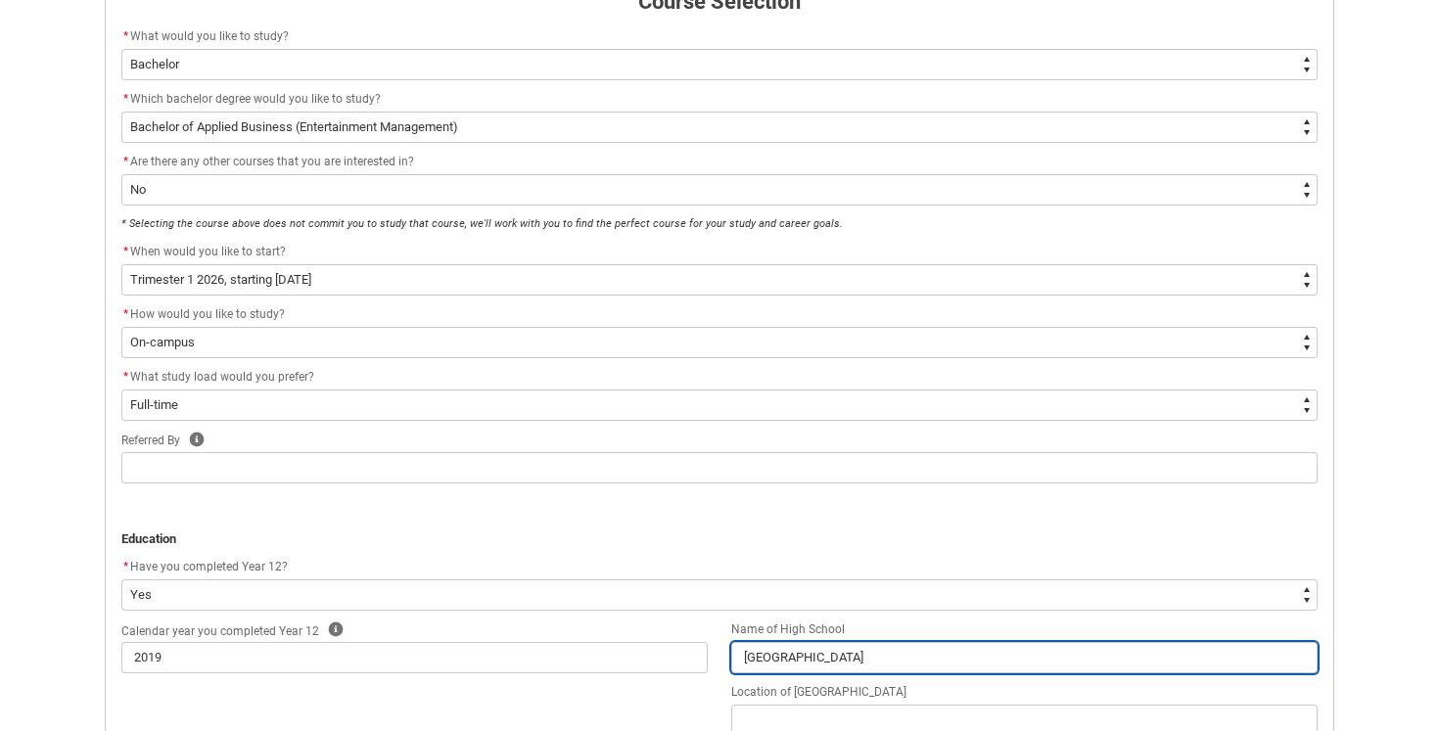
type lightning-primitive-input-simple "Melbourne G"
type input "Melbourne G"
type lightning-primitive-input-simple "Melbourne Gr"
type input "Melbourne Gr"
type lightning-primitive-input-simple "Melbourne G"
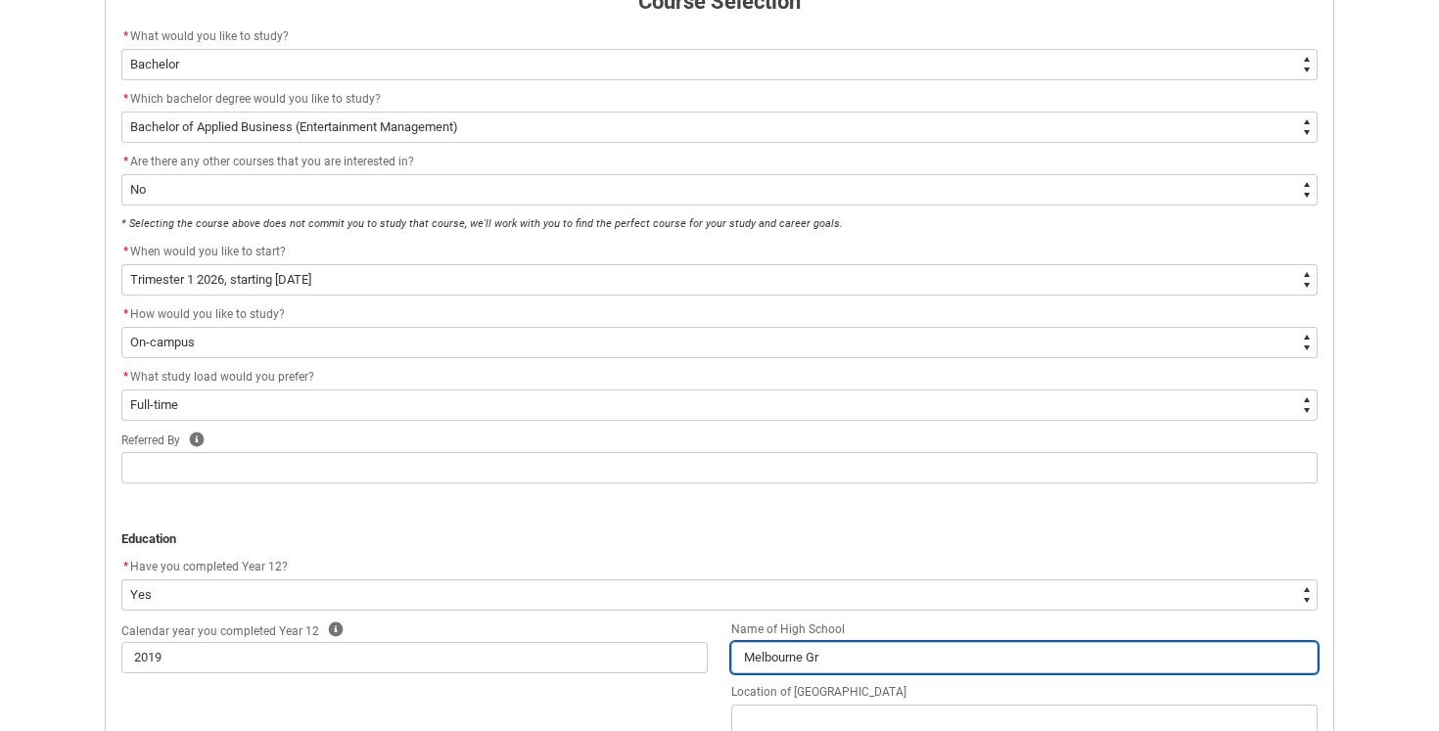
type input "Melbourne G"
type lightning-primitive-input-simple "Melbourne Gi"
type input "Melbourne Gi"
type lightning-primitive-input-simple "Melbourne Gir"
type input "Melbourne Gir"
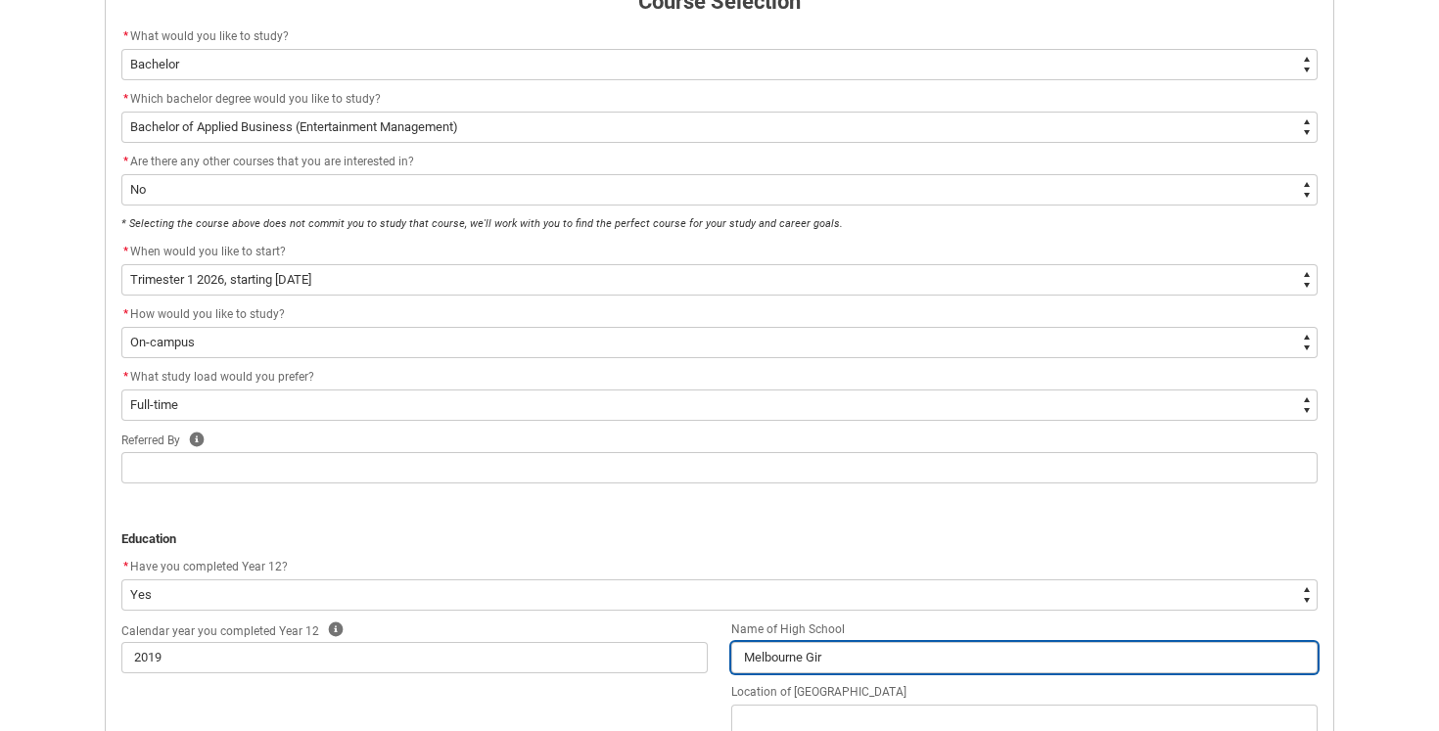
type lightning-primitive-input-simple "Melbourne Girl"
type input "Melbourne Girl"
type lightning-primitive-input-simple "Melbourne Girls"
type input "Melbourne Girls"
type lightning-primitive-input-simple "Melbourne Girls"
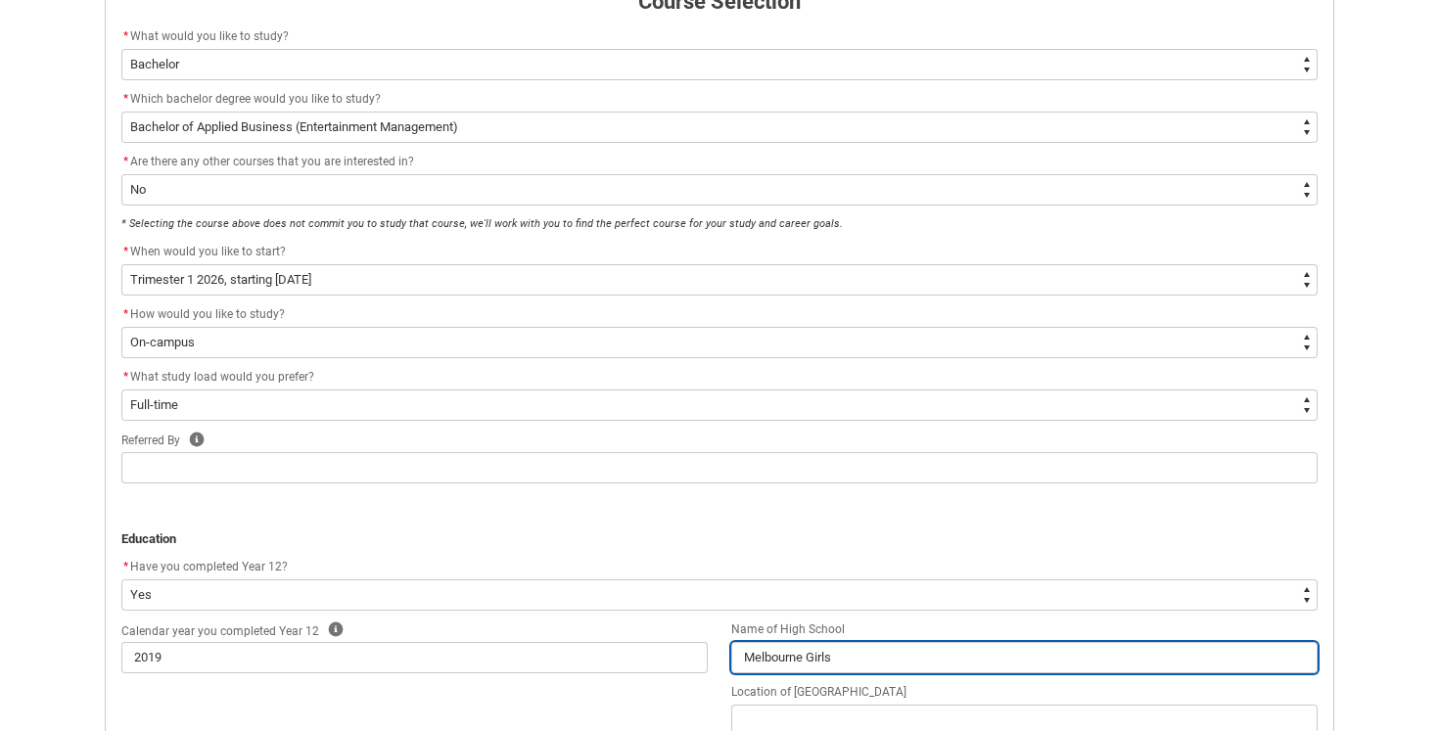
type input "Melbourne Girls"
type lightning-primitive-input-simple "Melbourne Girls C"
type input "Melbourne Girls C"
type lightning-primitive-input-simple "Melbourne Girls Co"
type input "Melbourne Girls Co"
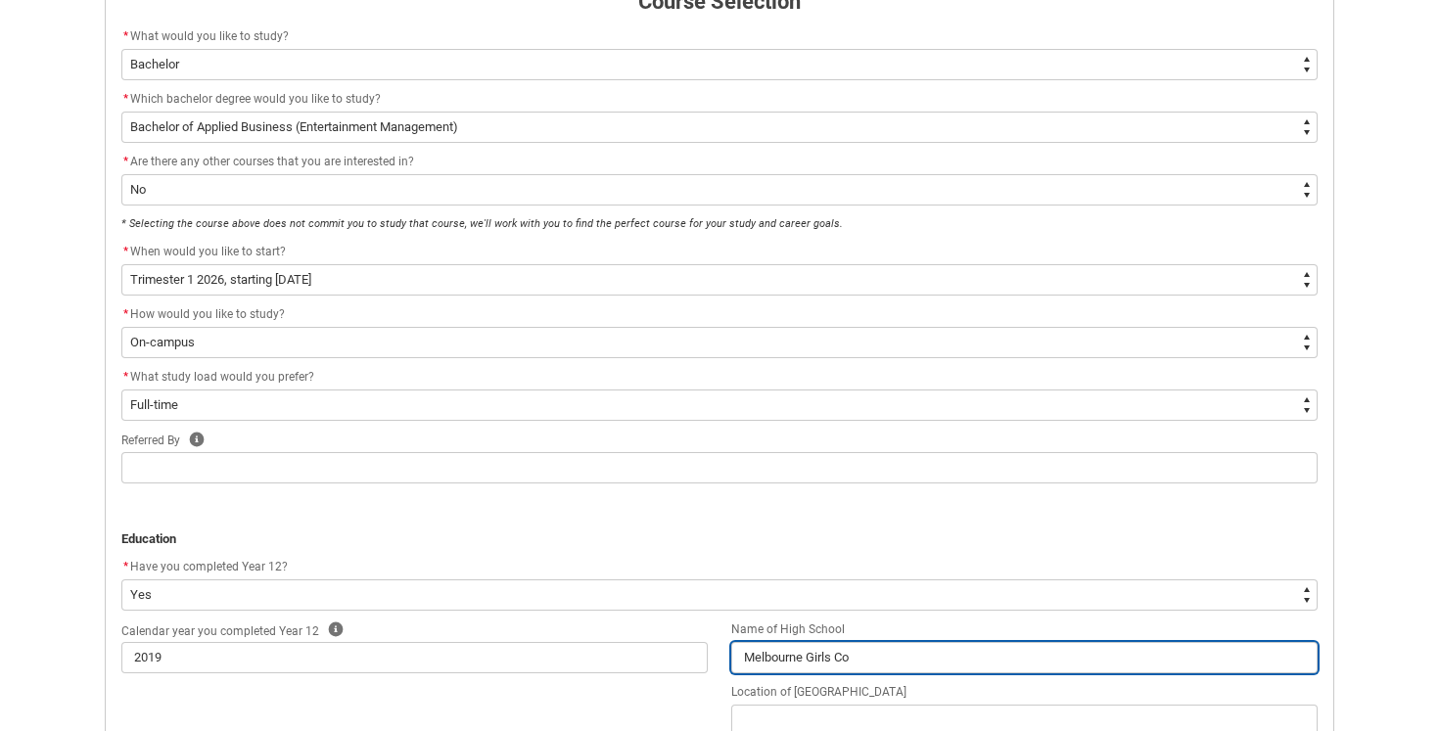
type lightning-primitive-input-simple "Melbourne Girls Col"
type input "Melbourne Girls Col"
type lightning-primitive-input-simple "Melbourne Girls Coll"
type input "Melbourne Girls Coll"
type lightning-primitive-input-simple "Melbourne Girls Colle"
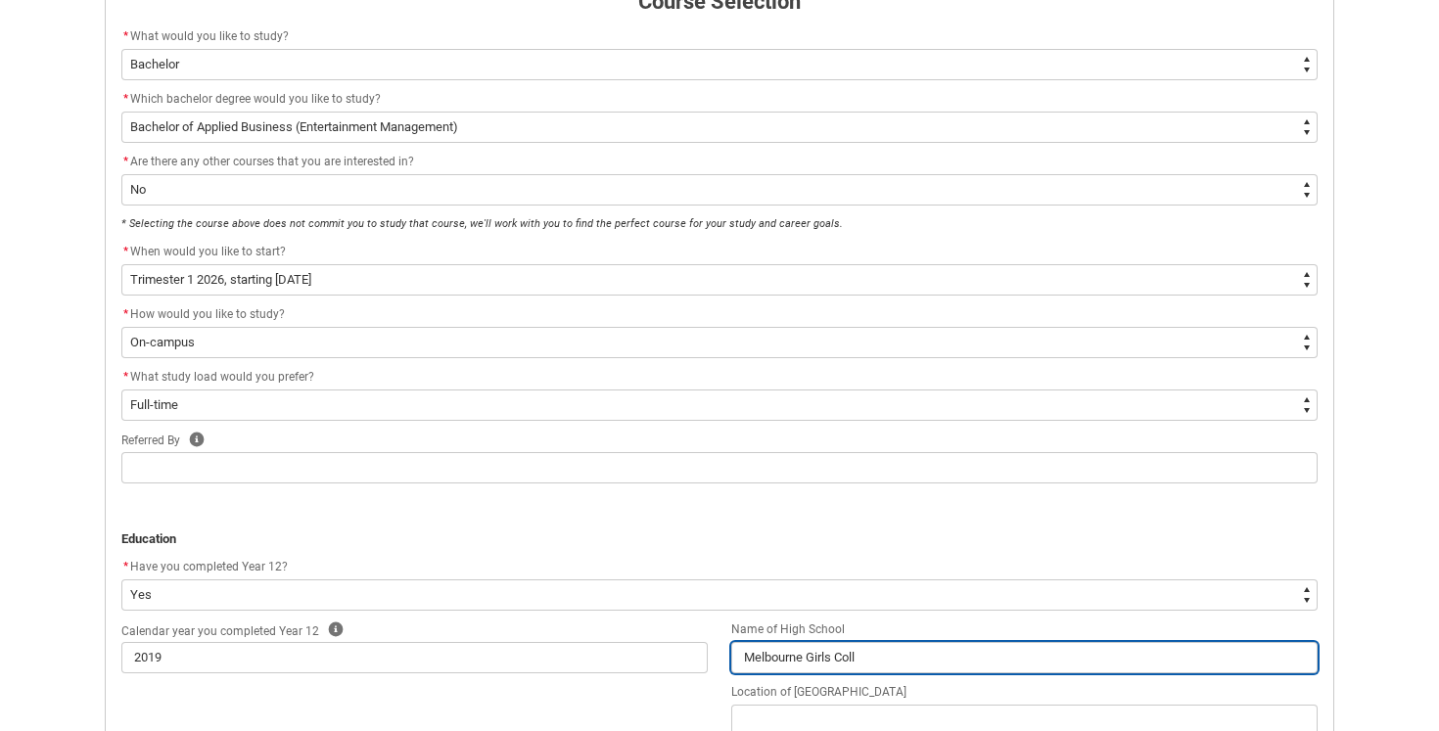
type input "Melbourne Girls Colle"
type lightning-primitive-input-simple "Melbourne Girls Colleg"
type input "Melbourne Girls Colleg"
type lightning-primitive-input-simple "Melbourne Girls College"
type input "Melbourne Girls College"
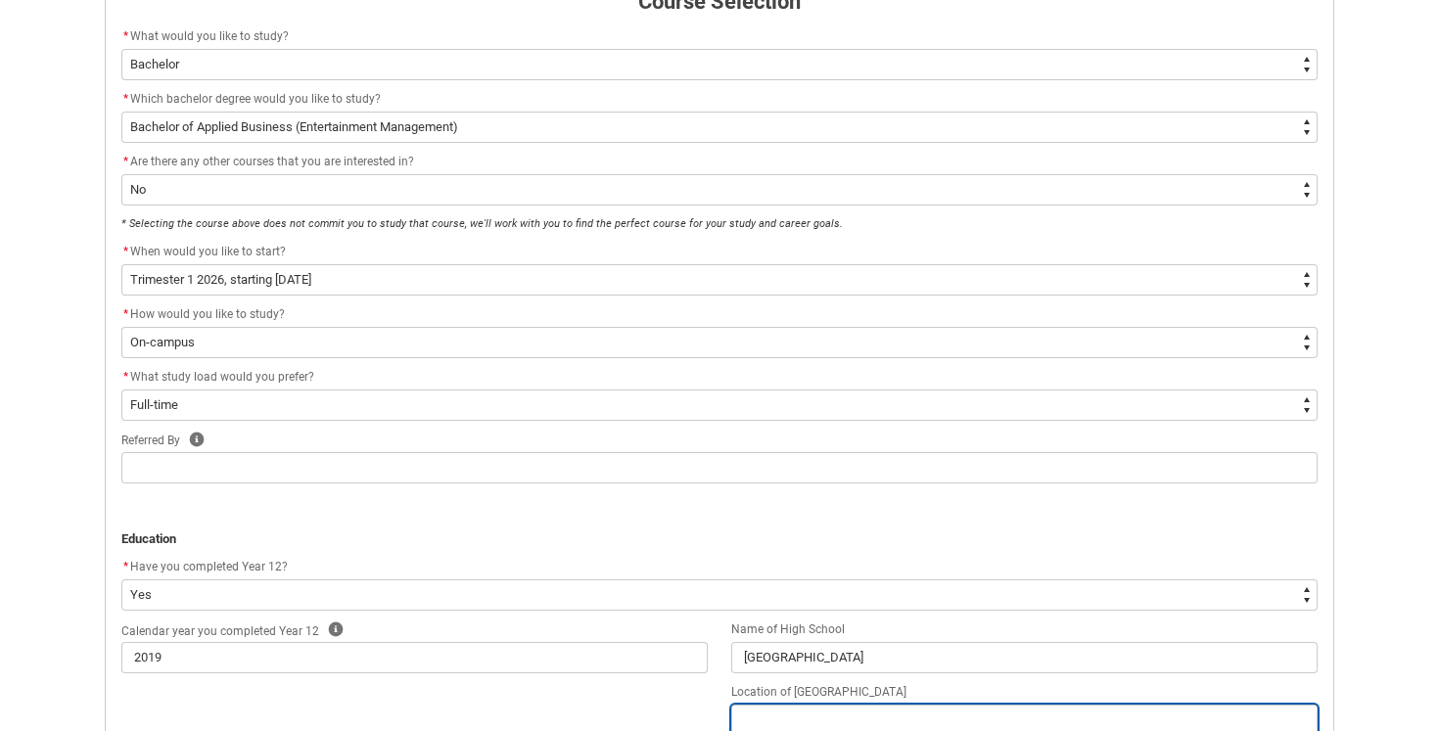
click at [773, 711] on input "text" at bounding box center [1024, 720] width 586 height 31
type lightning-primitive-input-simple "R"
type input "R"
type lightning-primitive-input-simple "Ri"
type input "Ri"
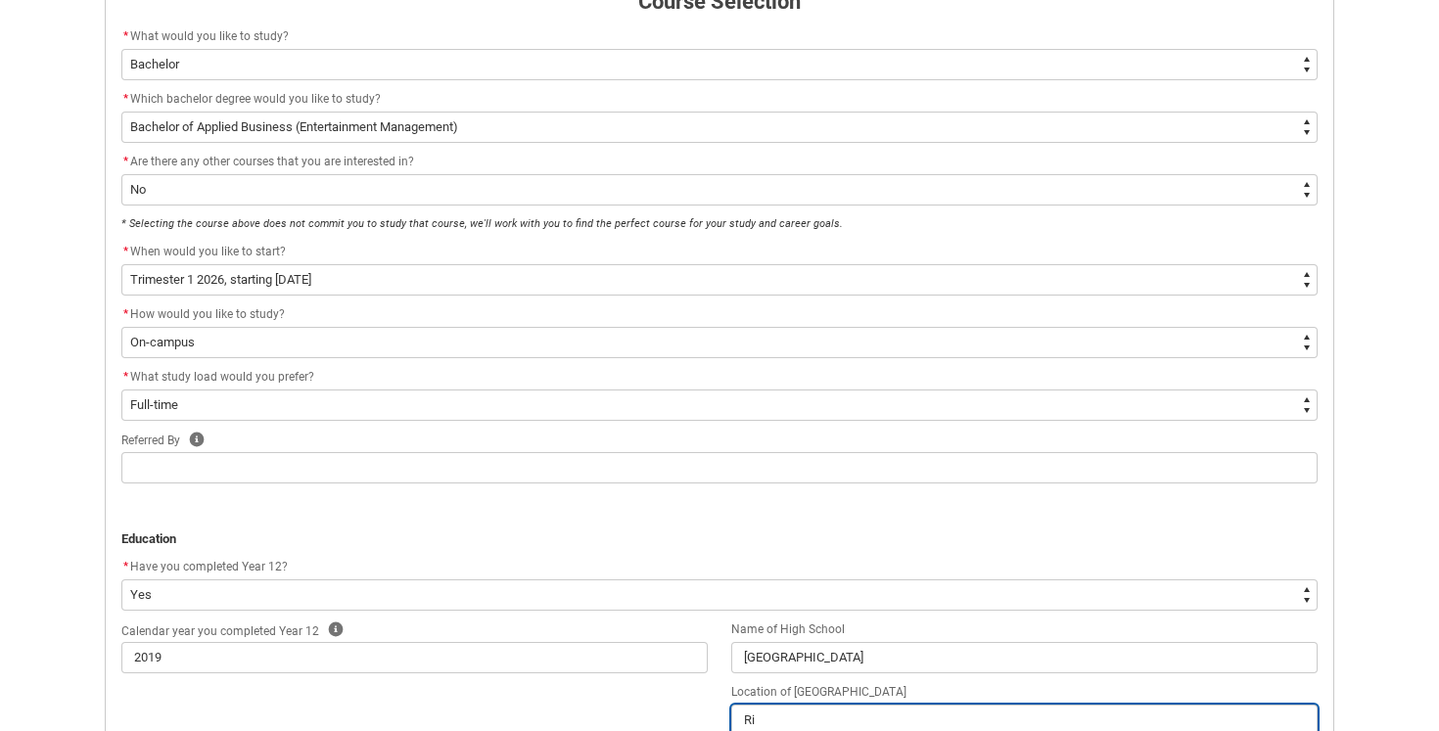
type lightning-primitive-input-simple "Ric"
type input "Ric"
type lightning-primitive-input-simple "Rich"
type input "Rich"
type lightning-primitive-input-simple "Richm"
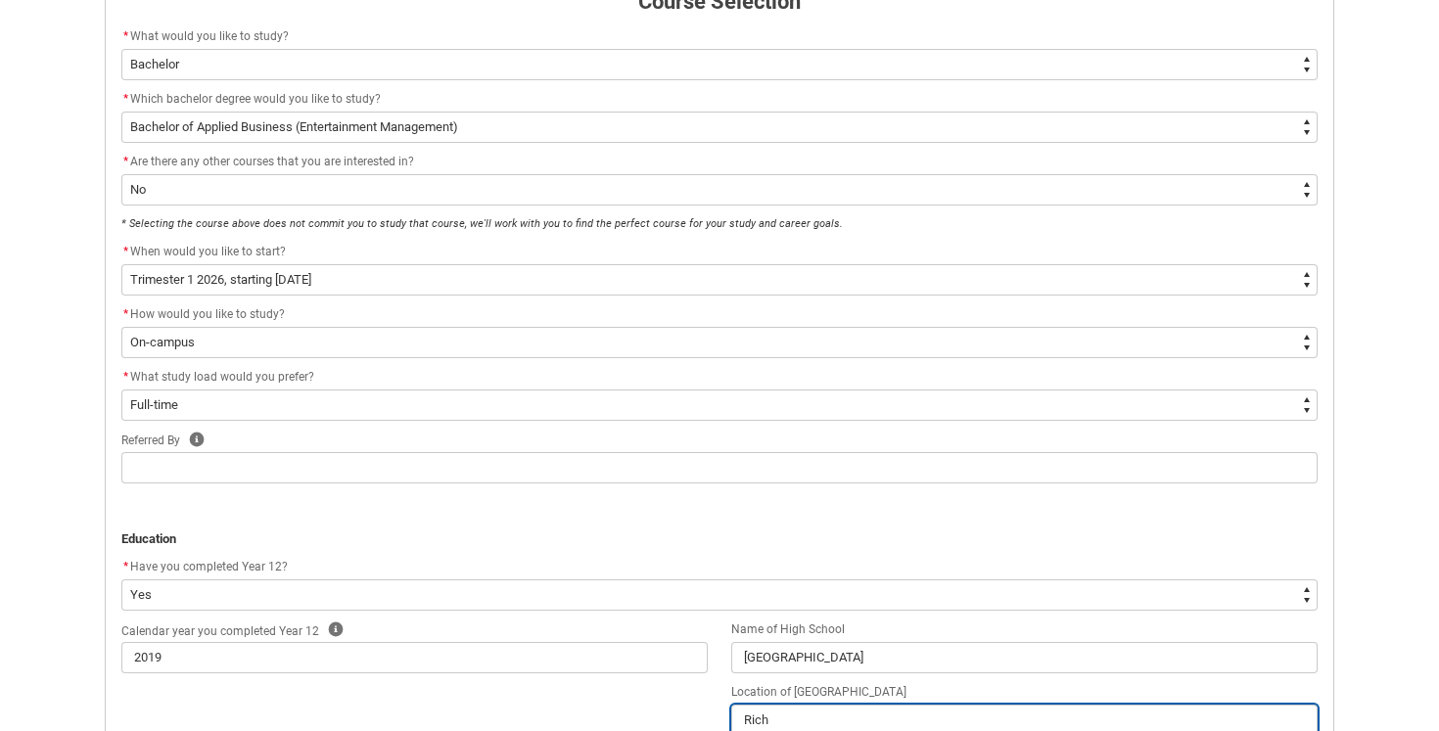
type input "Richm"
type lightning-primitive-input-simple "Richmo"
type input "Richmo"
type lightning-primitive-input-simple "Richmon"
type input "Richmon"
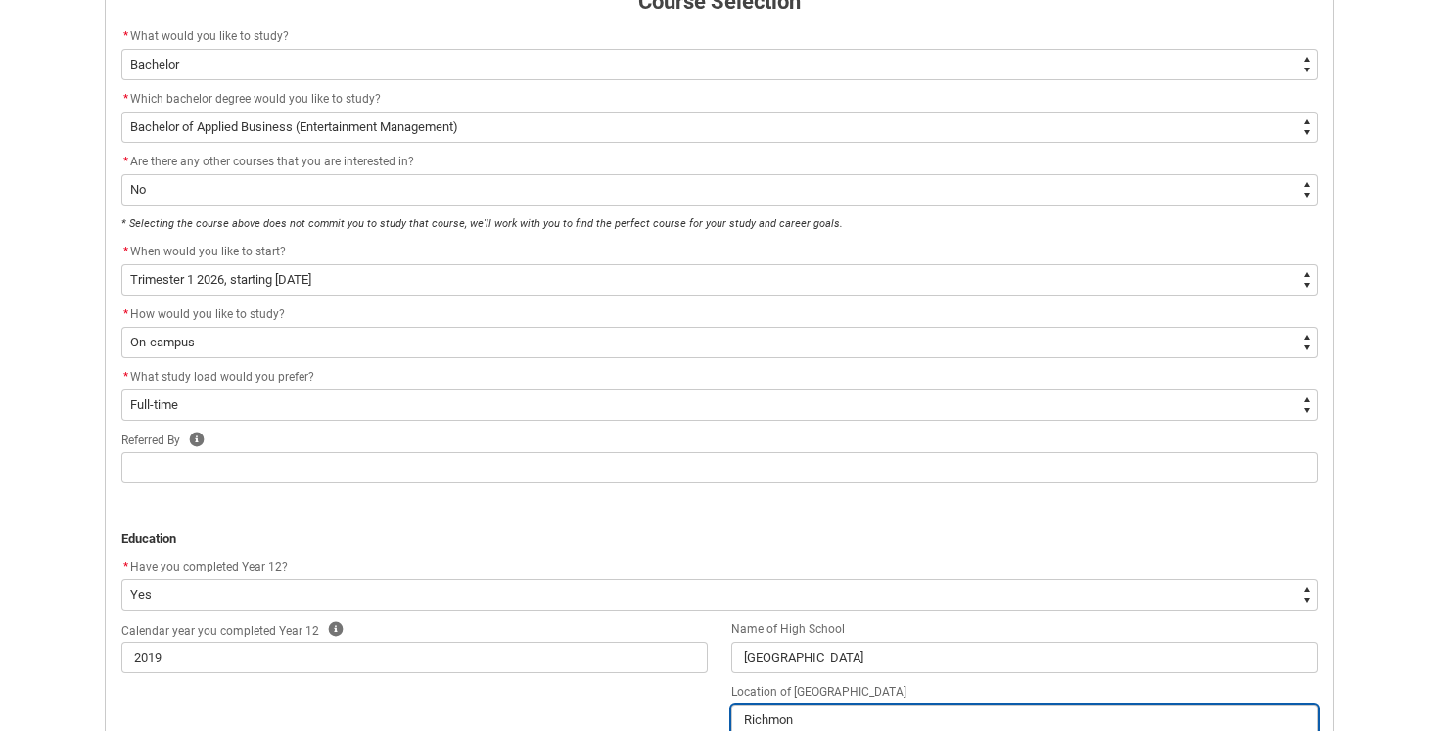
type lightning-primitive-input-simple "Richmond"
type input "Richmond"
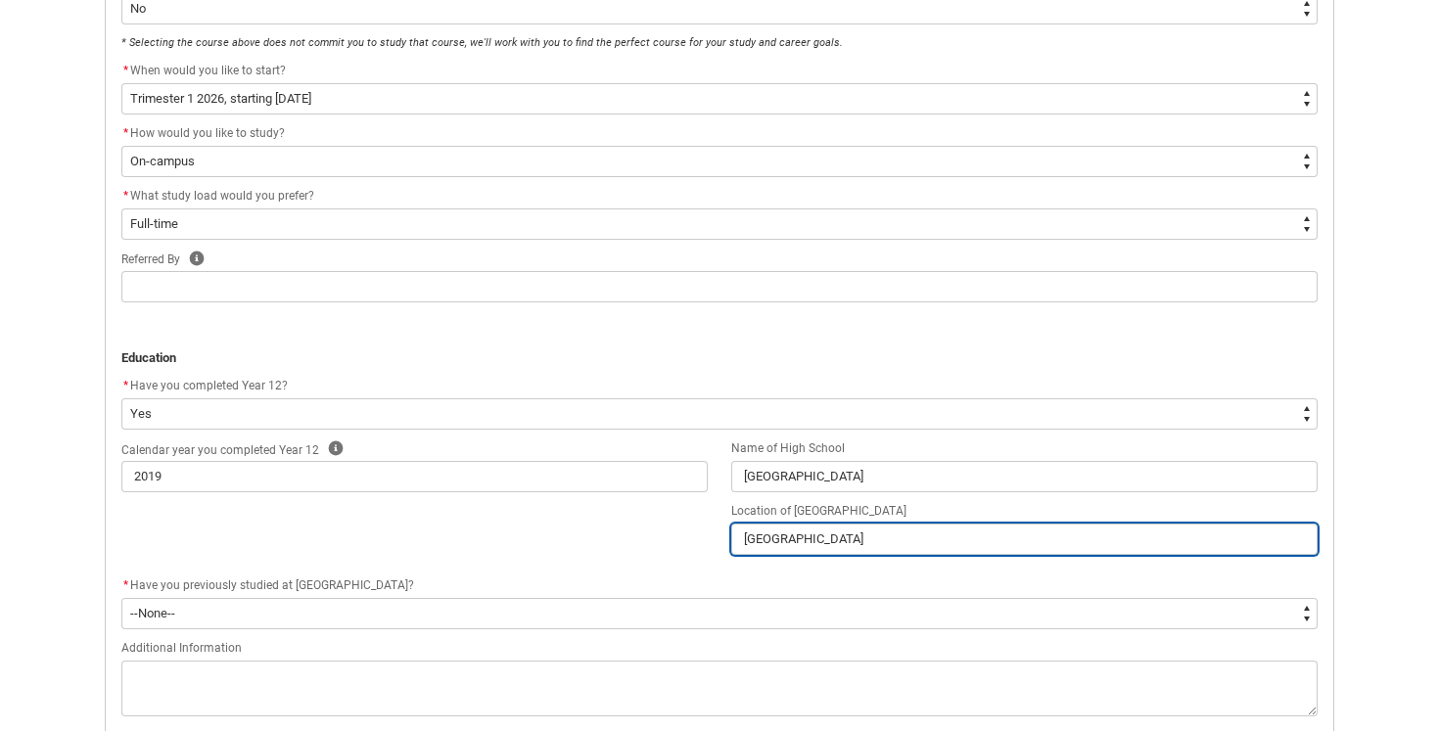
scroll to position [794, 0]
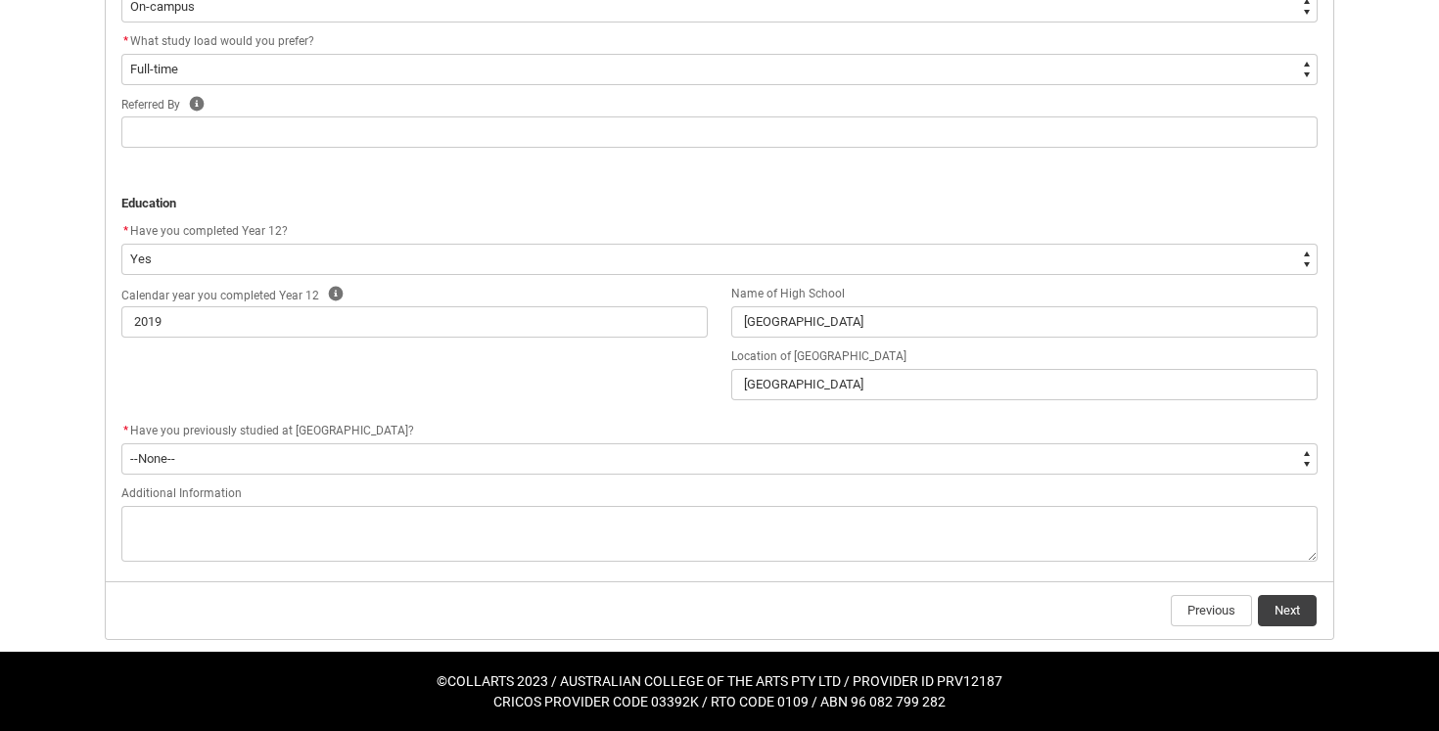
click at [549, 479] on flowruntime-screen-field "* Have you previously studied at Collarts? * Have you previously studied at Col…" at bounding box center [720, 451] width 1220 height 63
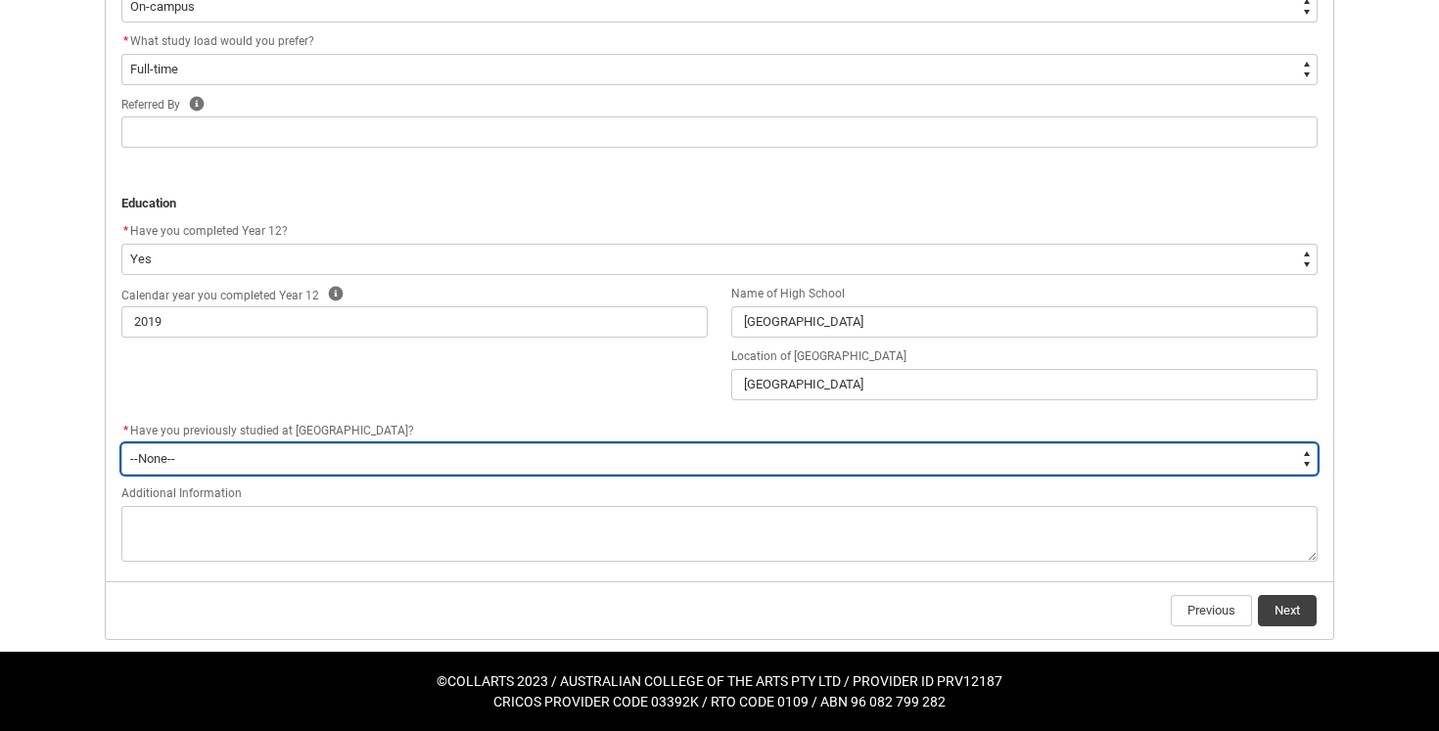
click at [547, 457] on select "--None-- Yes No" at bounding box center [719, 458] width 1196 height 31
type lightning-select "Past_Collarts_Education.No"
select select "Past_Collarts_Education.No"
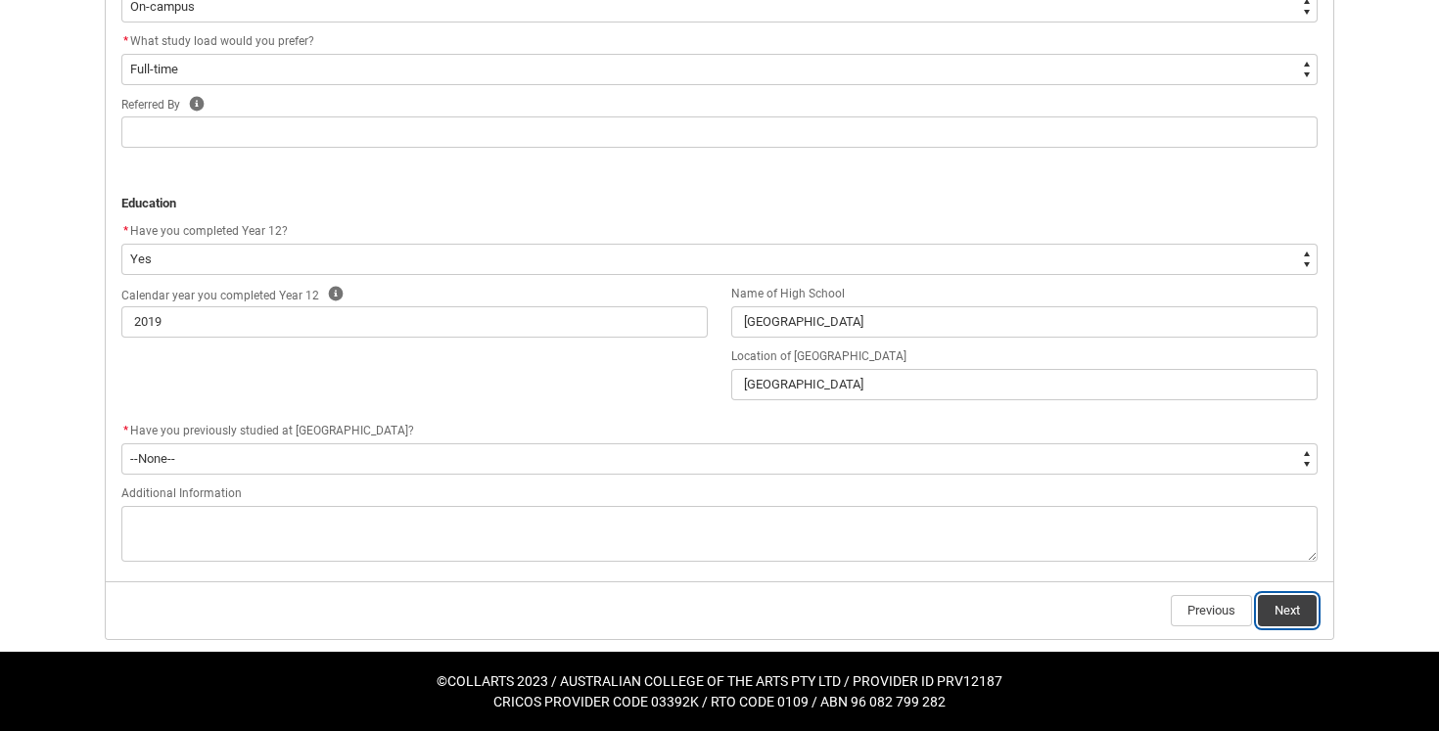
click at [1278, 625] on button "Next" at bounding box center [1287, 610] width 59 height 31
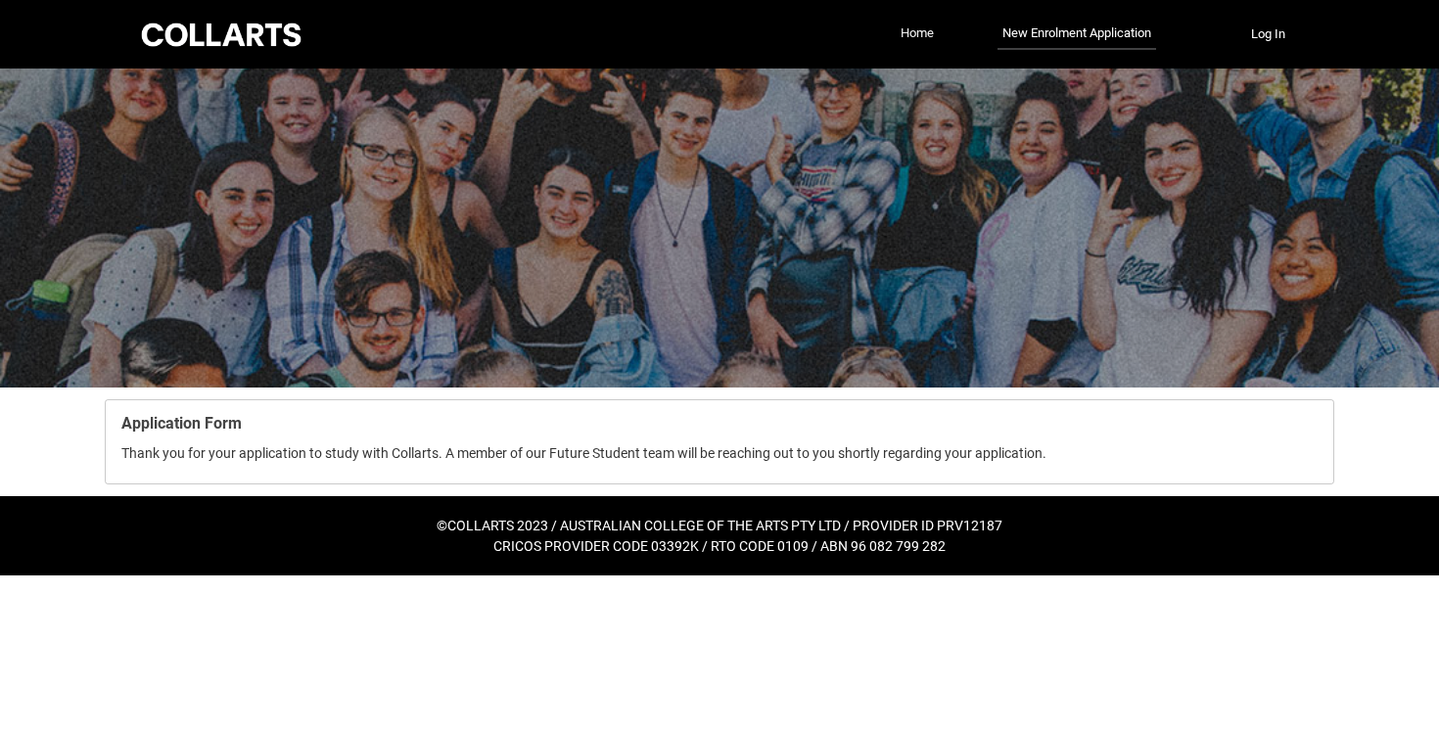
click at [925, 34] on link "Home" at bounding box center [917, 33] width 43 height 29
